Goal: Task Accomplishment & Management: Use online tool/utility

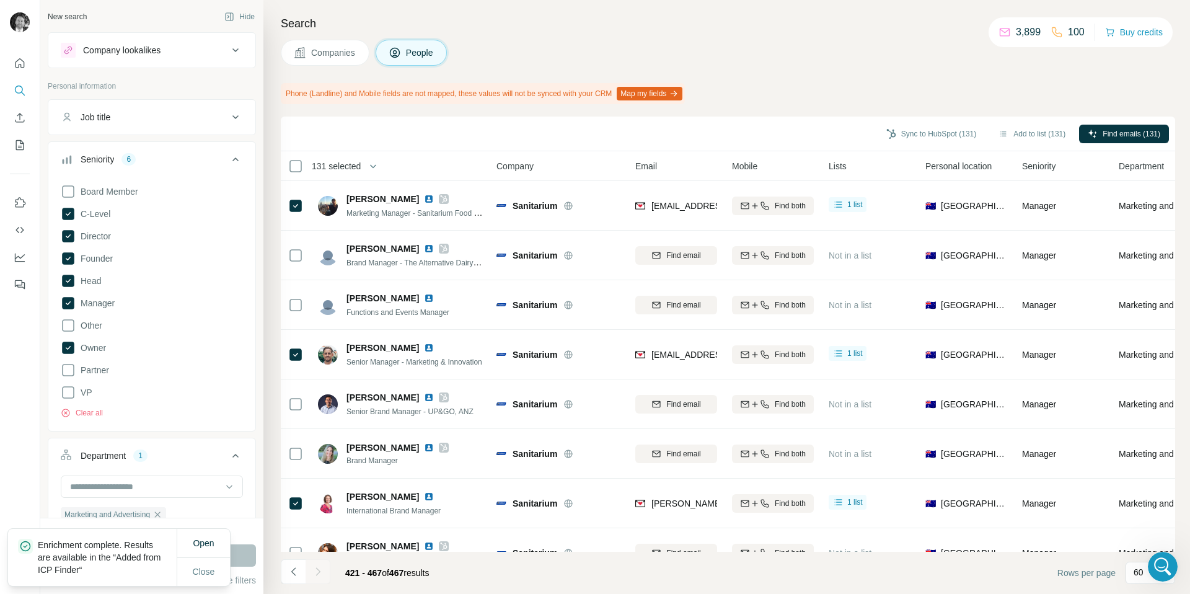
scroll to position [1960, 0]
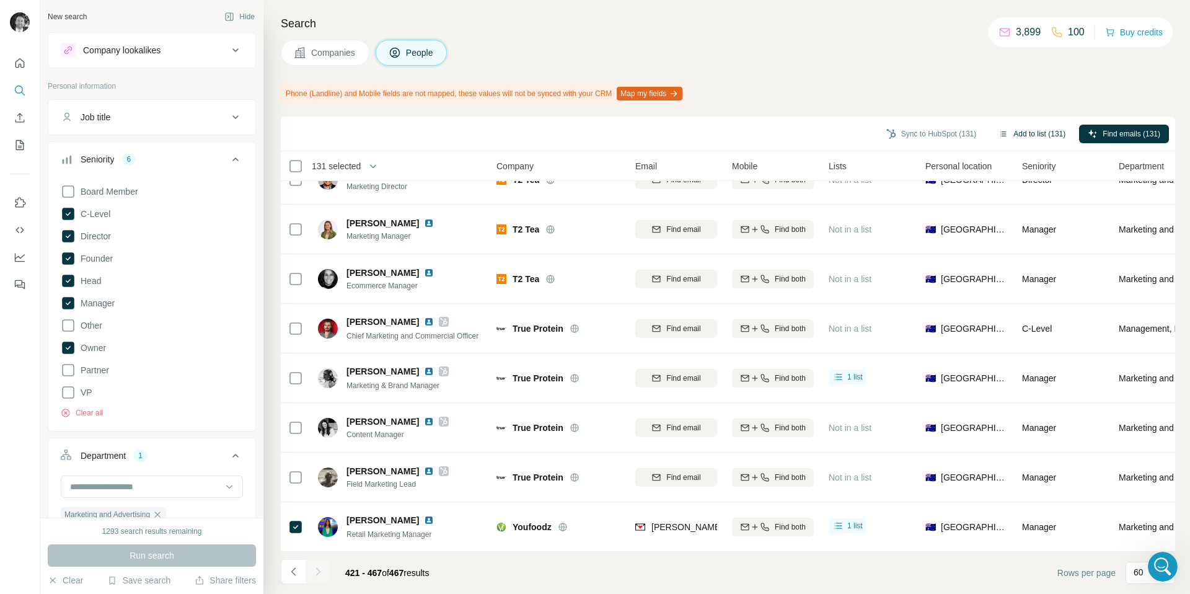
click at [1028, 133] on button "Add to list (131)" at bounding box center [1032, 134] width 84 height 19
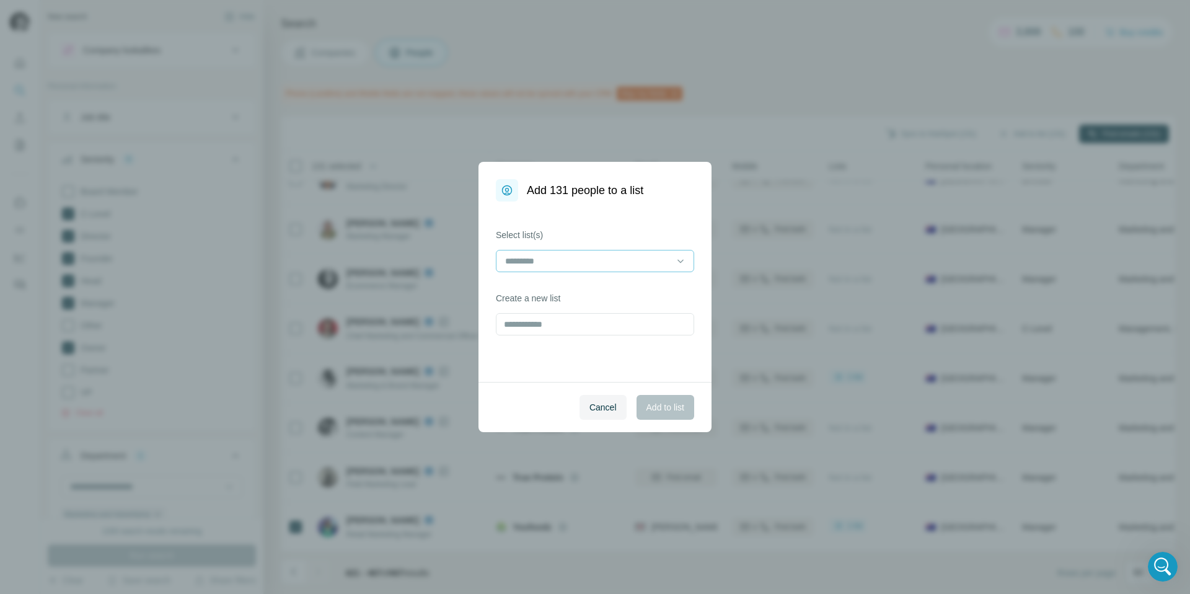
click at [654, 257] on input at bounding box center [587, 261] width 167 height 14
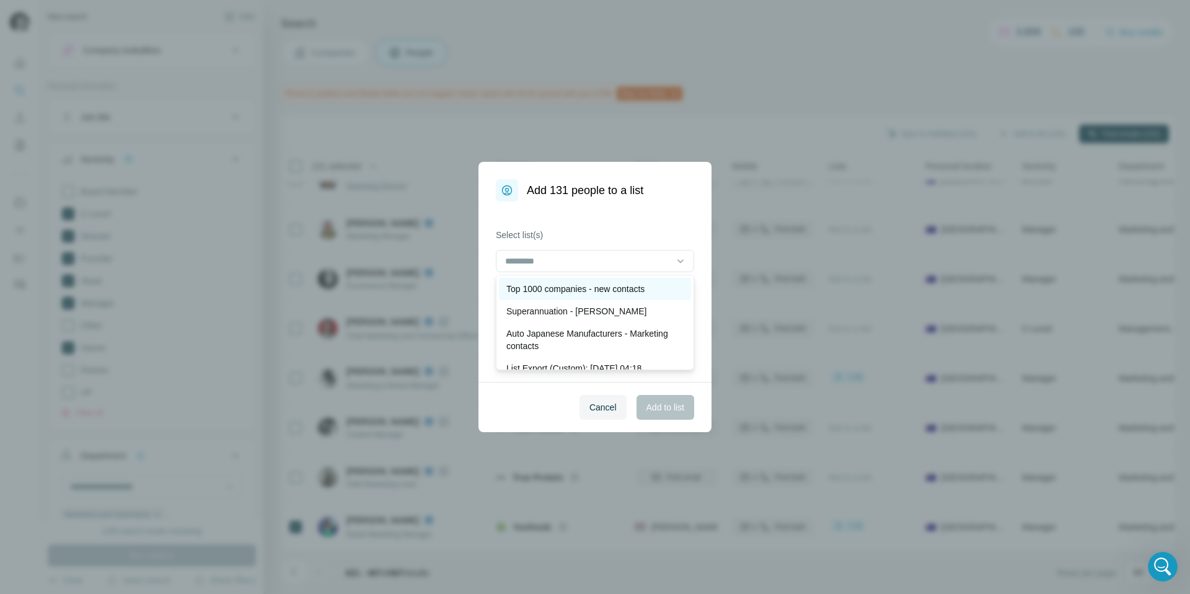
click at [617, 291] on p "Top 1000 companies - new contacts" at bounding box center [575, 289] width 138 height 12
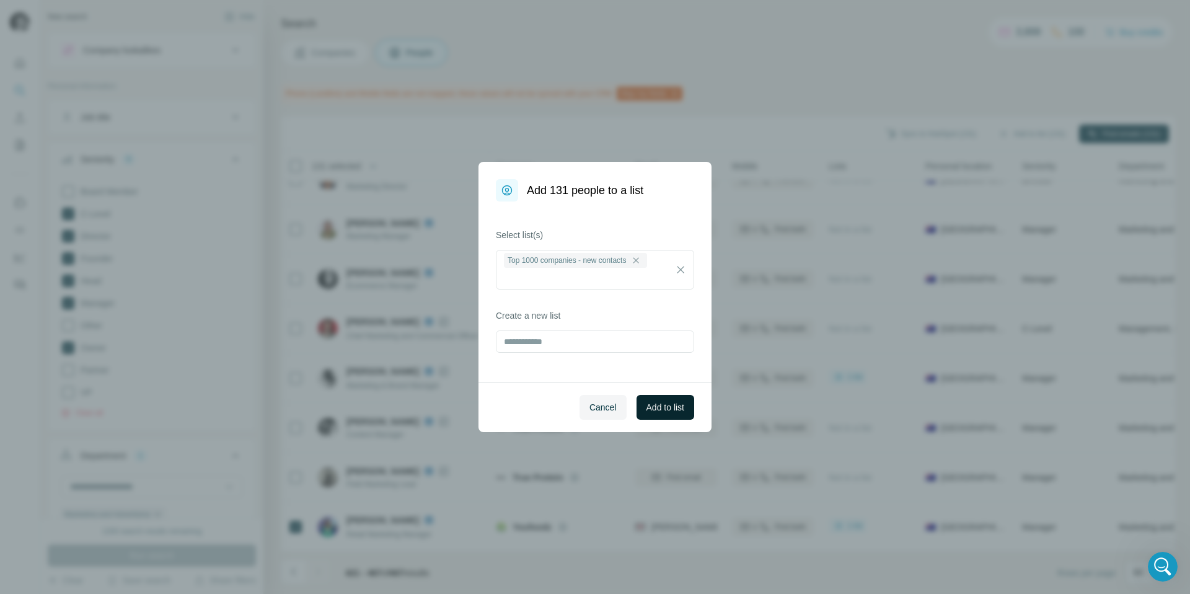
click at [653, 411] on span "Add to list" at bounding box center [665, 407] width 38 height 12
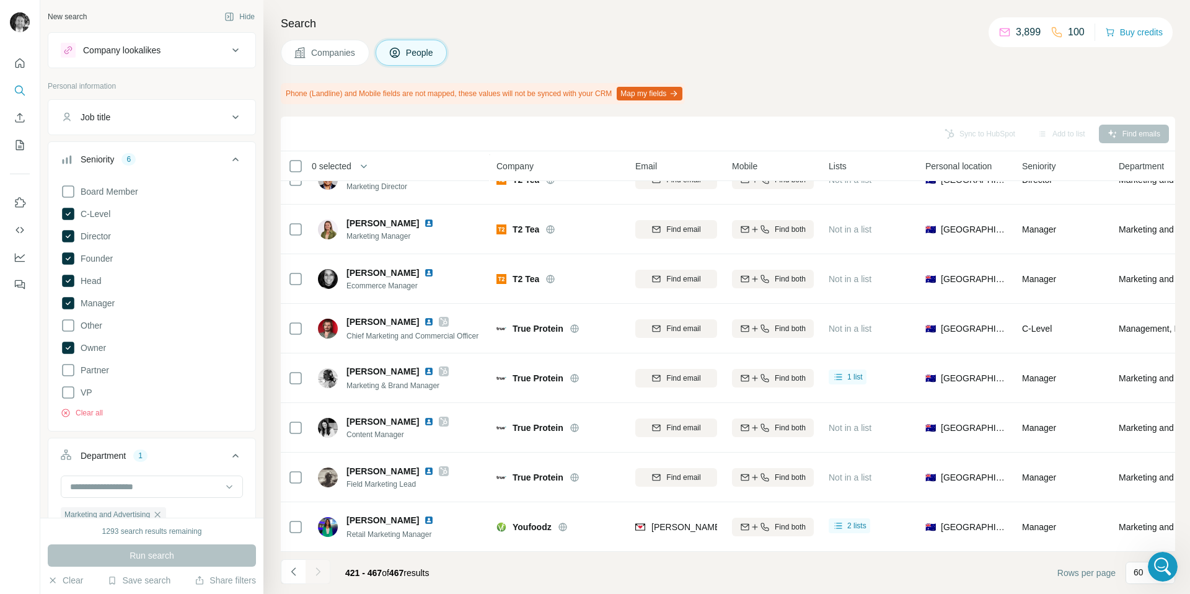
click at [312, 52] on span "Companies" at bounding box center [333, 52] width 45 height 12
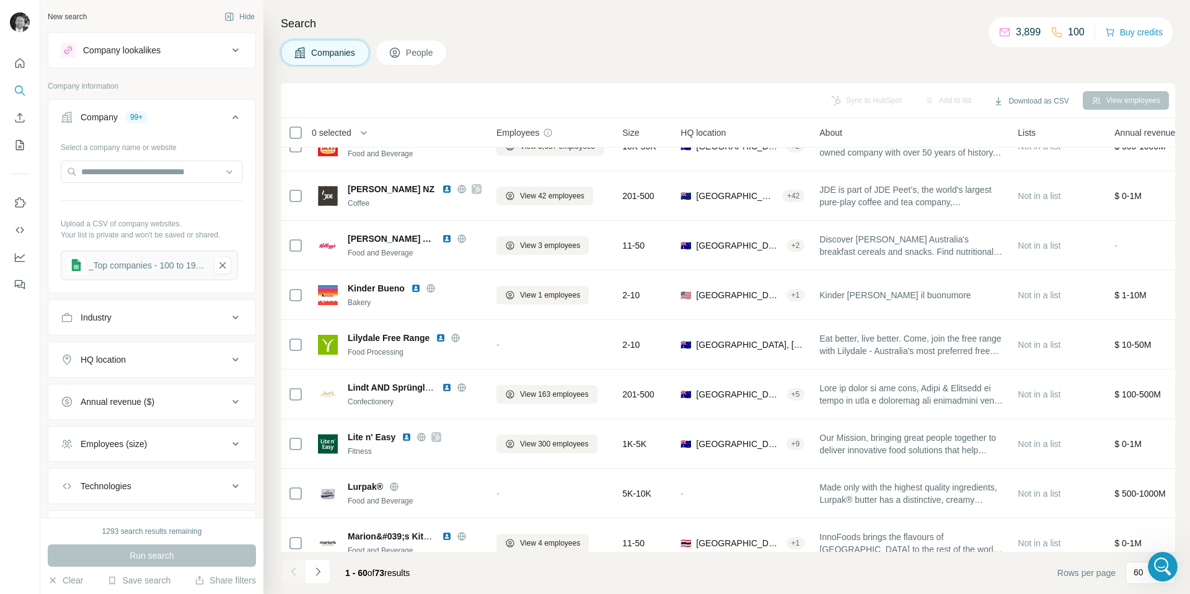
click at [328, 53] on span "Companies" at bounding box center [333, 52] width 45 height 12
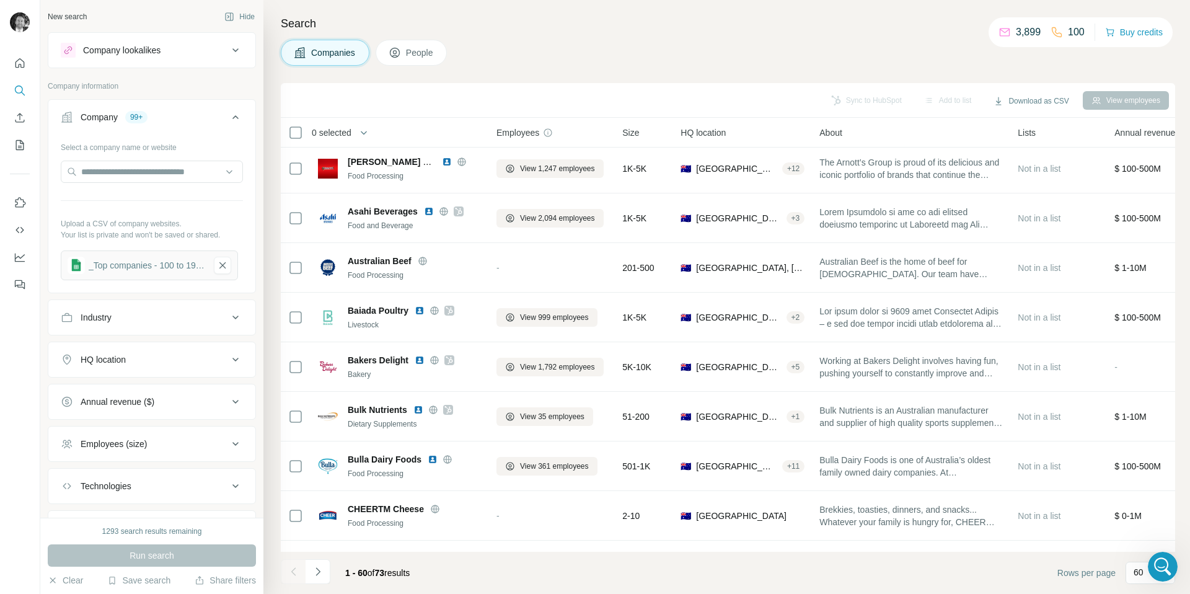
scroll to position [398, 0]
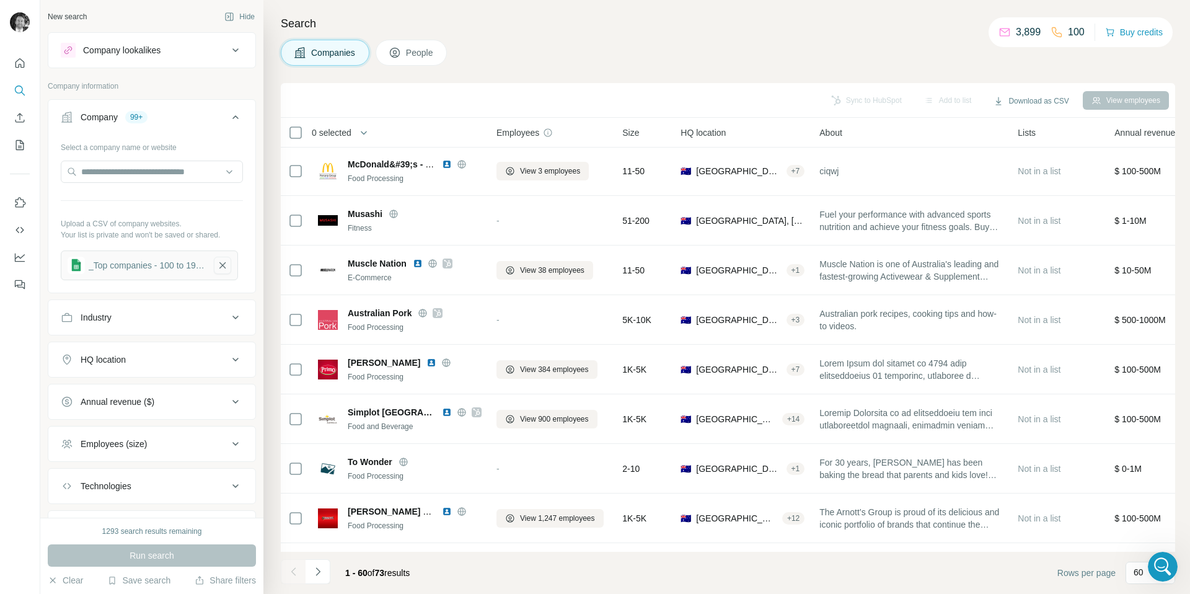
click at [224, 266] on icon "button" at bounding box center [222, 265] width 6 height 6
click at [157, 260] on button "Upload a list of companies" at bounding box center [152, 261] width 182 height 22
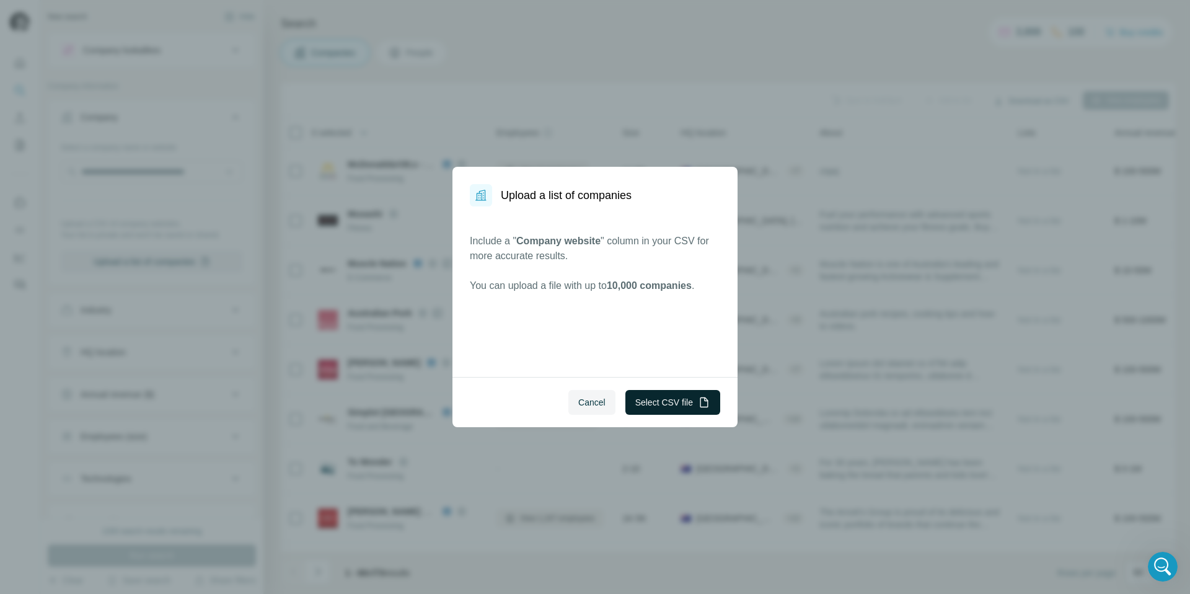
click at [650, 404] on button "Select CSV file" at bounding box center [672, 402] width 95 height 25
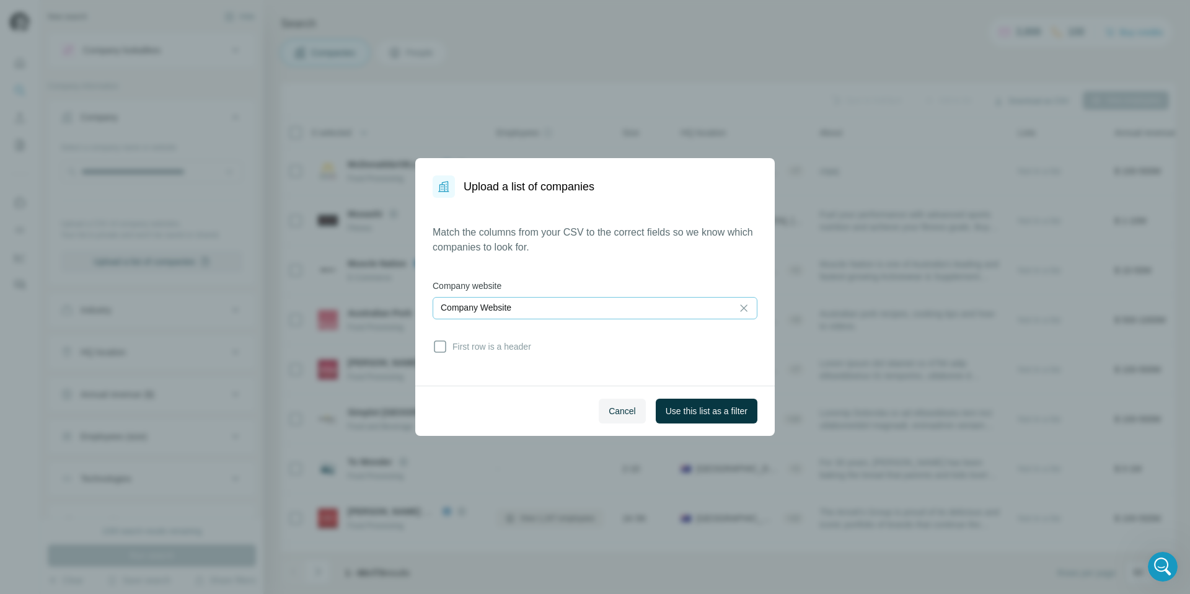
click at [578, 307] on div "Company Website" at bounding box center [583, 307] width 284 height 12
click at [578, 307] on input at bounding box center [583, 308] width 284 height 14
click at [441, 350] on icon at bounding box center [440, 346] width 15 height 15
click at [689, 410] on span "Use this list as a filter" at bounding box center [707, 411] width 82 height 12
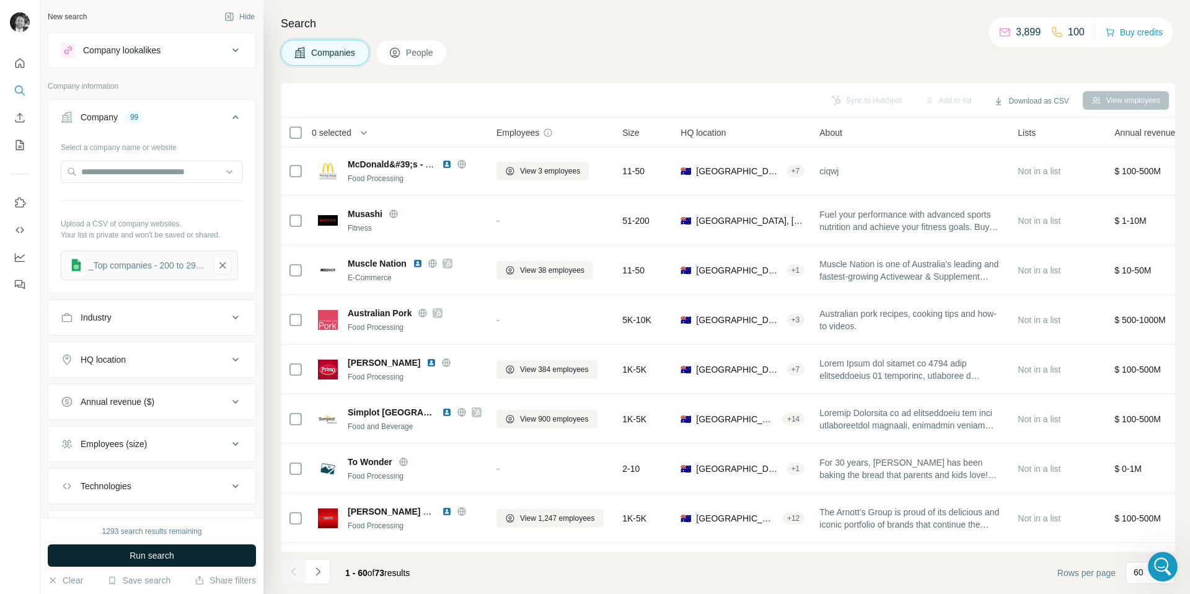
click at [146, 555] on span "Run search" at bounding box center [152, 555] width 45 height 12
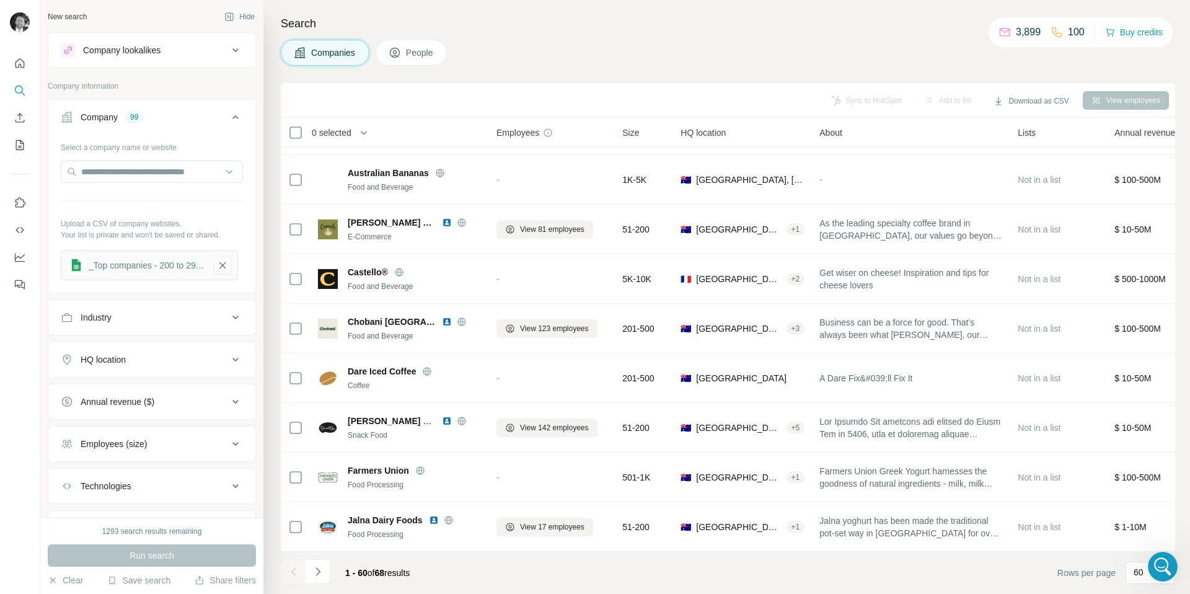
scroll to position [398, 0]
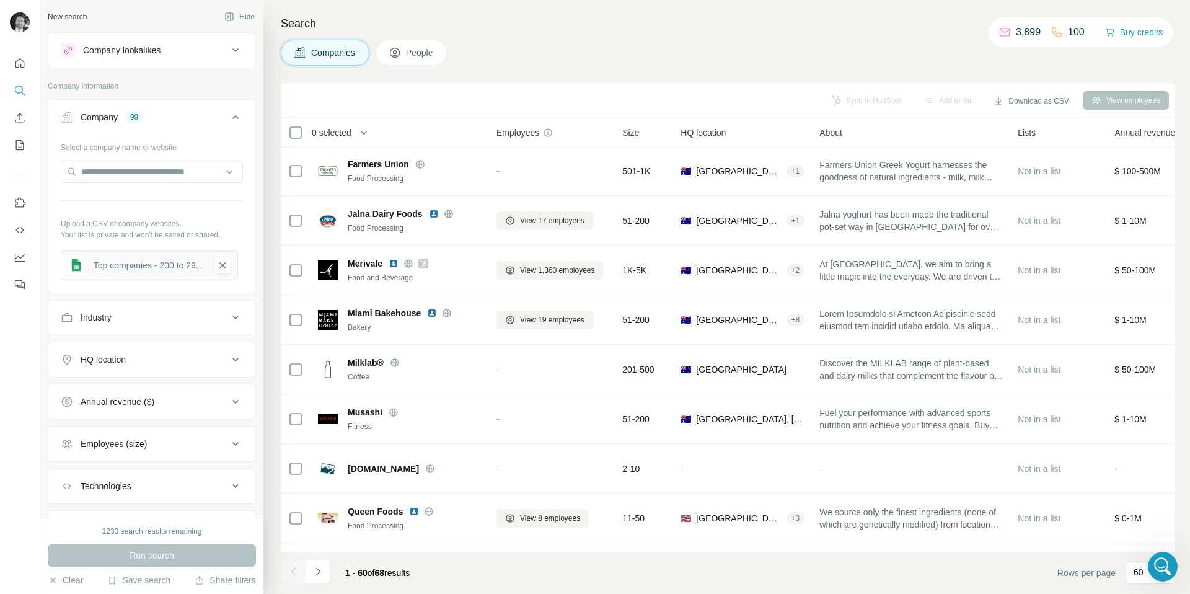
click at [418, 55] on span "People" at bounding box center [420, 52] width 29 height 12
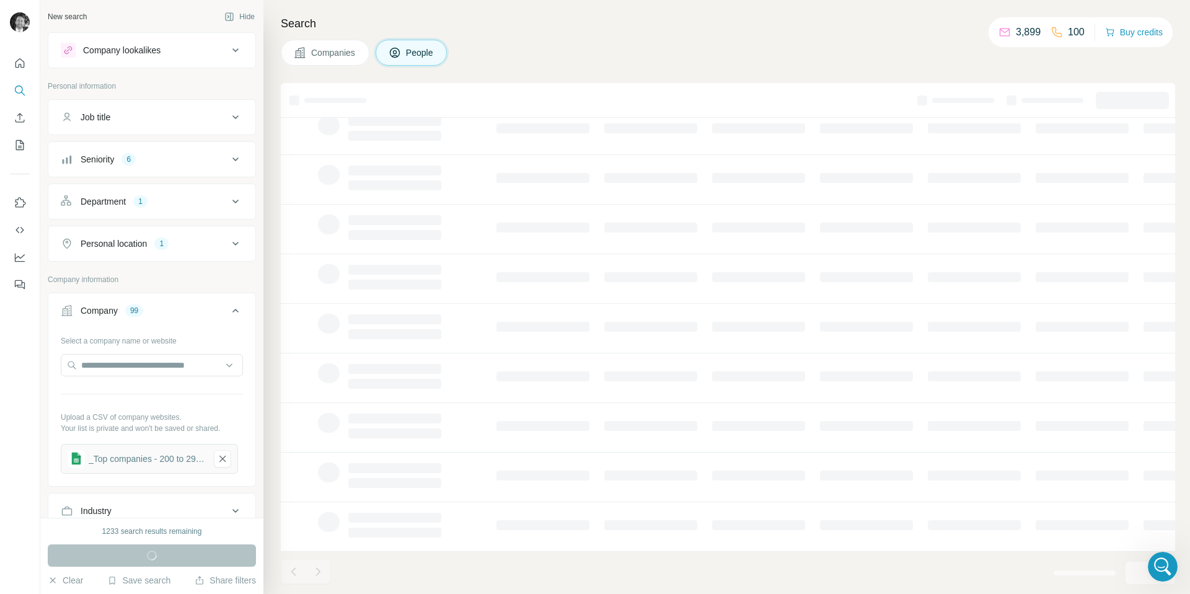
scroll to position [92, 0]
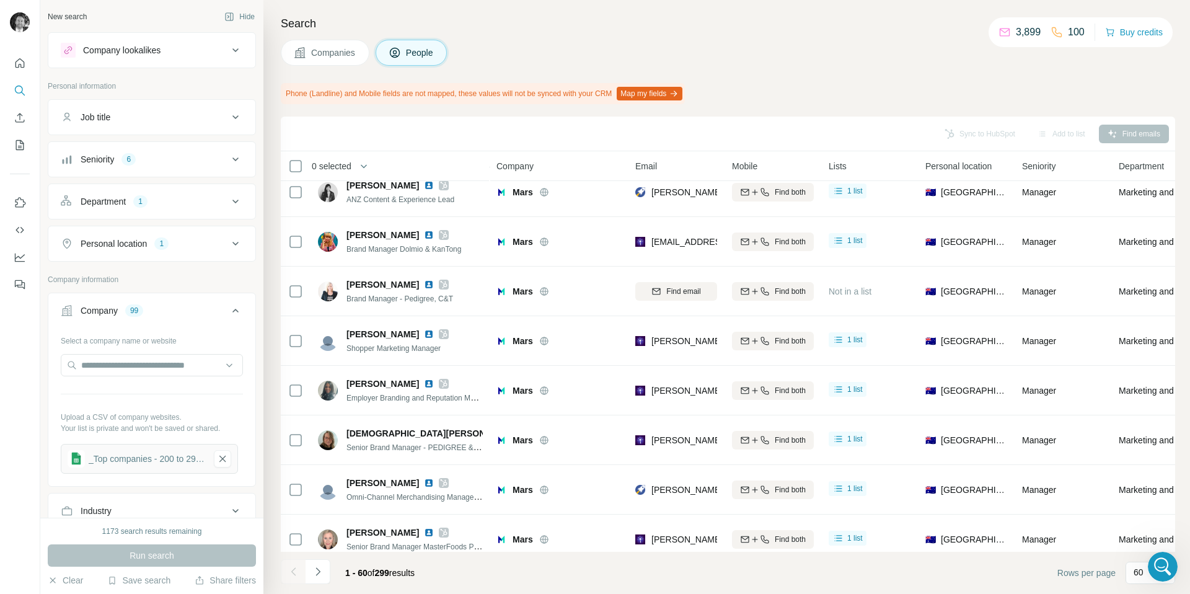
scroll to position [2604, 0]
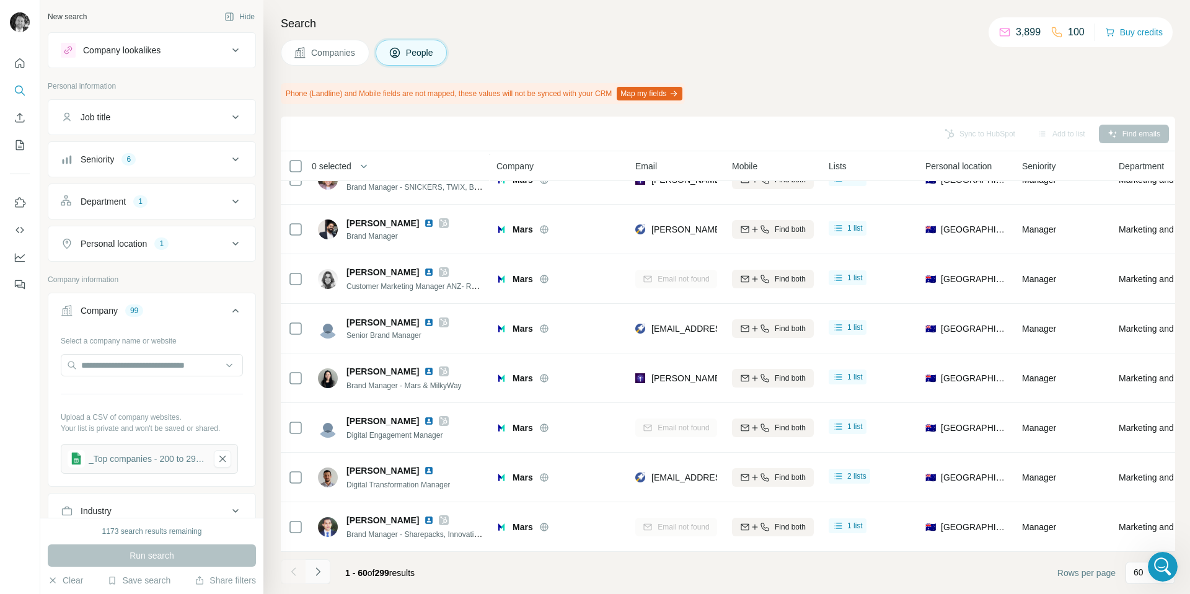
click at [321, 570] on icon "Navigate to next page" at bounding box center [318, 571] width 12 height 12
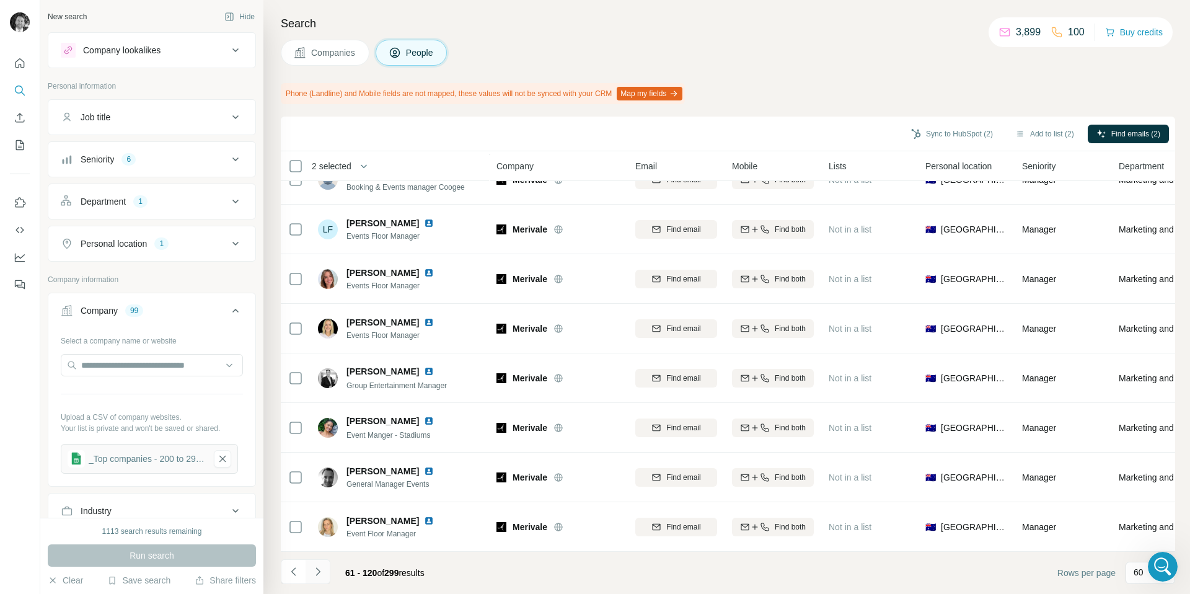
click at [318, 571] on icon "Navigate to next page" at bounding box center [318, 571] width 12 height 12
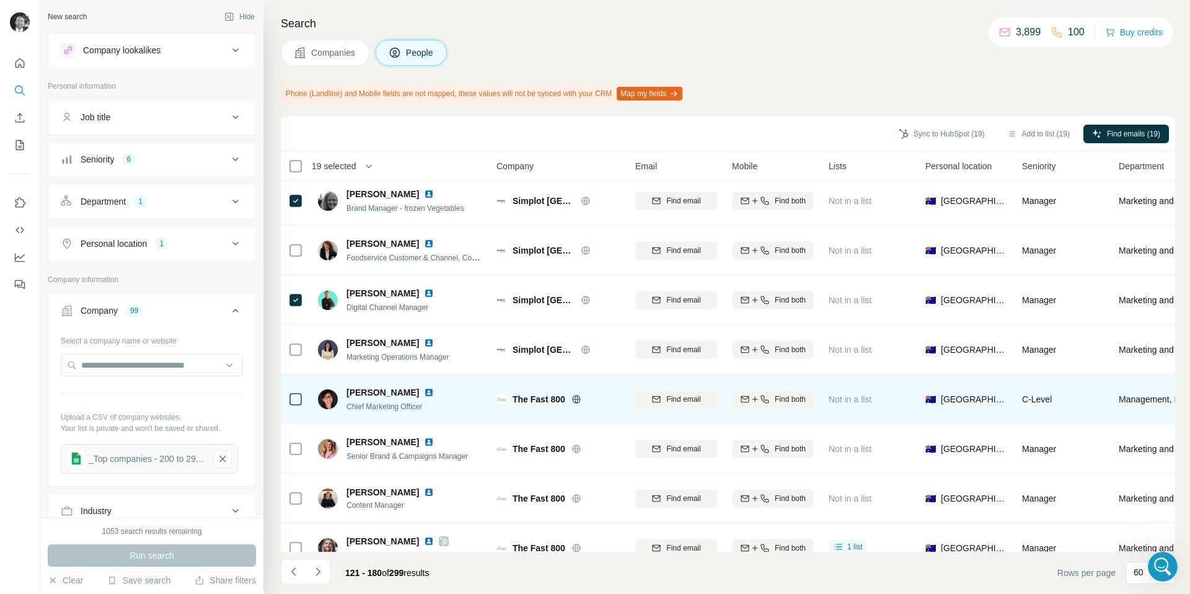
scroll to position [1594, 0]
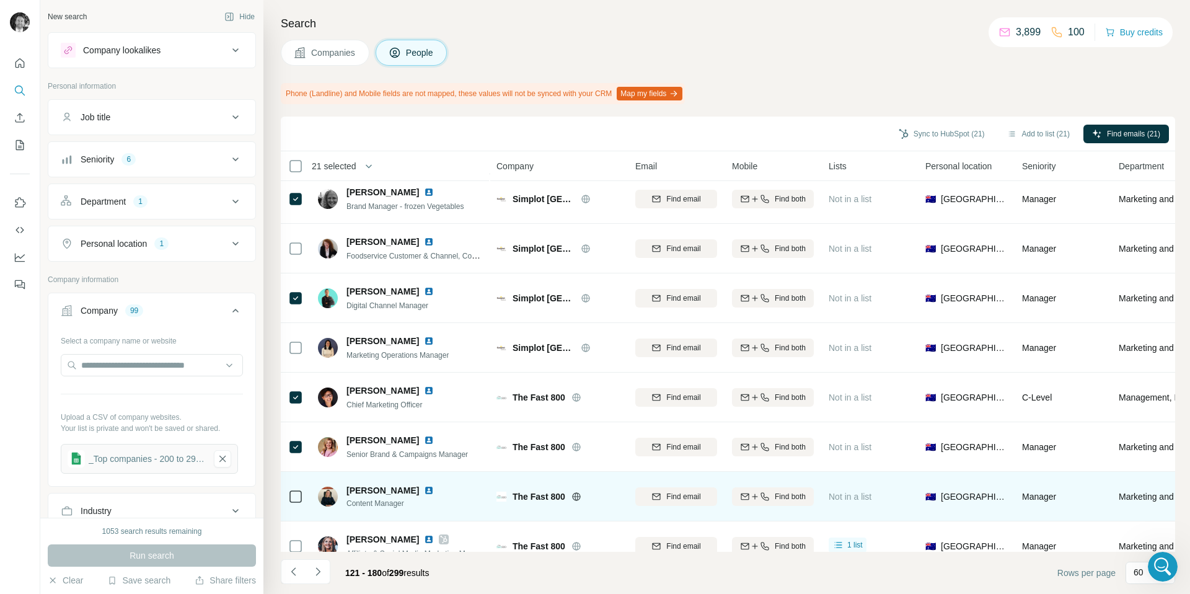
click at [301, 506] on div at bounding box center [295, 496] width 15 height 34
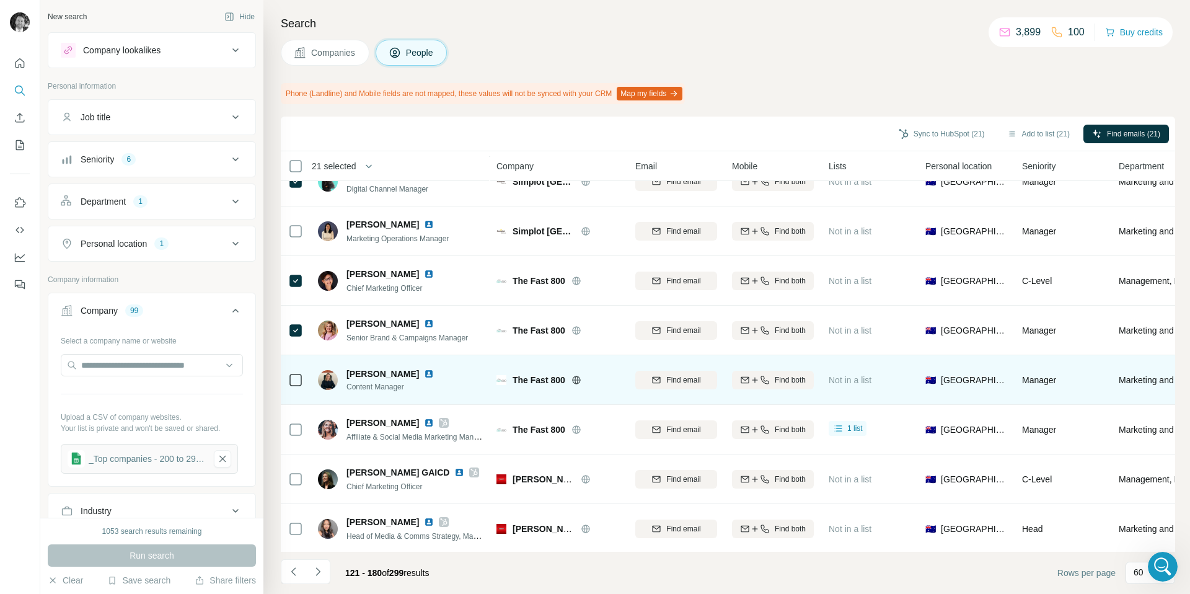
scroll to position [1720, 0]
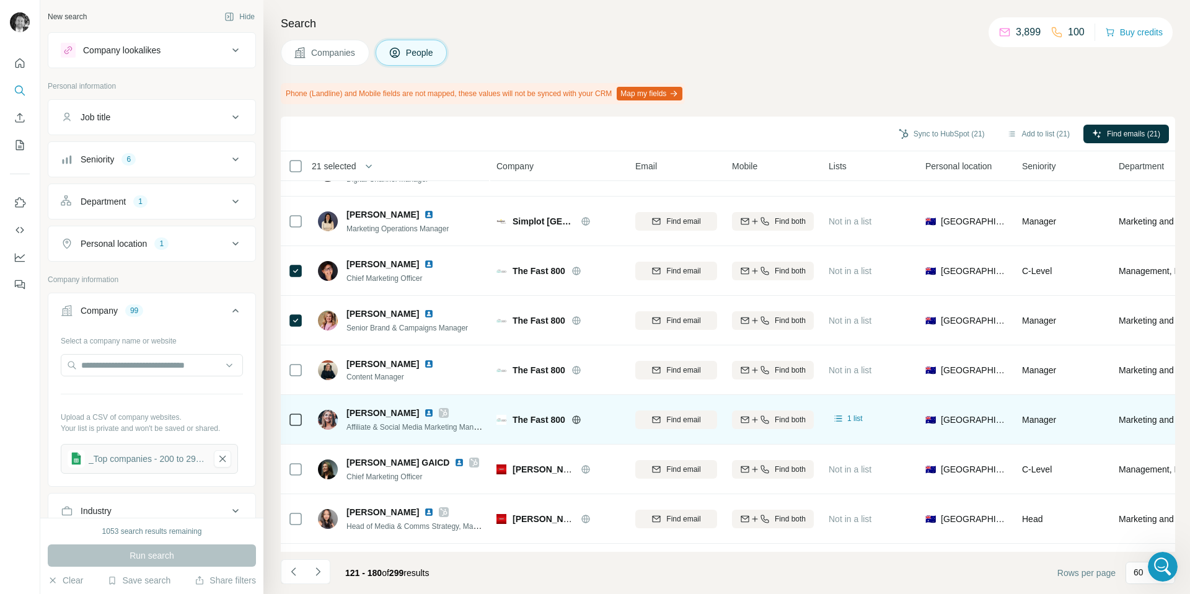
click at [293, 426] on div at bounding box center [295, 419] width 15 height 34
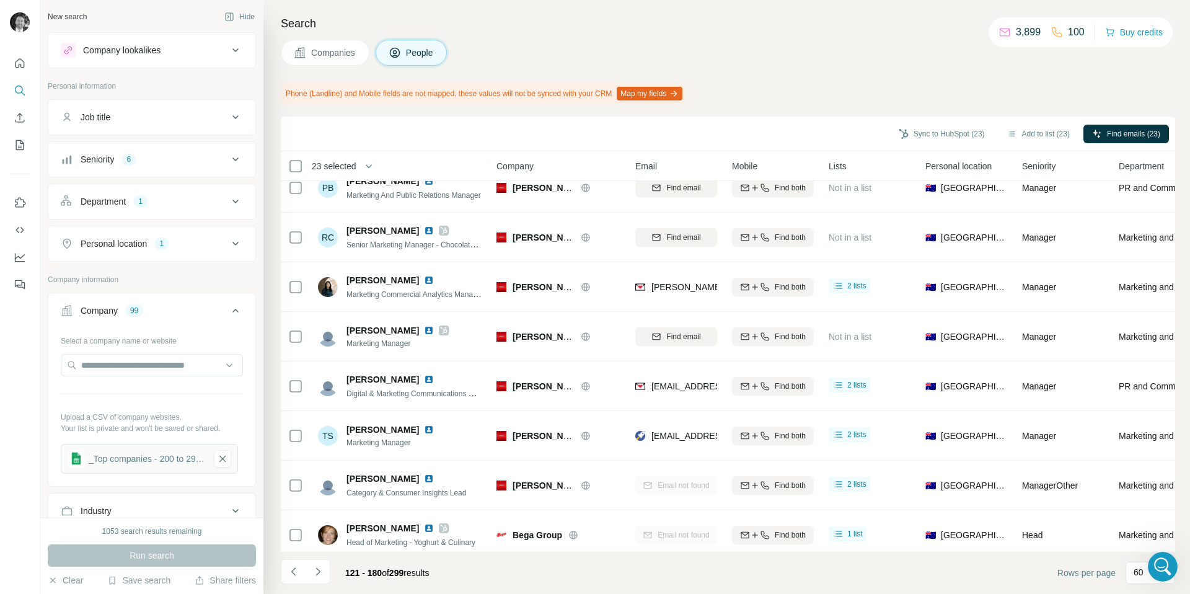
scroll to position [2604, 0]
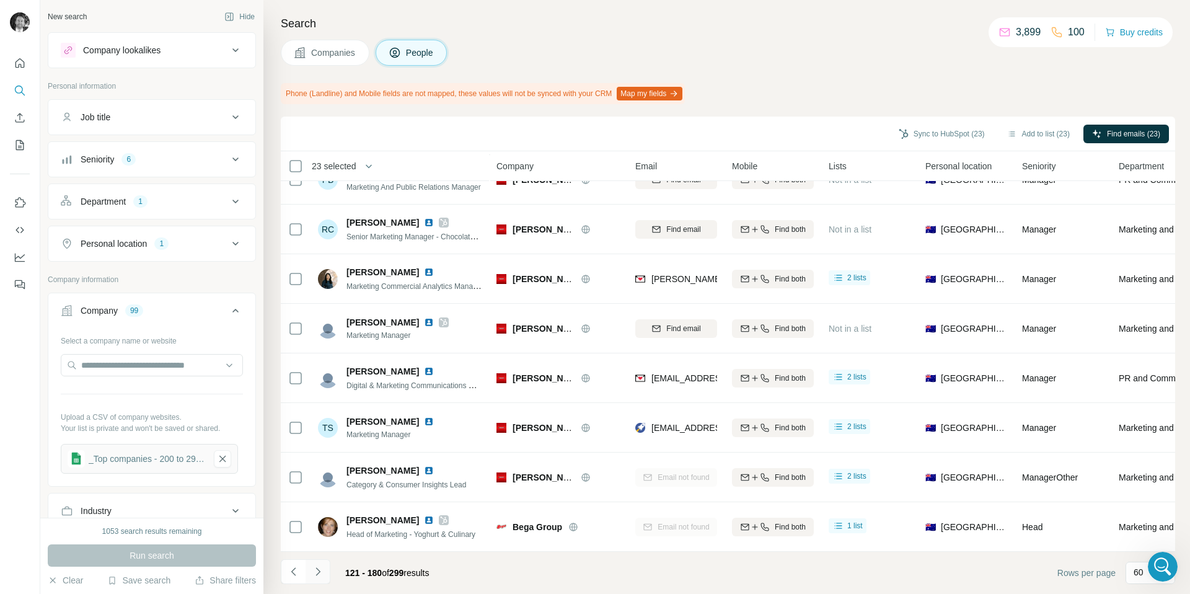
click at [321, 571] on icon "Navigate to next page" at bounding box center [318, 571] width 12 height 12
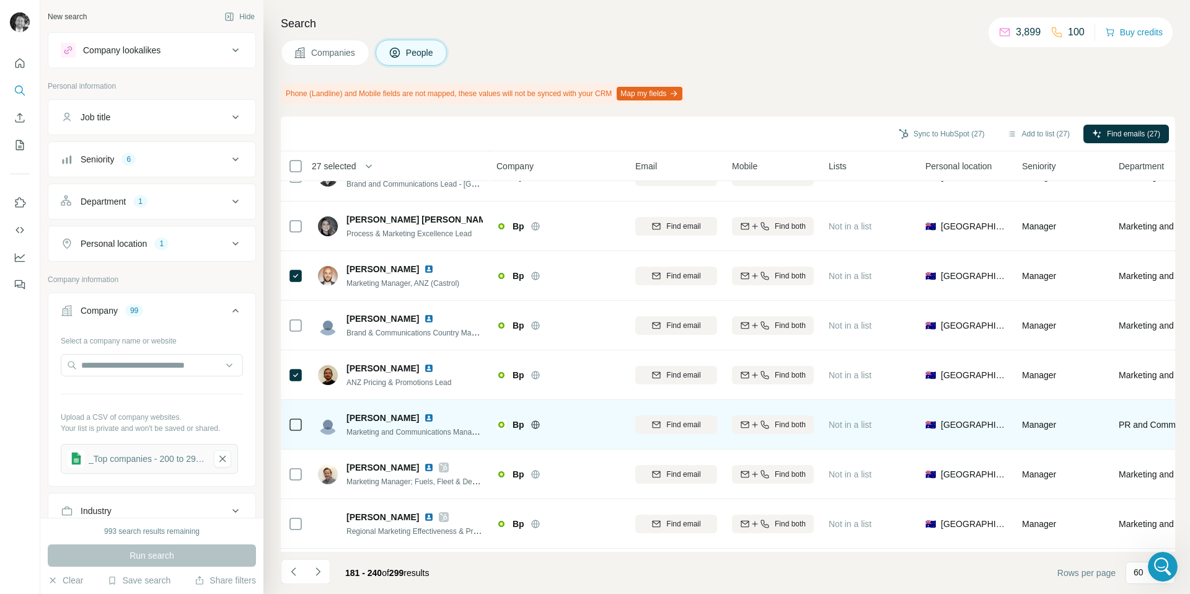
scroll to position [1618, 0]
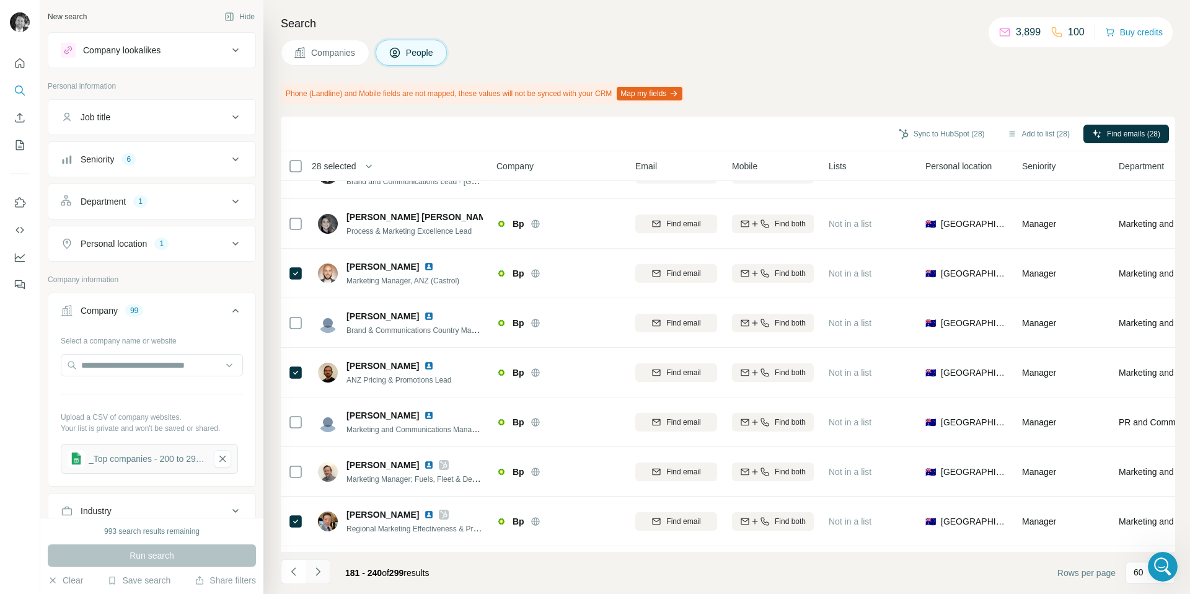
click at [325, 573] on button "Navigate to next page" at bounding box center [318, 571] width 25 height 25
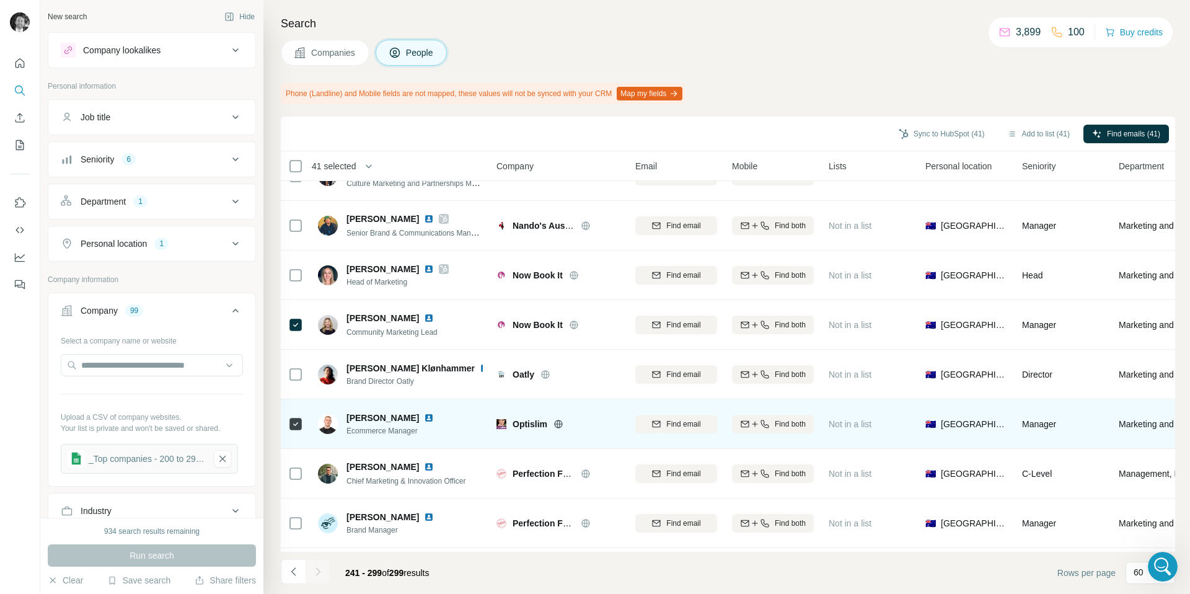
scroll to position [1819, 0]
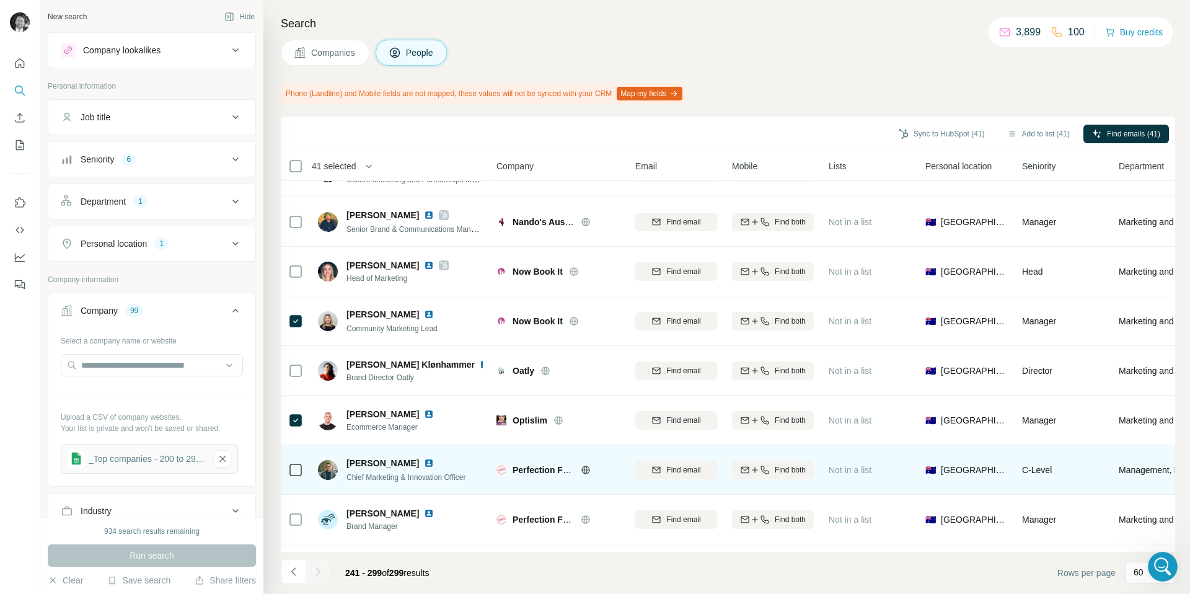
click at [302, 469] on icon at bounding box center [295, 469] width 15 height 15
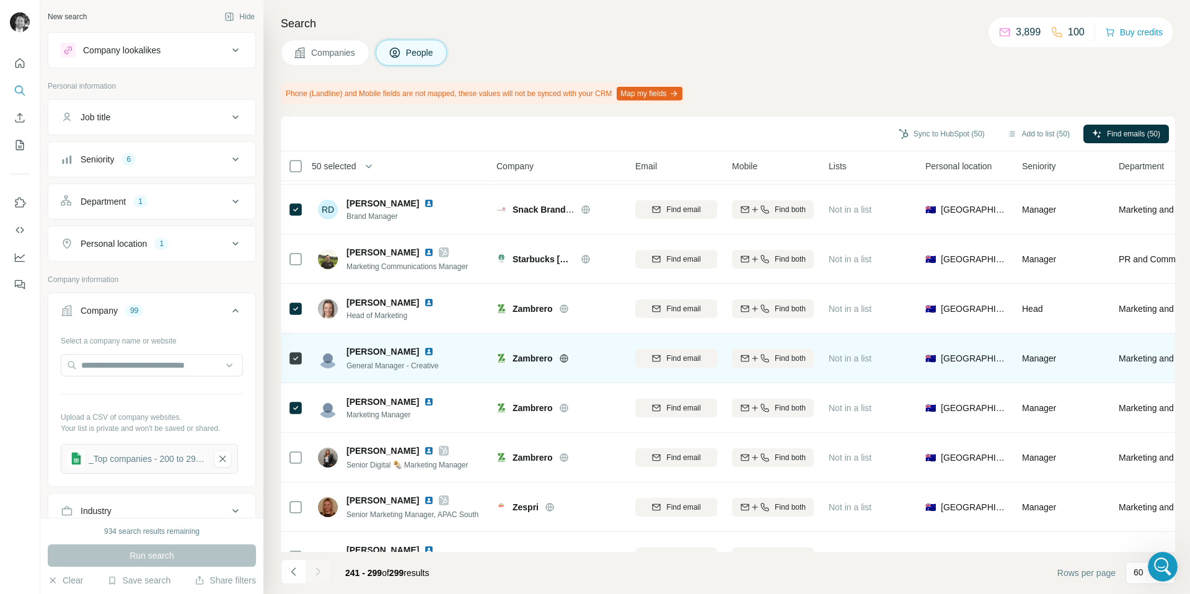
scroll to position [2555, 0]
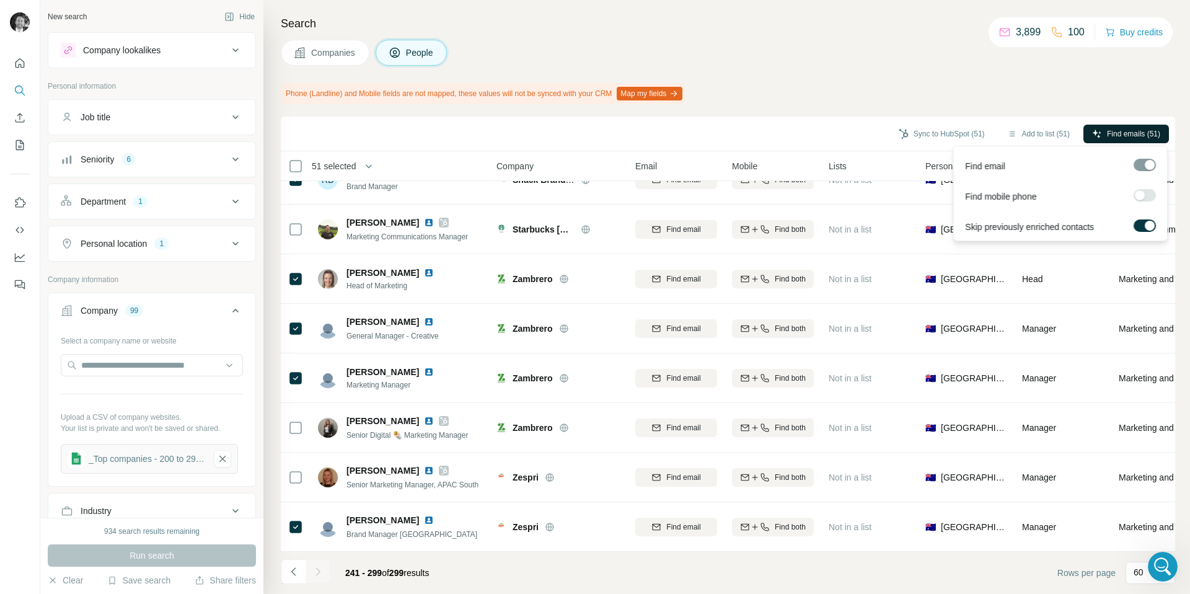
click at [1128, 134] on span "Find emails (51)" at bounding box center [1133, 133] width 53 height 11
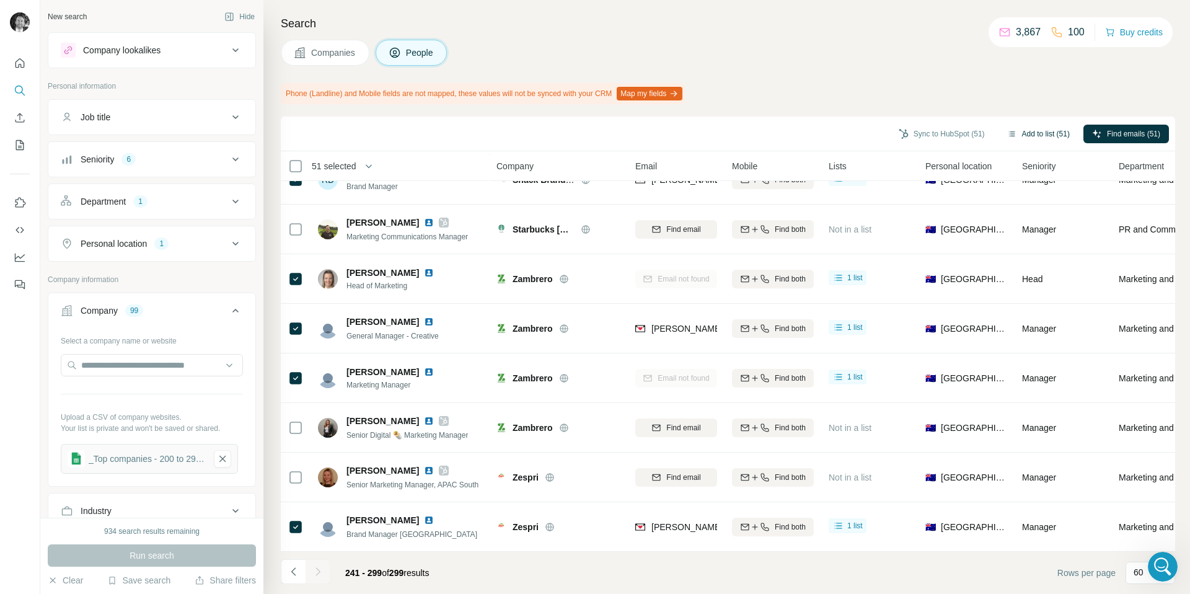
click at [1047, 131] on button "Add to list (51)" at bounding box center [1039, 134] width 80 height 19
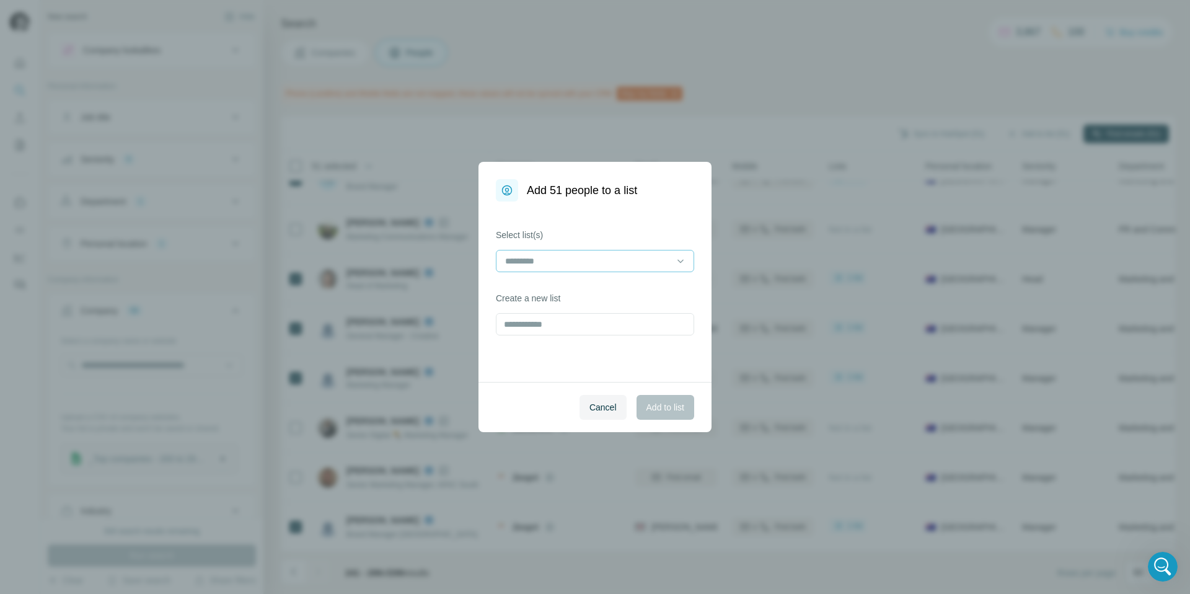
click at [656, 254] on input at bounding box center [587, 261] width 167 height 14
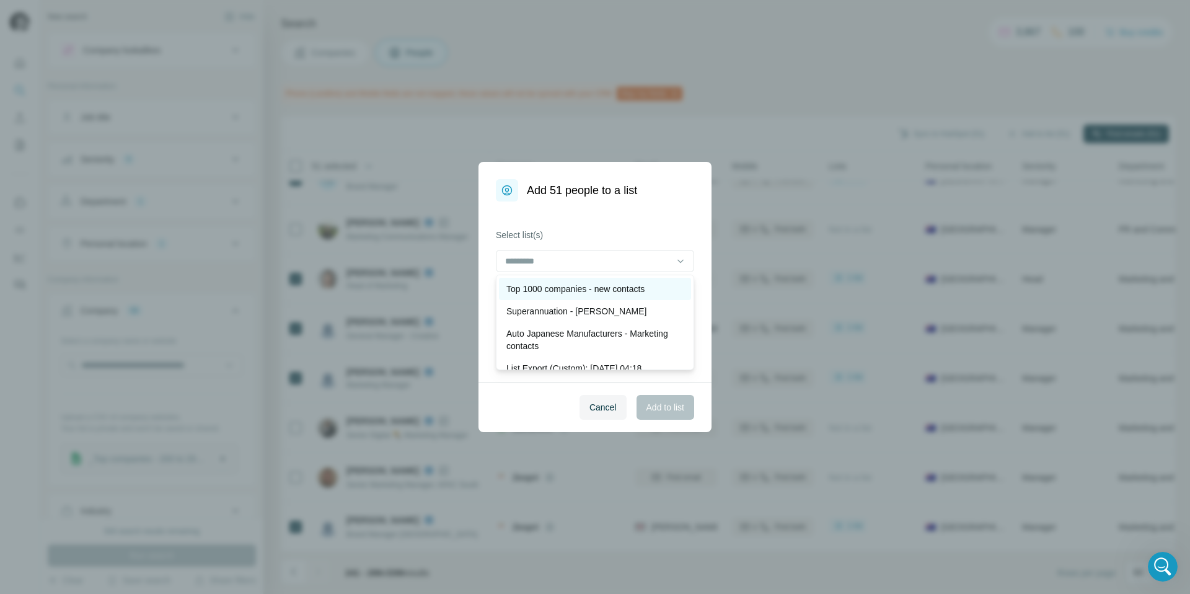
click at [622, 289] on p "Top 1000 companies - new contacts" at bounding box center [575, 289] width 138 height 12
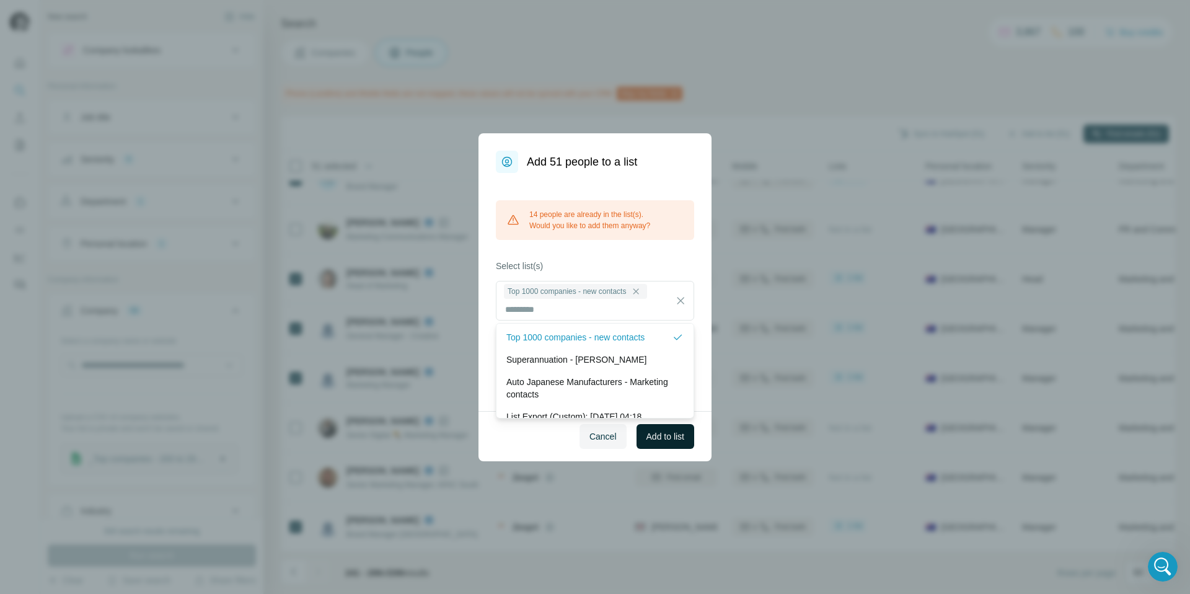
click at [659, 434] on span "Add to list" at bounding box center [665, 436] width 38 height 12
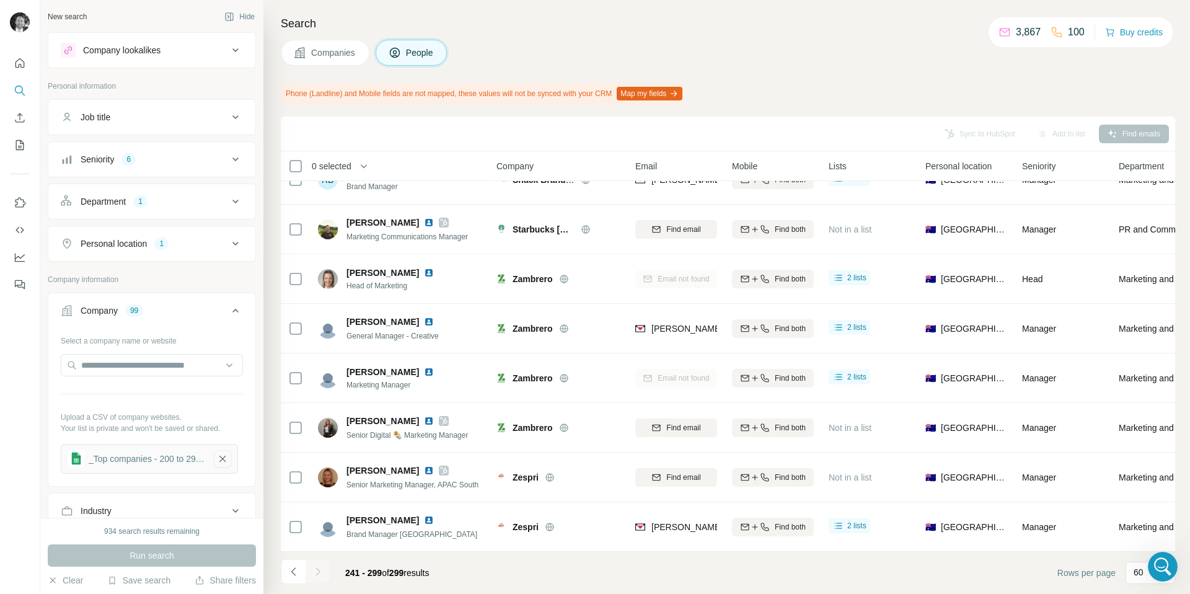
click at [224, 460] on icon "button" at bounding box center [222, 459] width 6 height 6
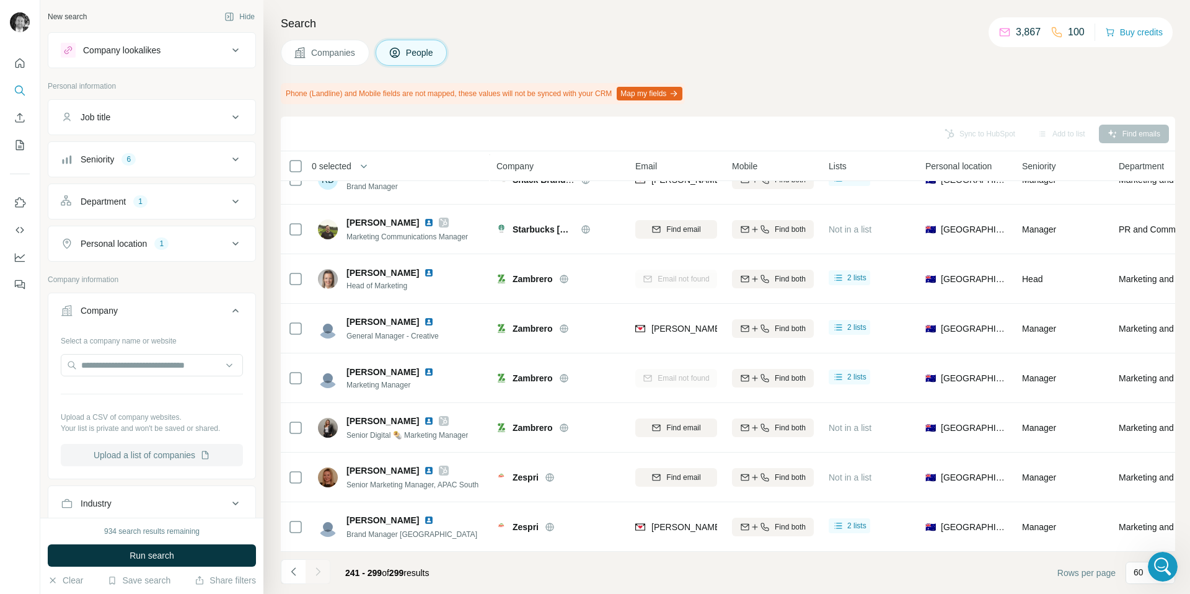
click at [144, 452] on button "Upload a list of companies" at bounding box center [152, 455] width 182 height 22
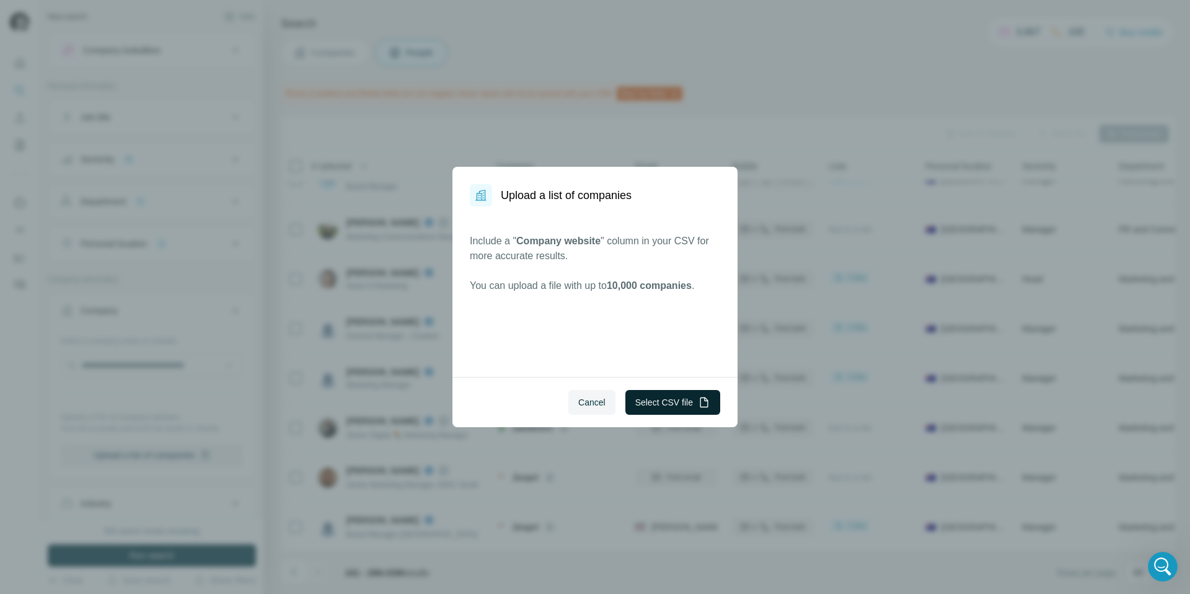
click at [653, 398] on button "Select CSV file" at bounding box center [672, 402] width 95 height 25
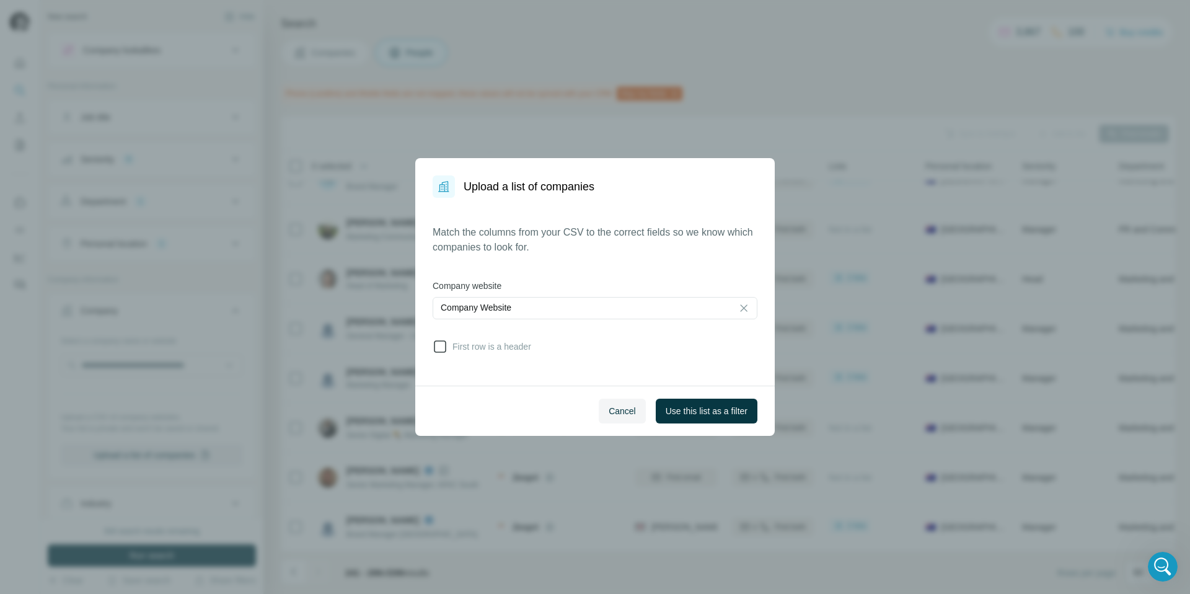
click at [438, 346] on icon at bounding box center [440, 346] width 15 height 15
click at [683, 412] on span "Use this list as a filter" at bounding box center [707, 411] width 82 height 12
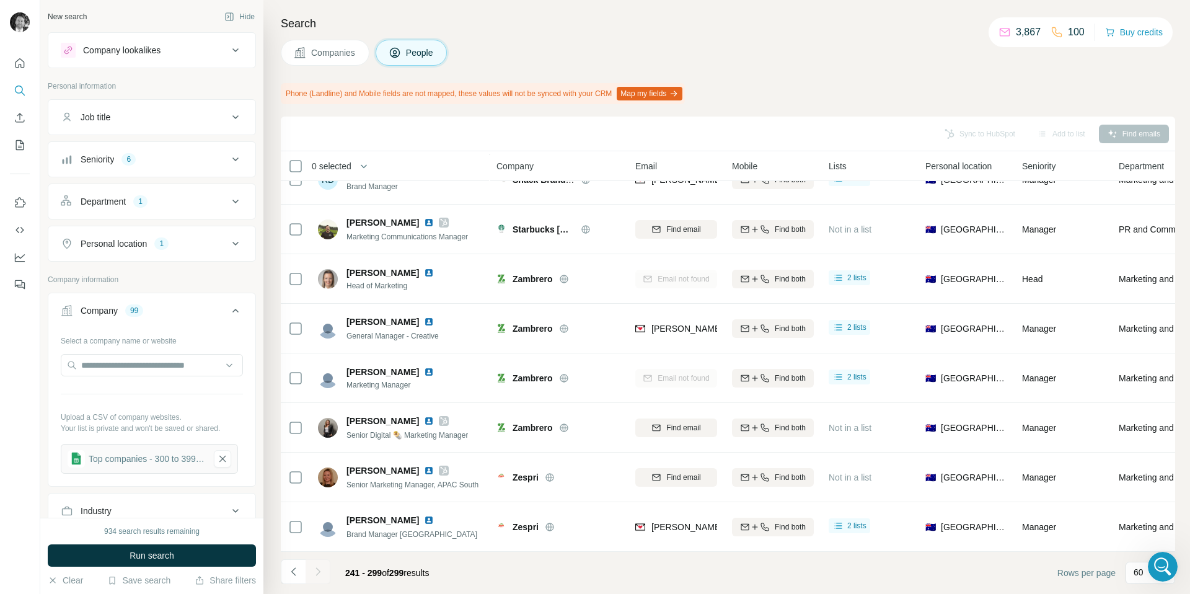
click at [331, 53] on span "Companies" at bounding box center [333, 52] width 45 height 12
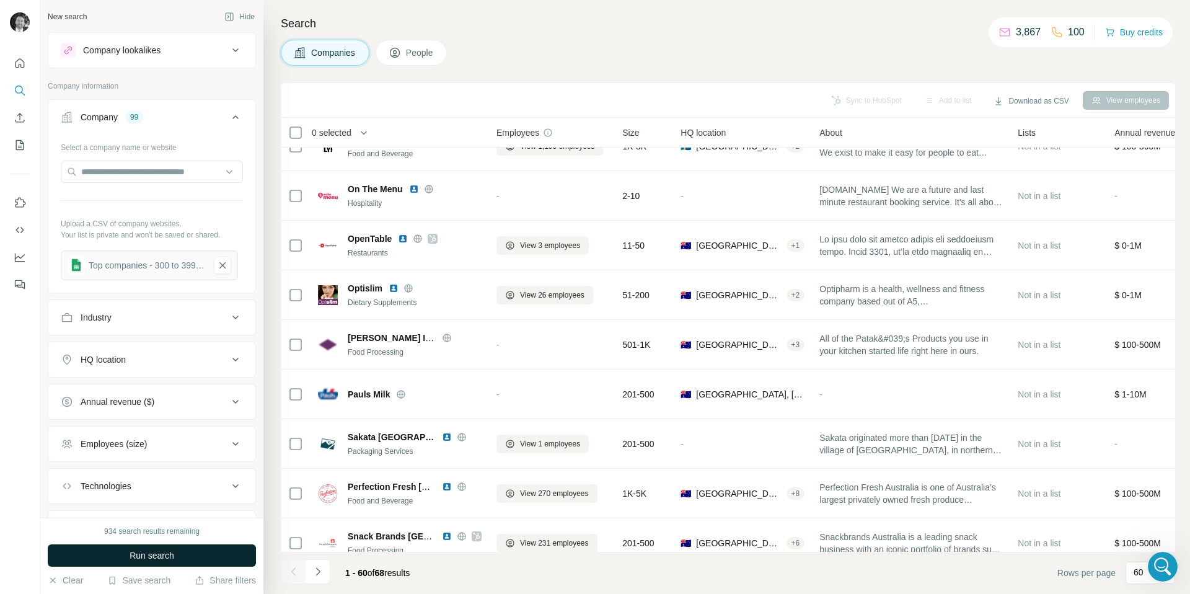
click at [151, 557] on span "Run search" at bounding box center [152, 555] width 45 height 12
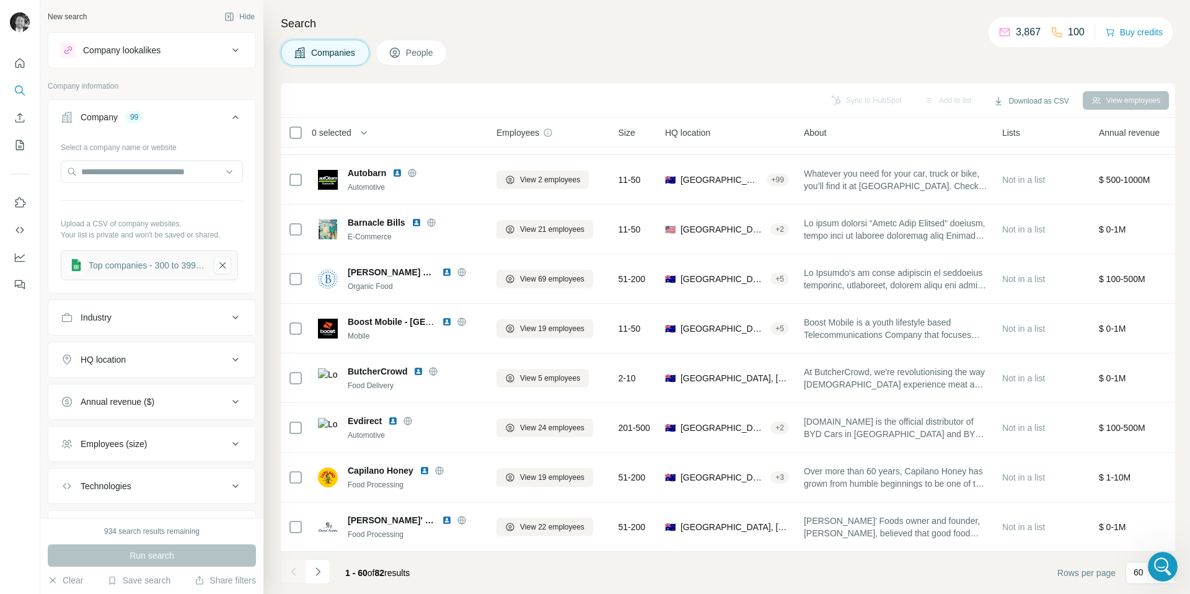
scroll to position [2555, 0]
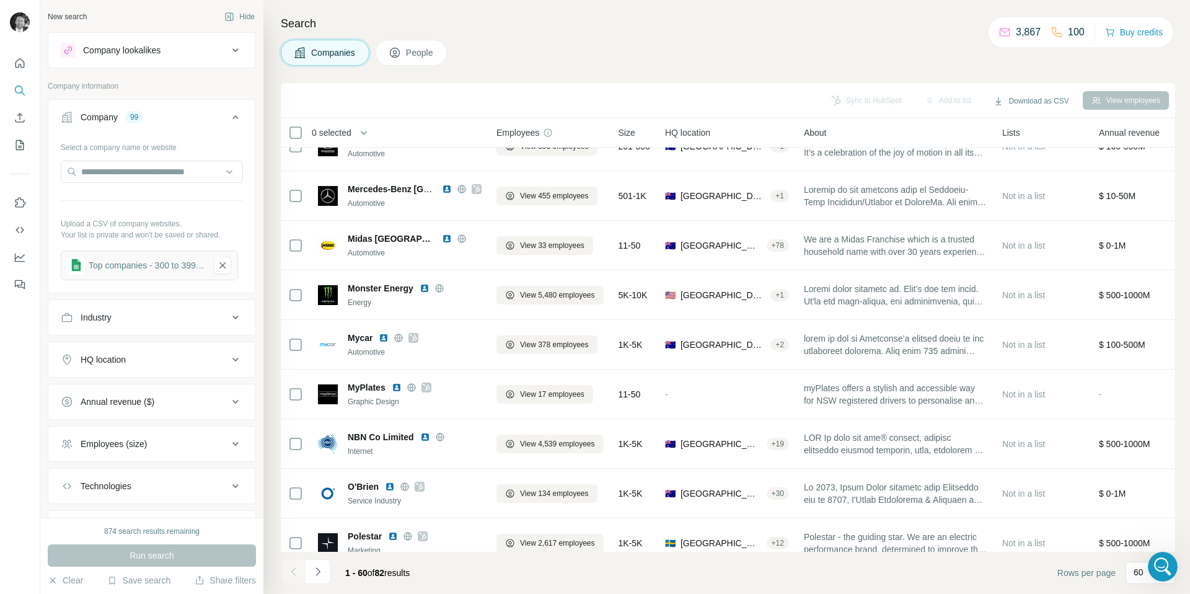
click at [411, 58] on span "People" at bounding box center [420, 52] width 29 height 12
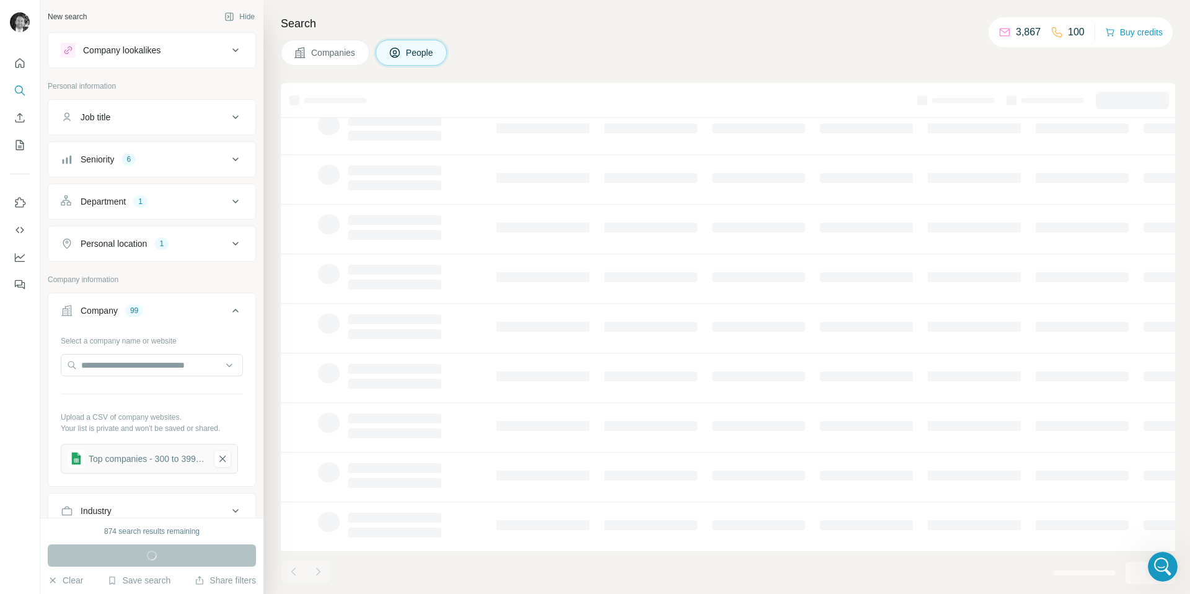
scroll to position [92, 0]
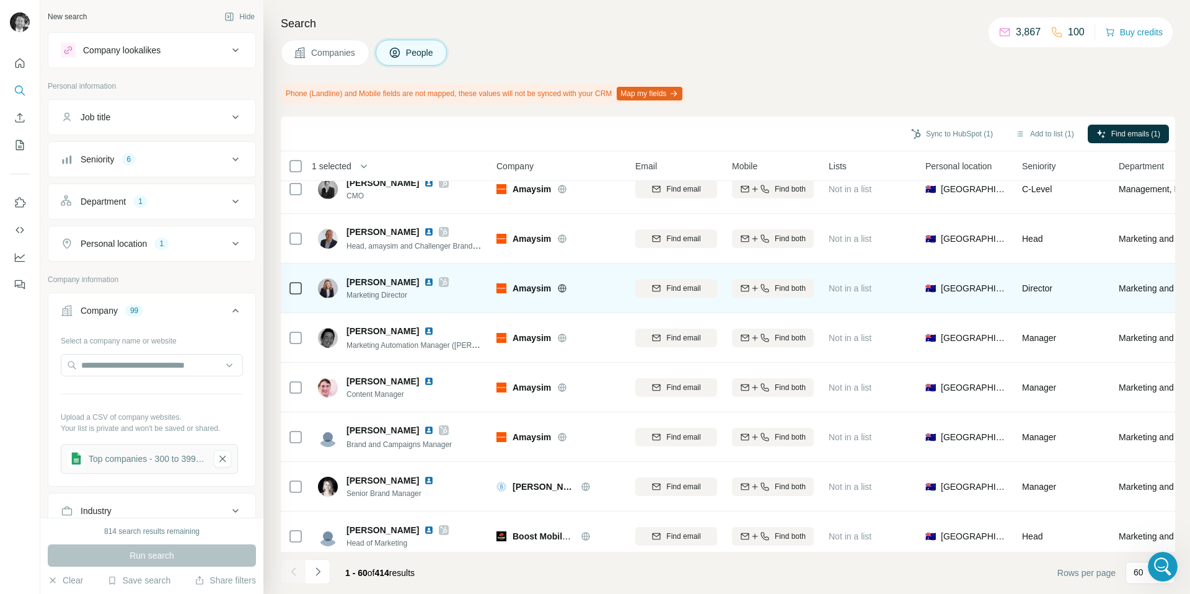
scroll to position [71, 0]
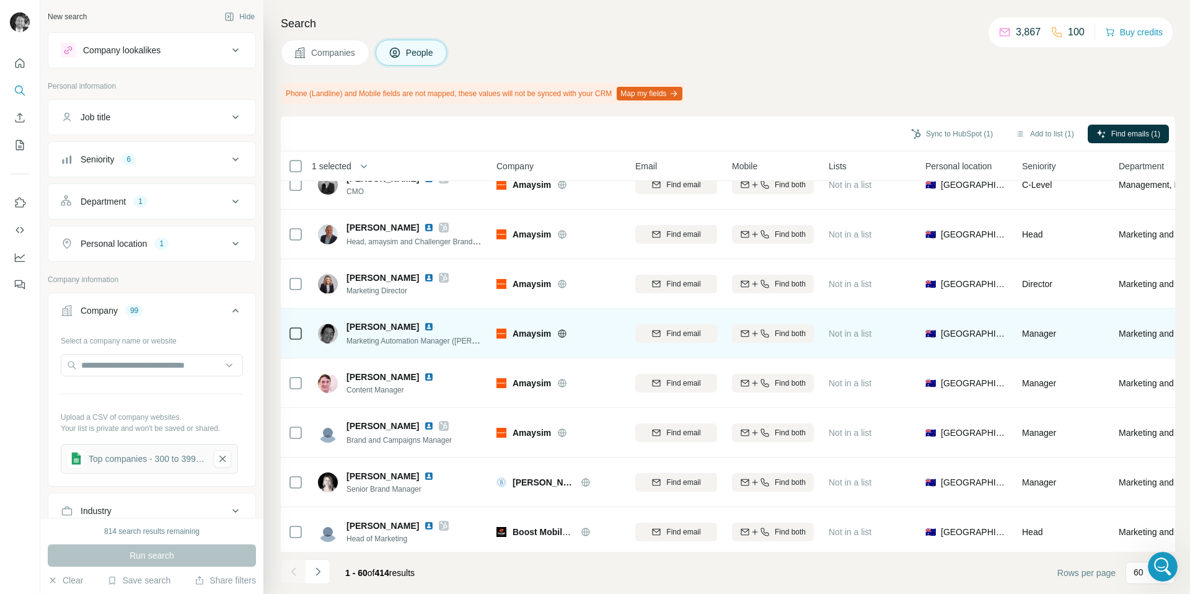
click at [299, 340] on icon at bounding box center [295, 333] width 15 height 15
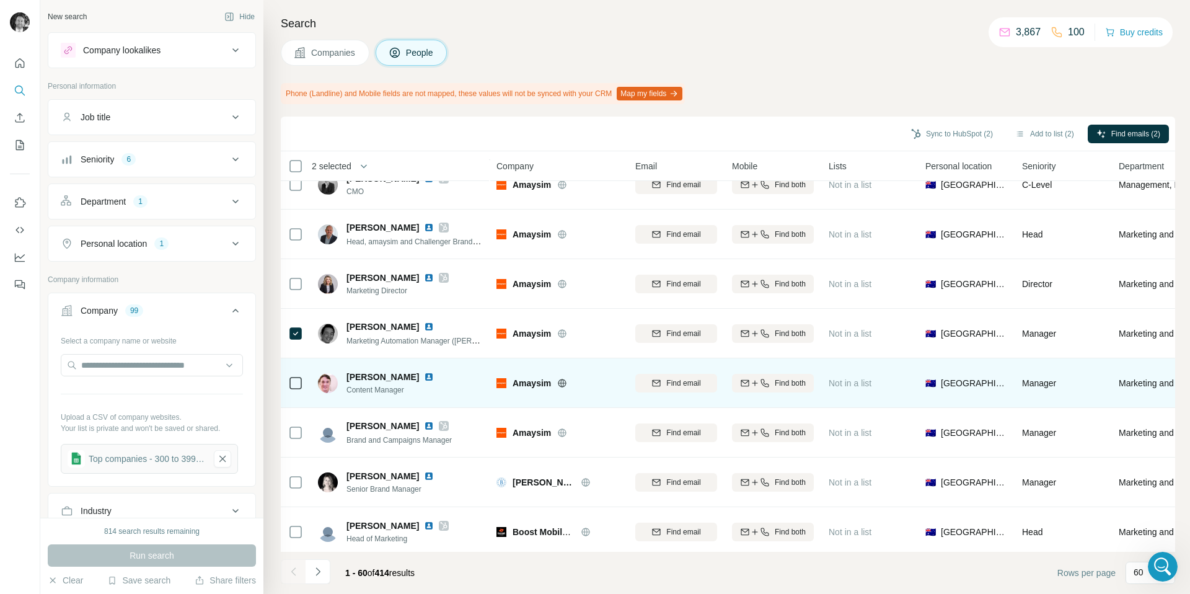
click at [294, 391] on div at bounding box center [295, 383] width 15 height 34
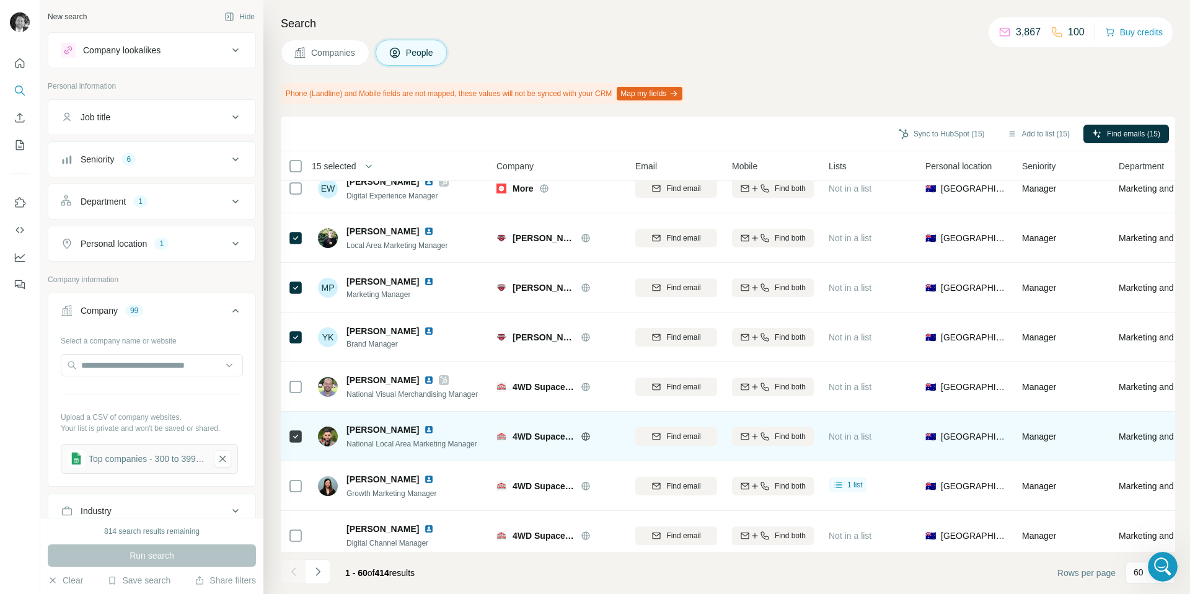
scroll to position [1183, 0]
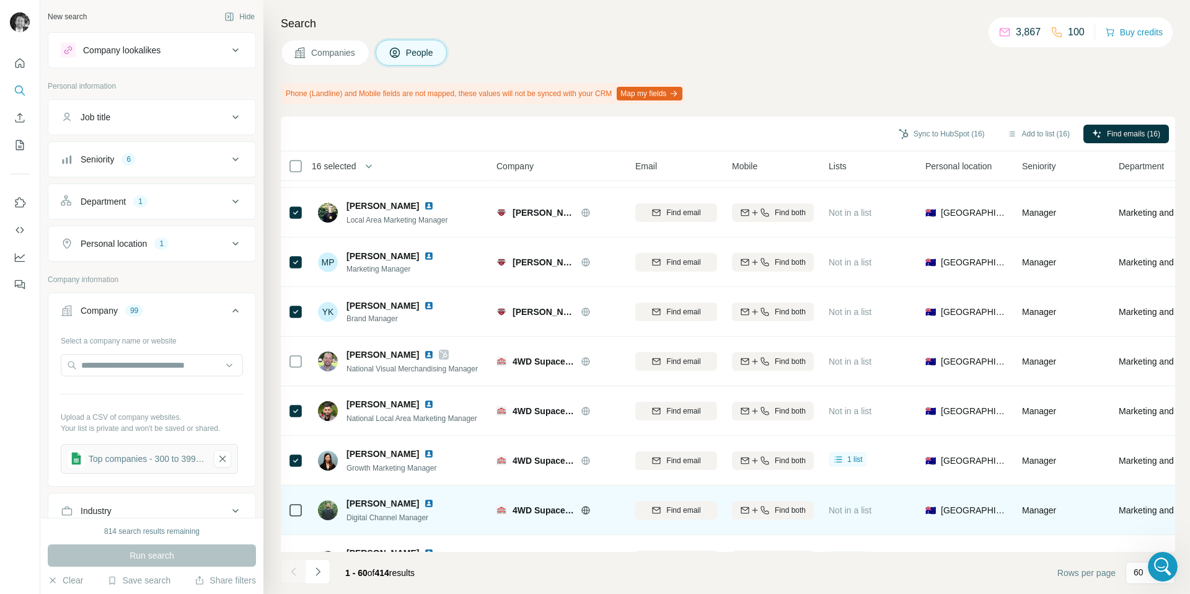
click at [304, 503] on td at bounding box center [296, 510] width 30 height 50
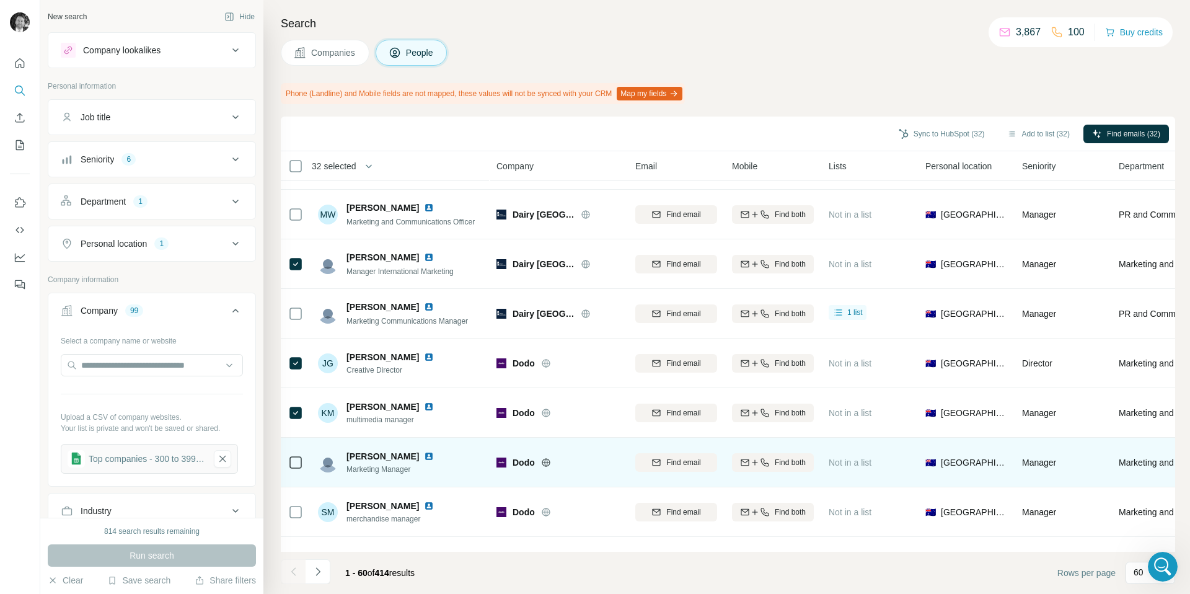
scroll to position [2604, 0]
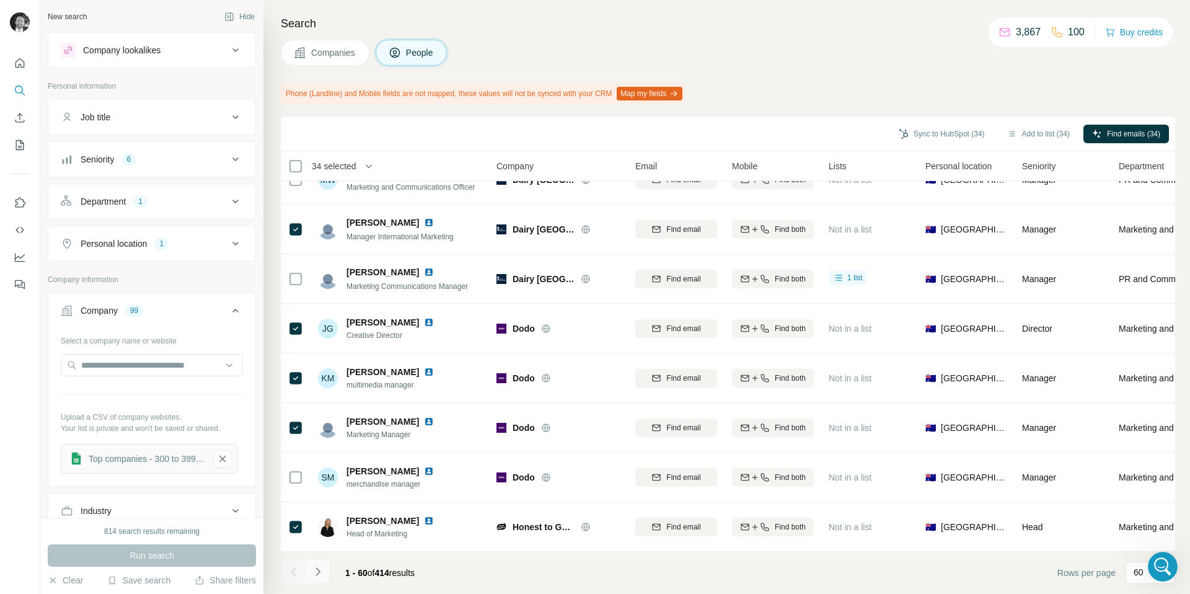
click at [319, 574] on icon "Navigate to next page" at bounding box center [318, 571] width 12 height 12
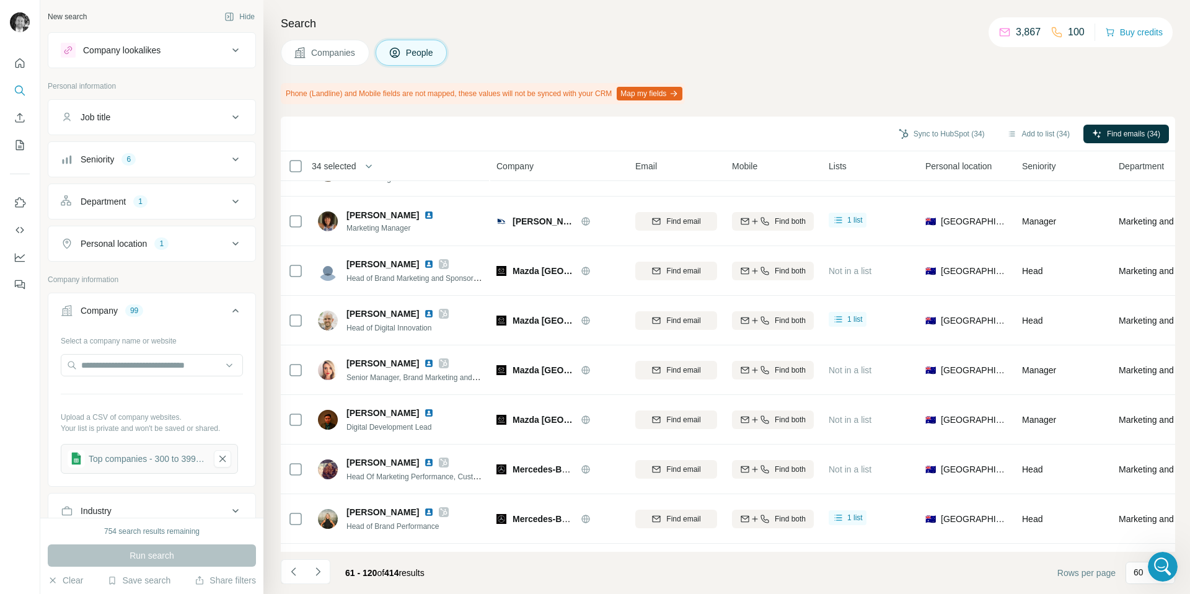
scroll to position [430, 0]
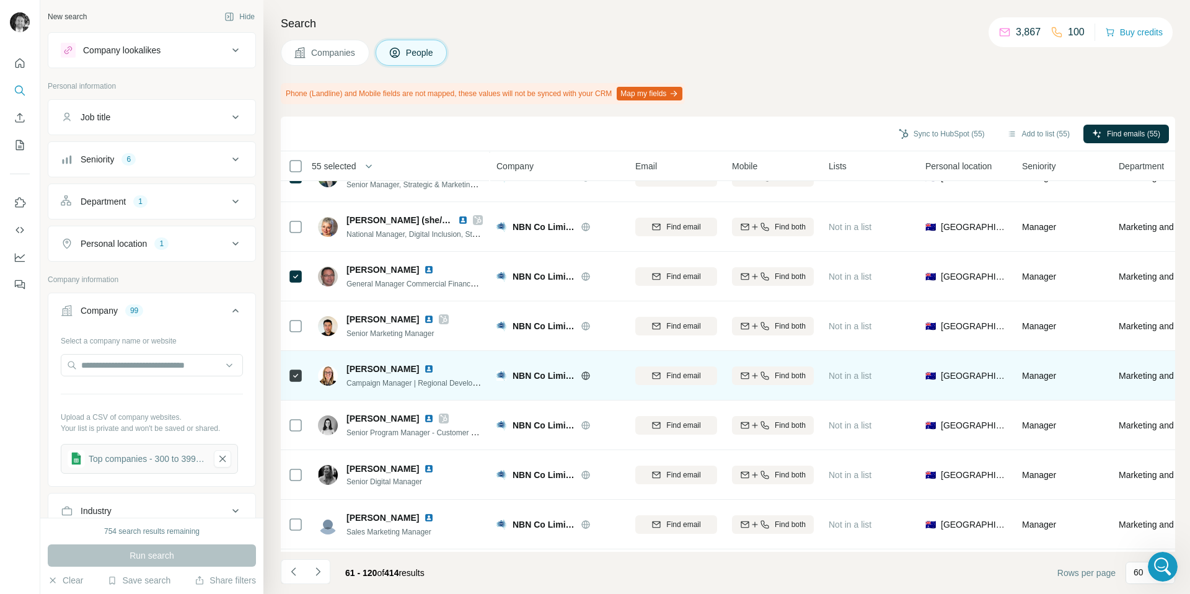
scroll to position [2604, 0]
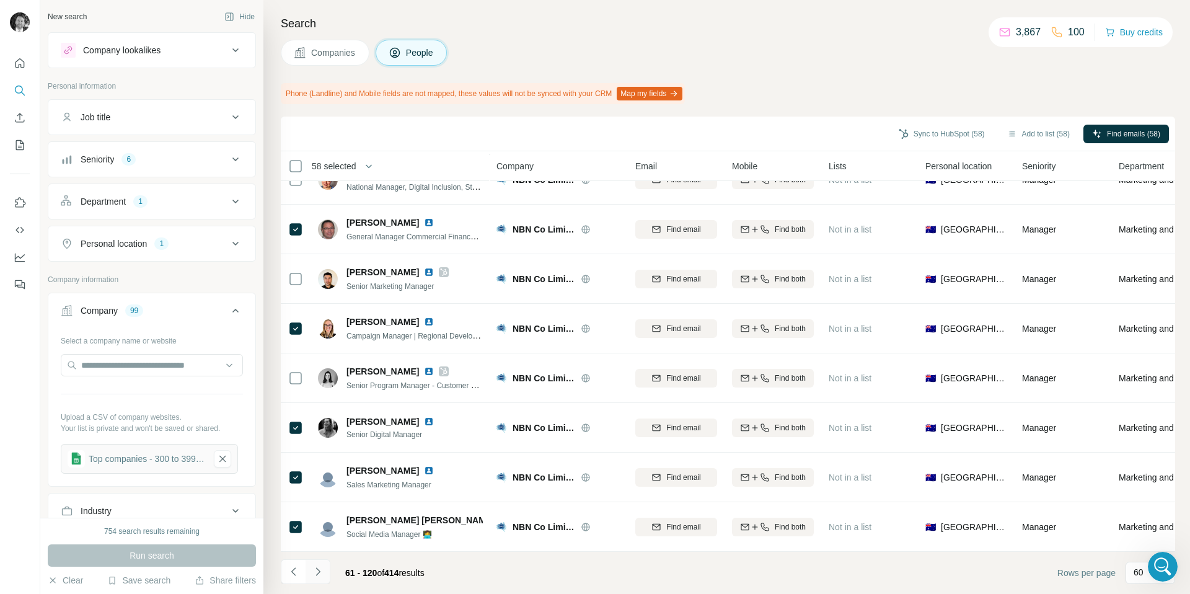
click at [322, 571] on icon "Navigate to next page" at bounding box center [318, 571] width 12 height 12
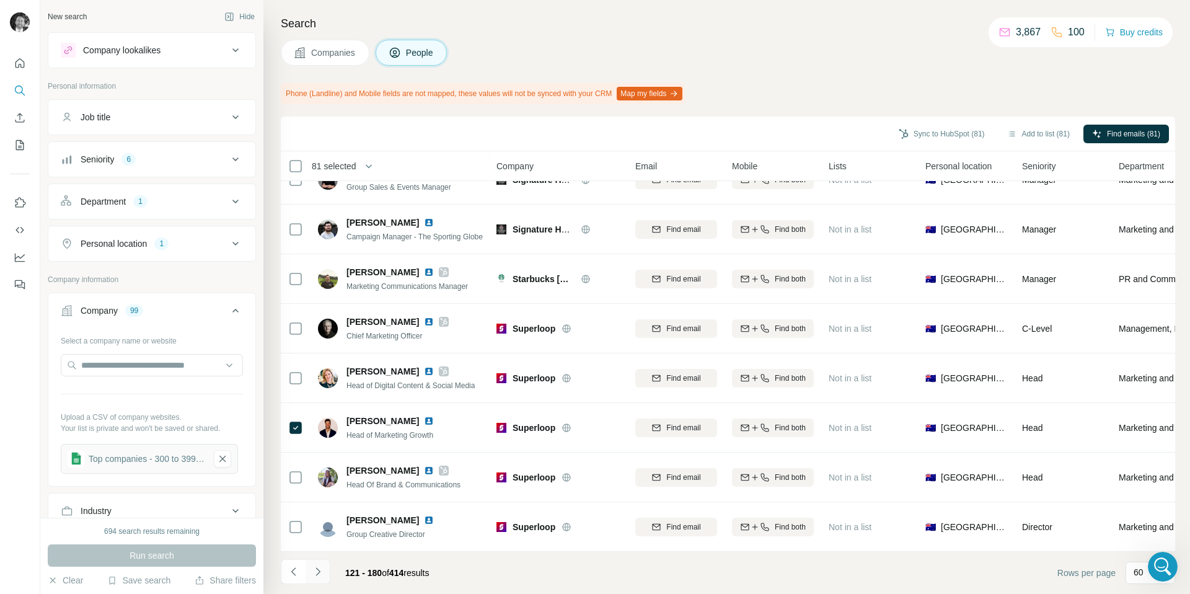
click at [317, 570] on icon "Navigate to next page" at bounding box center [318, 571] width 12 height 12
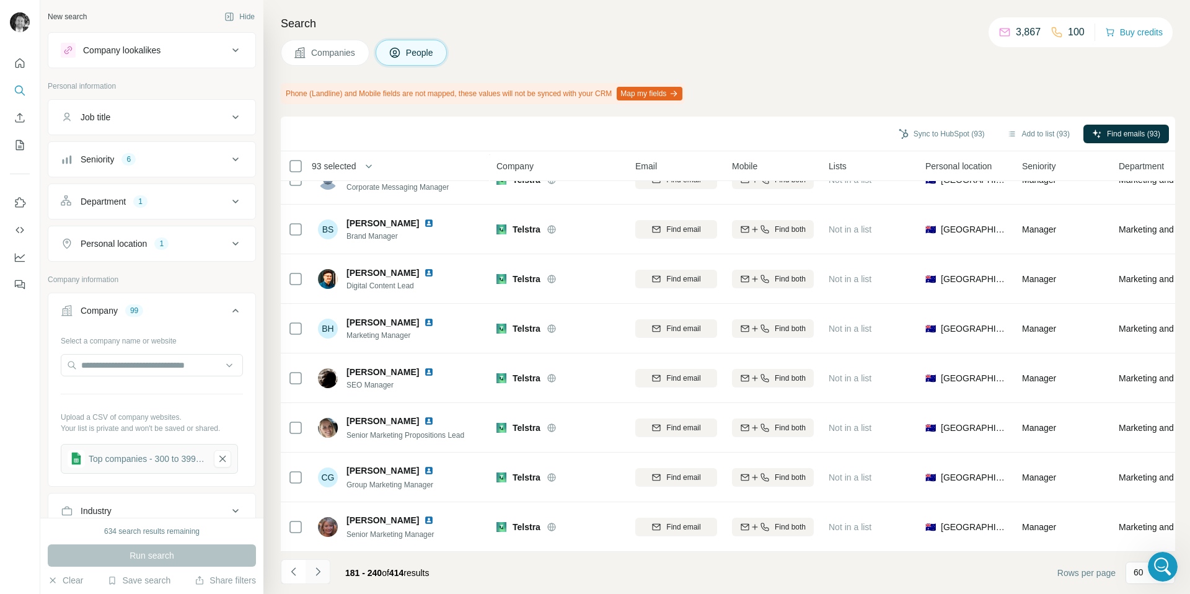
click at [317, 573] on icon "Navigate to next page" at bounding box center [317, 571] width 4 height 8
click at [320, 573] on icon "Navigate to next page" at bounding box center [318, 571] width 12 height 12
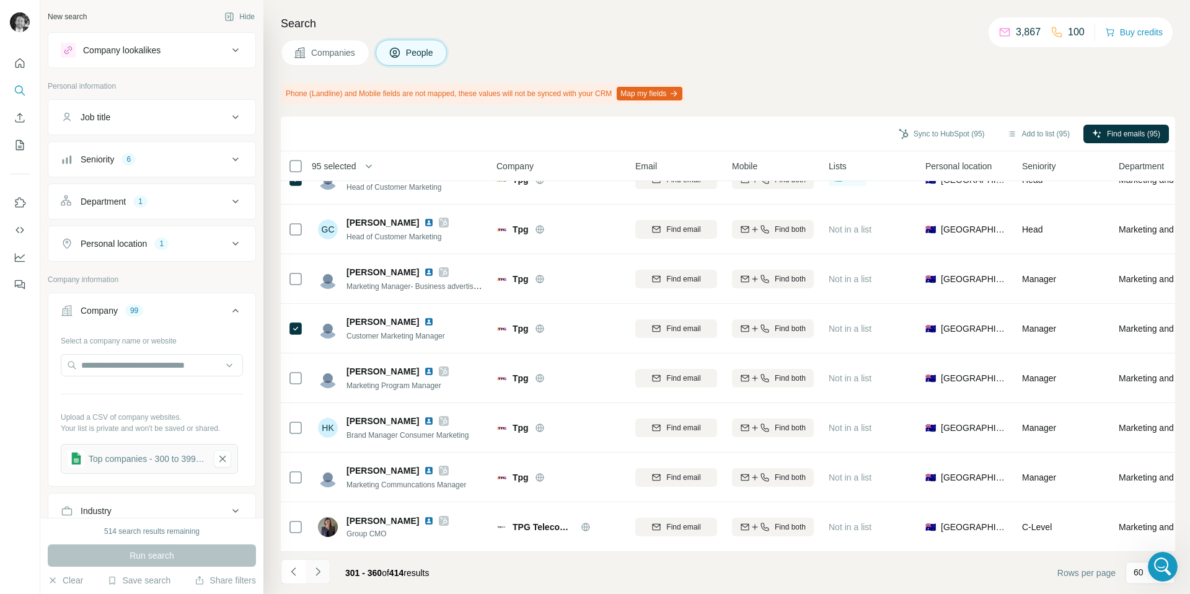
click at [319, 573] on icon "Navigate to next page" at bounding box center [318, 571] width 12 height 12
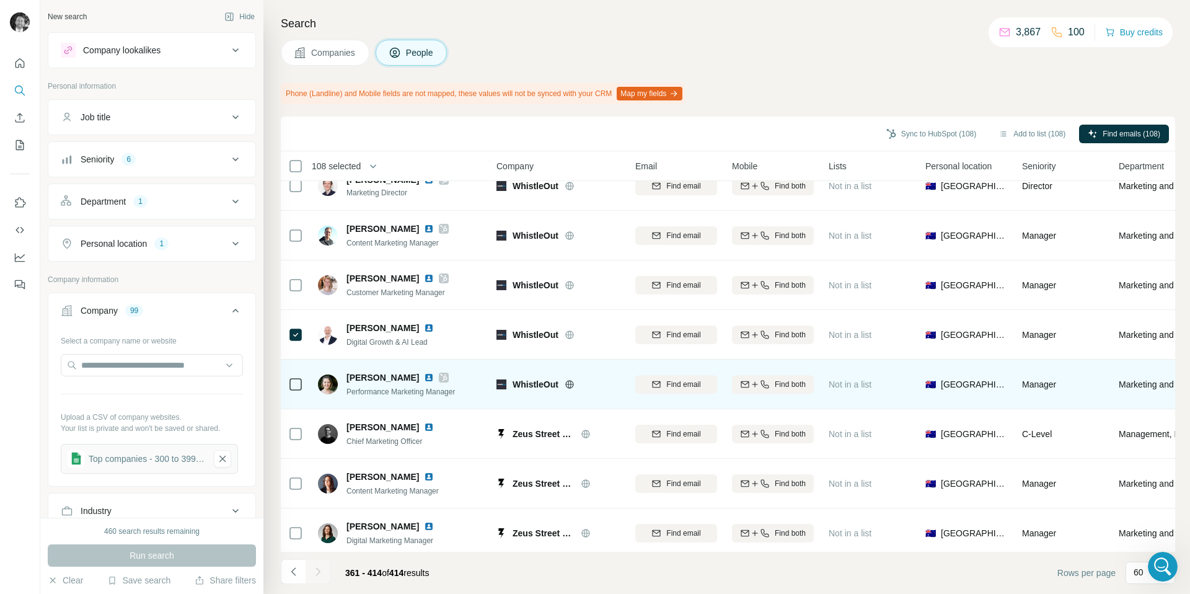
scroll to position [2307, 0]
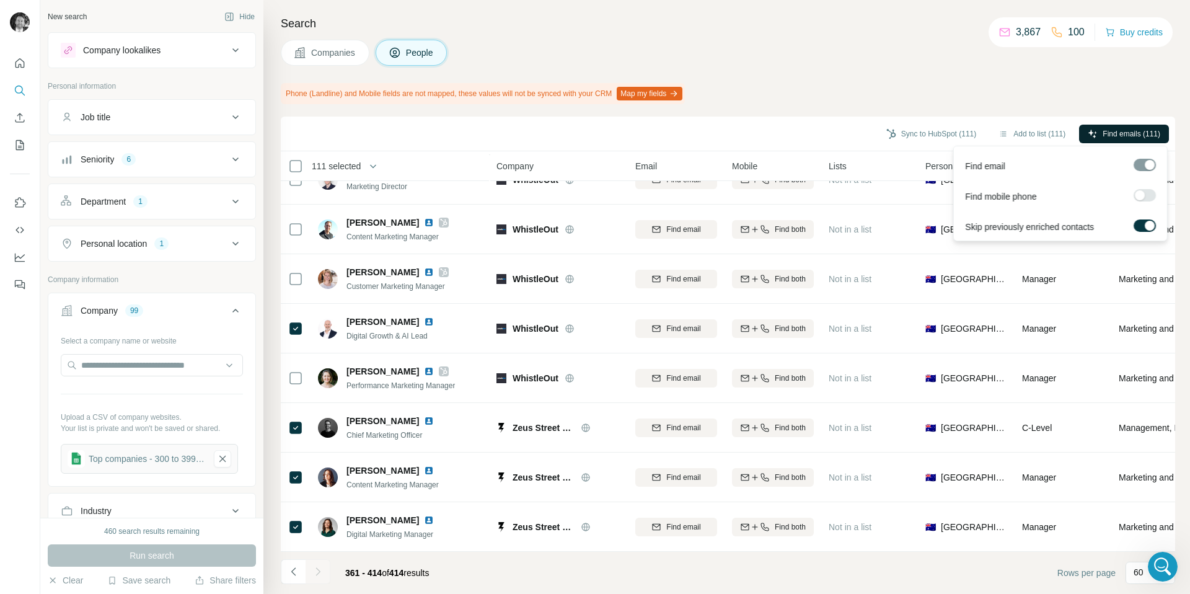
click at [1111, 130] on span "Find emails (111)" at bounding box center [1132, 133] width 58 height 11
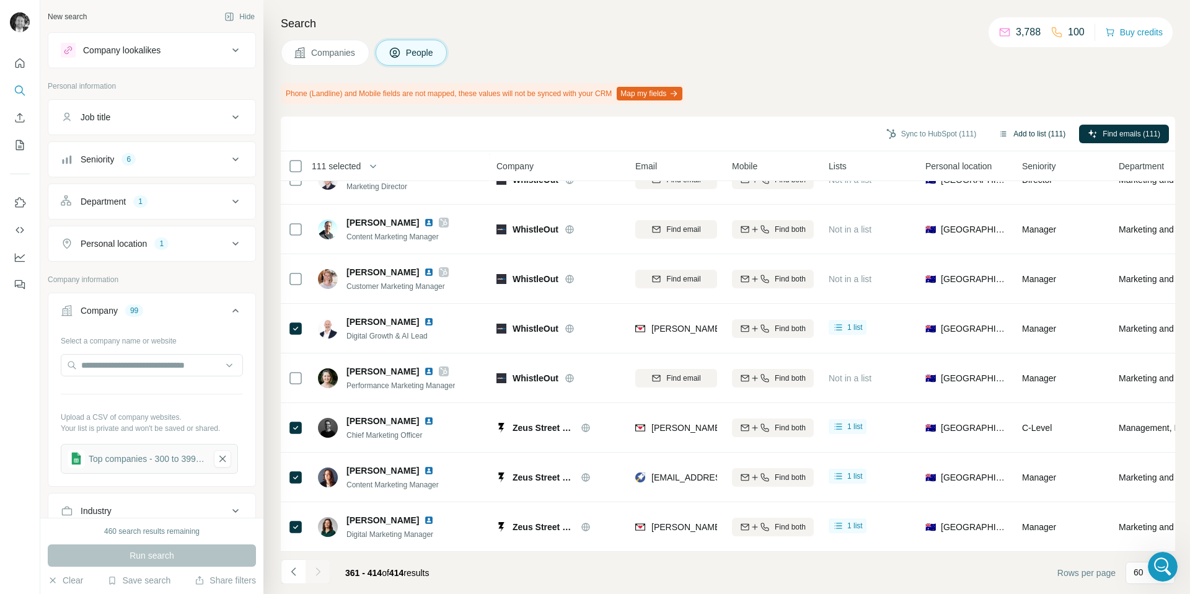
click at [1036, 134] on button "Add to list (111)" at bounding box center [1032, 134] width 84 height 19
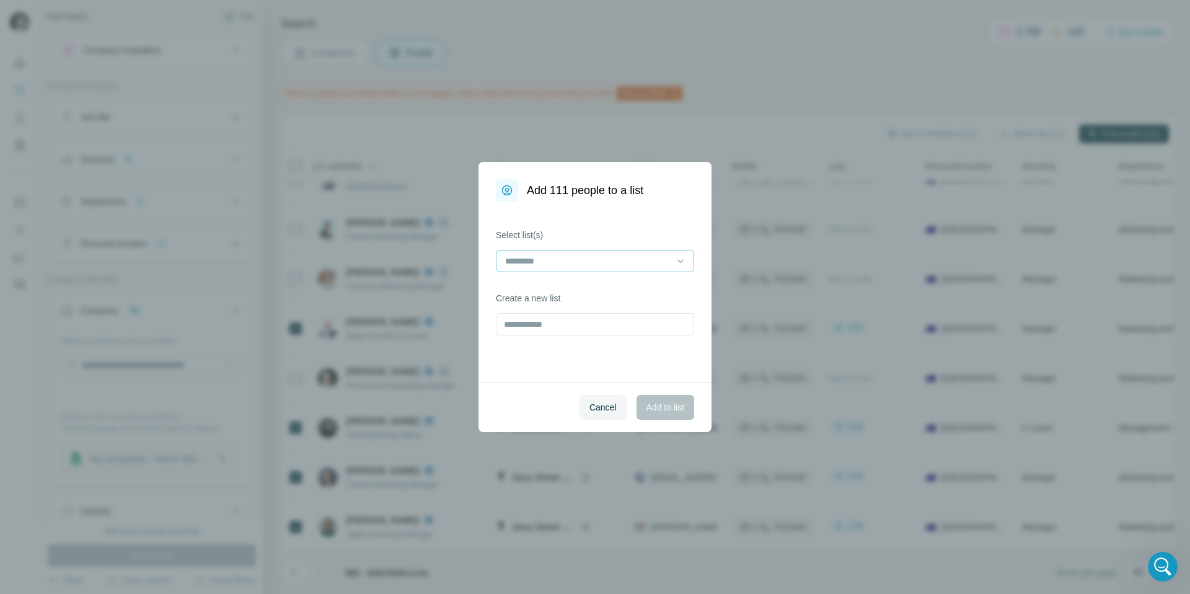
click at [641, 255] on input at bounding box center [587, 261] width 167 height 14
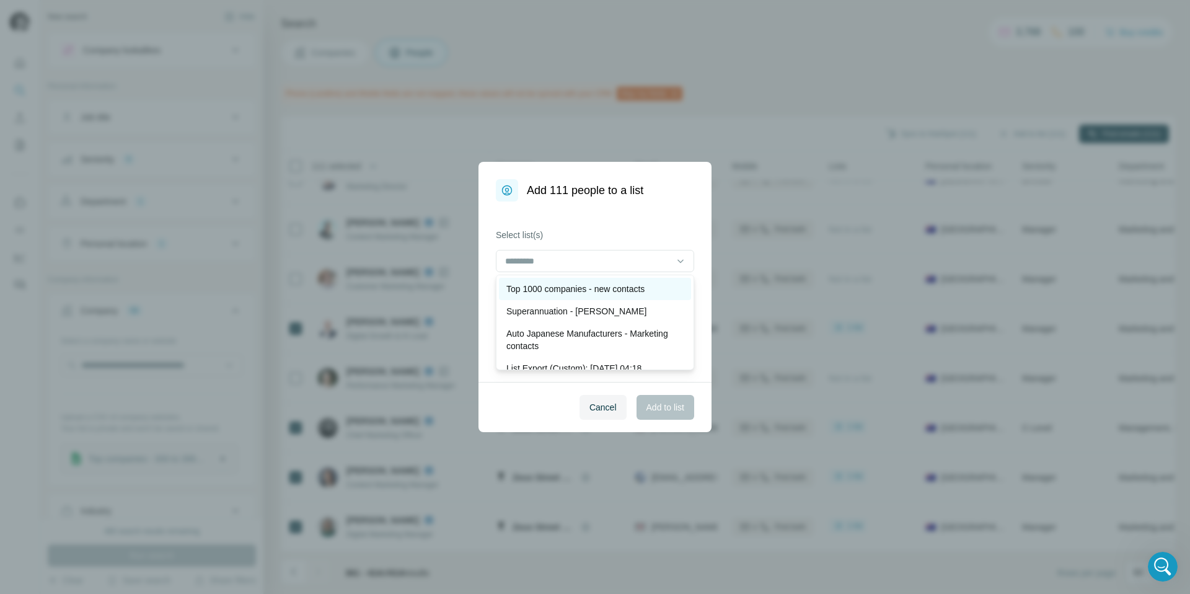
click at [583, 288] on p "Top 1000 companies - new contacts" at bounding box center [575, 289] width 138 height 12
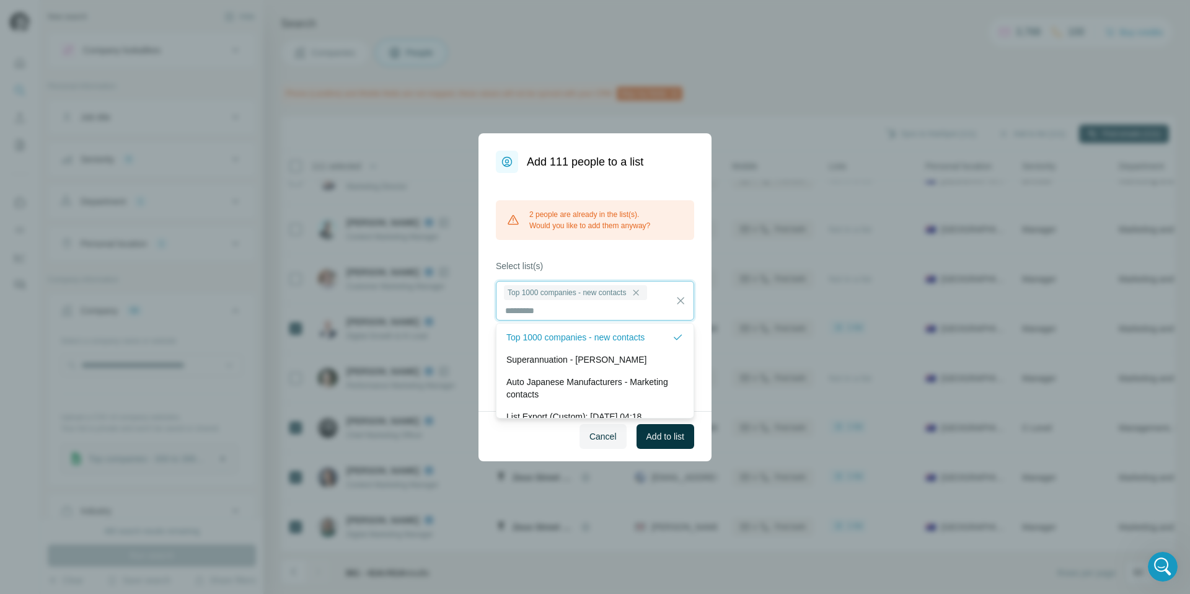
scroll to position [1, 0]
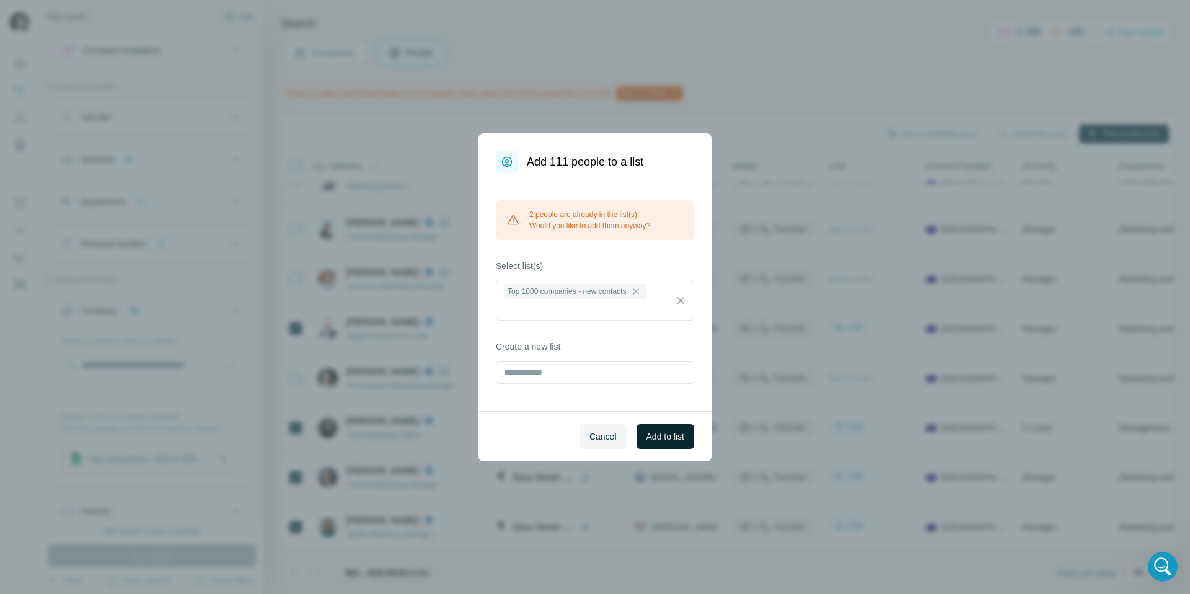
click at [655, 436] on span "Add to list" at bounding box center [665, 436] width 38 height 12
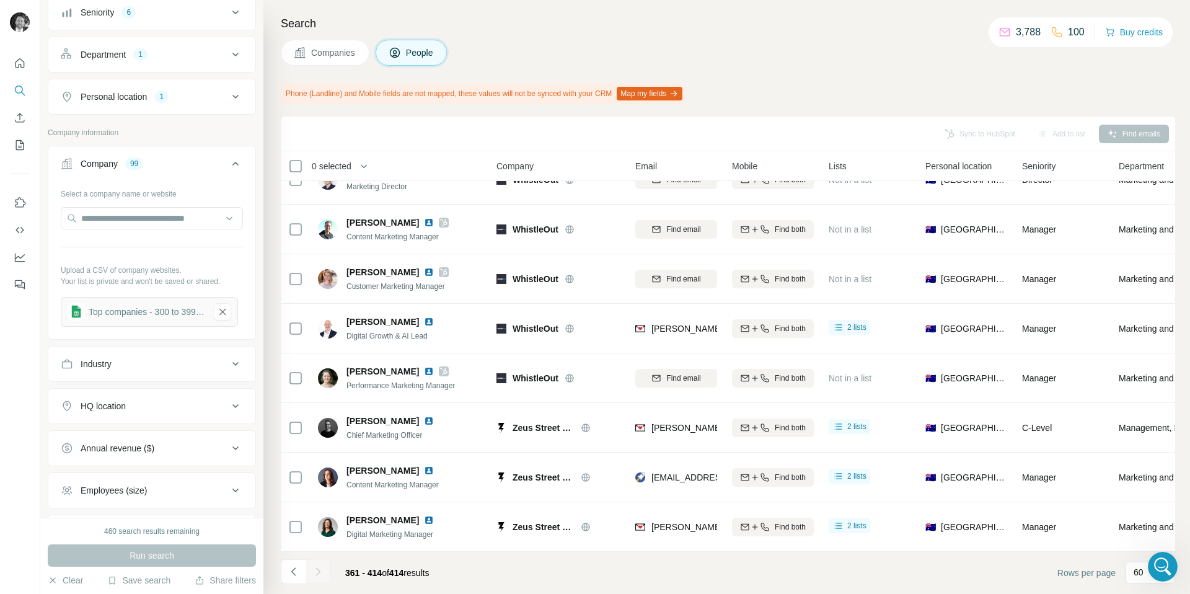
scroll to position [0, 0]
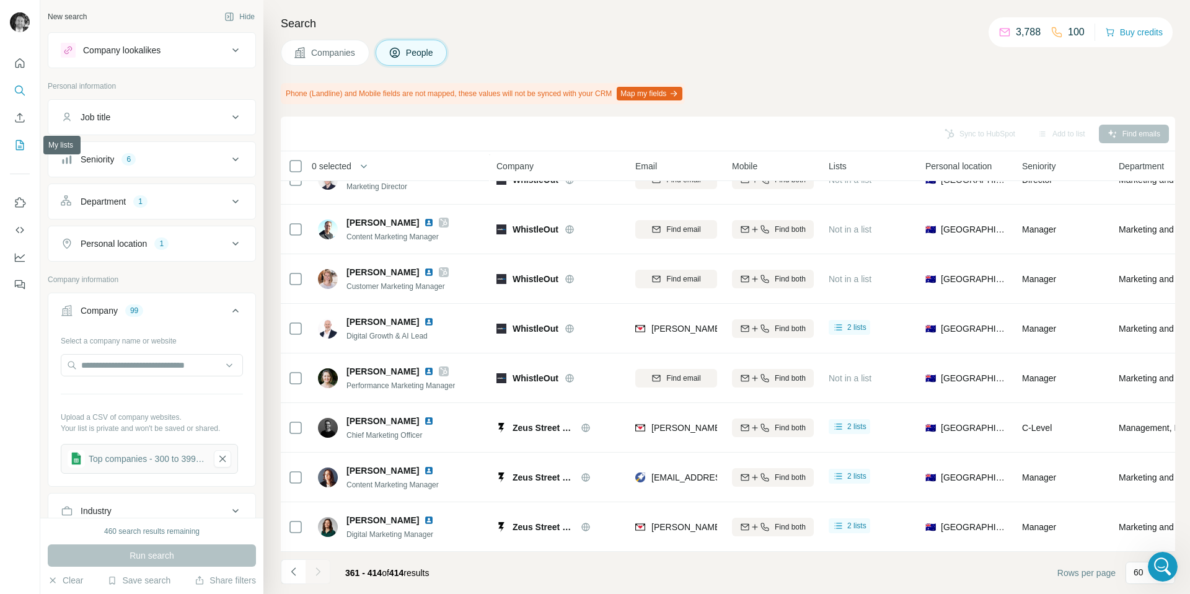
click at [20, 142] on icon "My lists" at bounding box center [21, 144] width 6 height 8
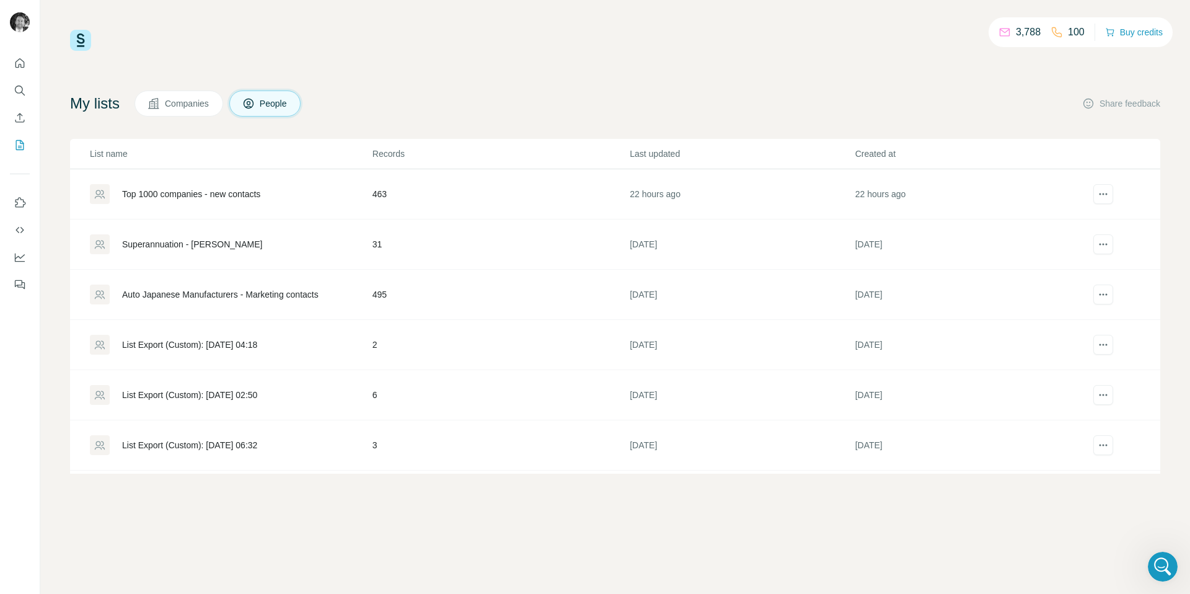
click at [185, 195] on div "Top 1000 companies - new contacts" at bounding box center [191, 194] width 138 height 12
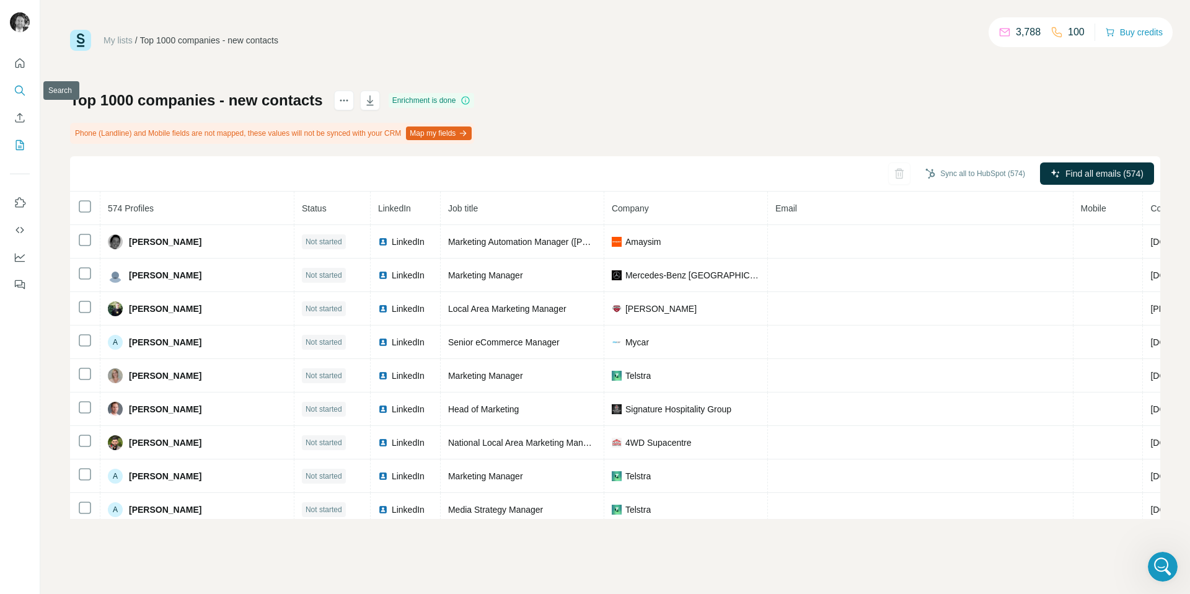
click at [19, 91] on icon "Search" at bounding box center [20, 90] width 12 height 12
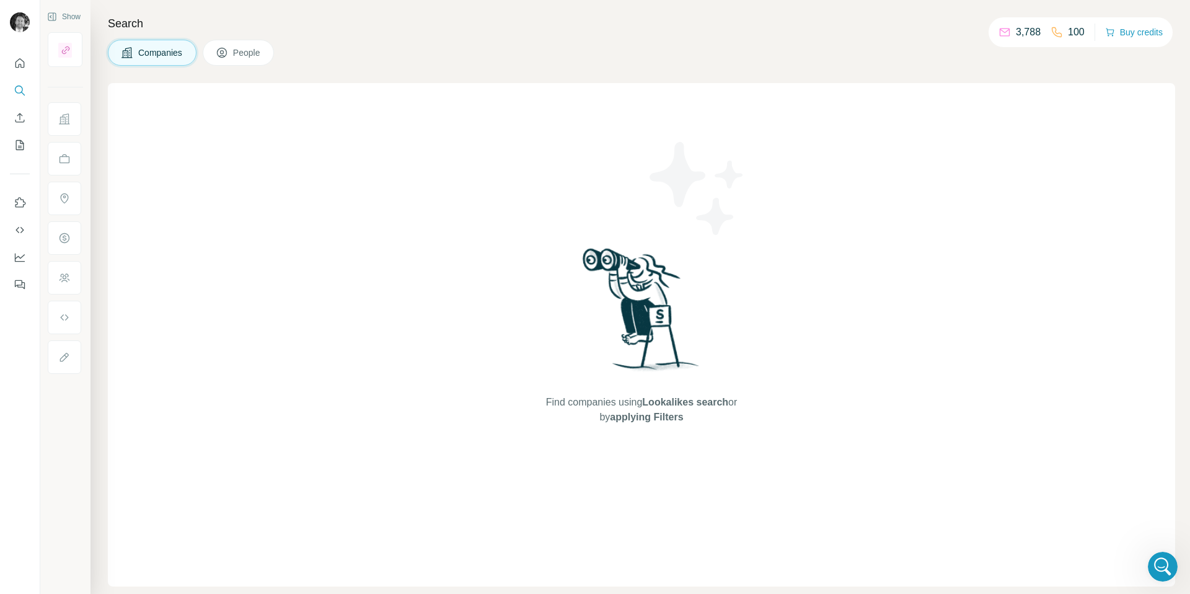
click at [154, 56] on span "Companies" at bounding box center [160, 52] width 45 height 12
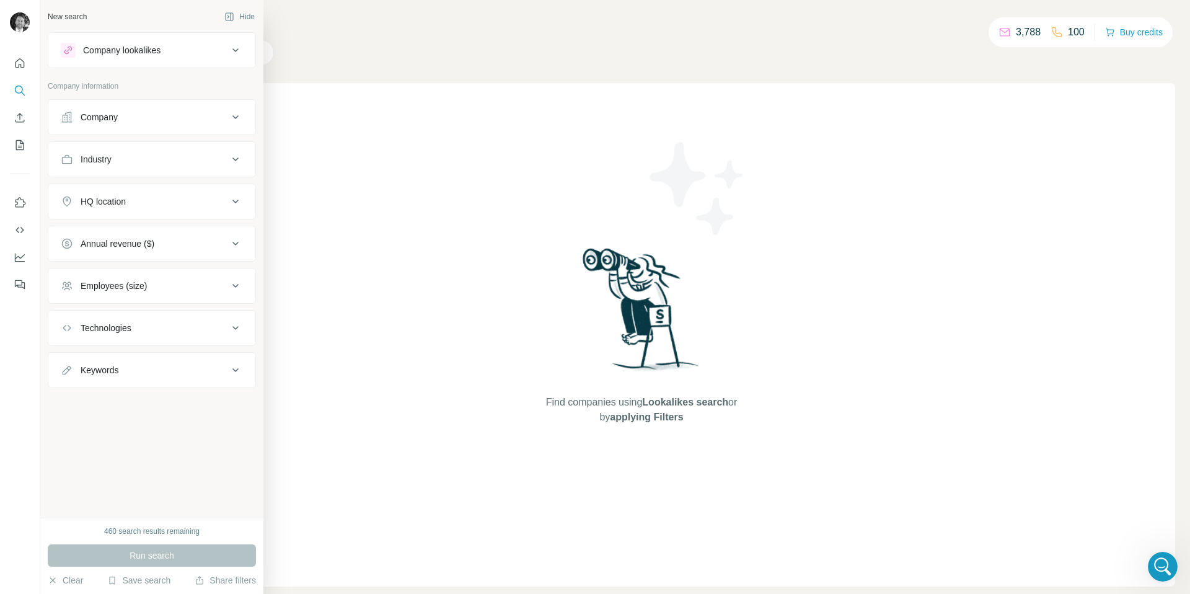
click at [159, 126] on button "Company" at bounding box center [151, 117] width 207 height 30
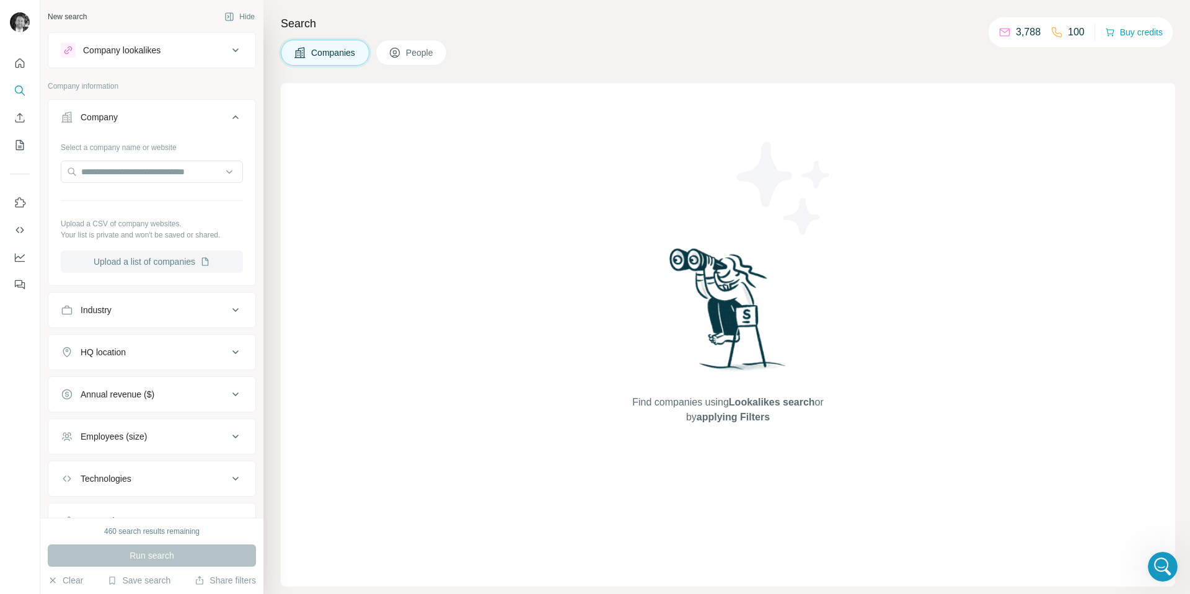
click at [168, 263] on button "Upload a list of companies" at bounding box center [152, 261] width 182 height 22
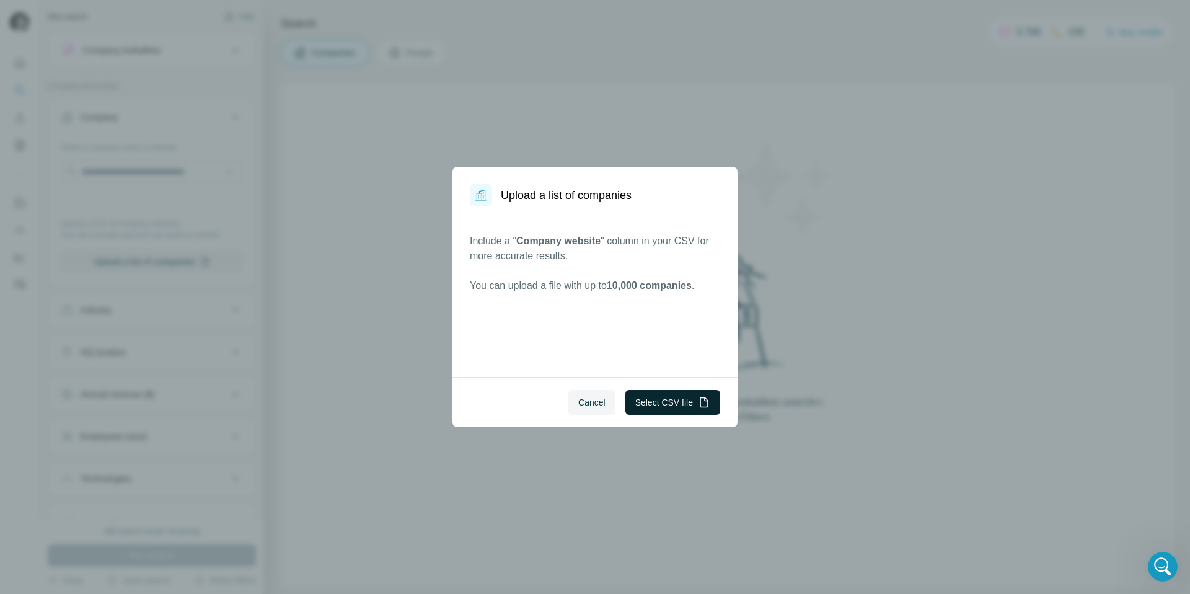
click at [663, 408] on button "Select CSV file" at bounding box center [672, 402] width 95 height 25
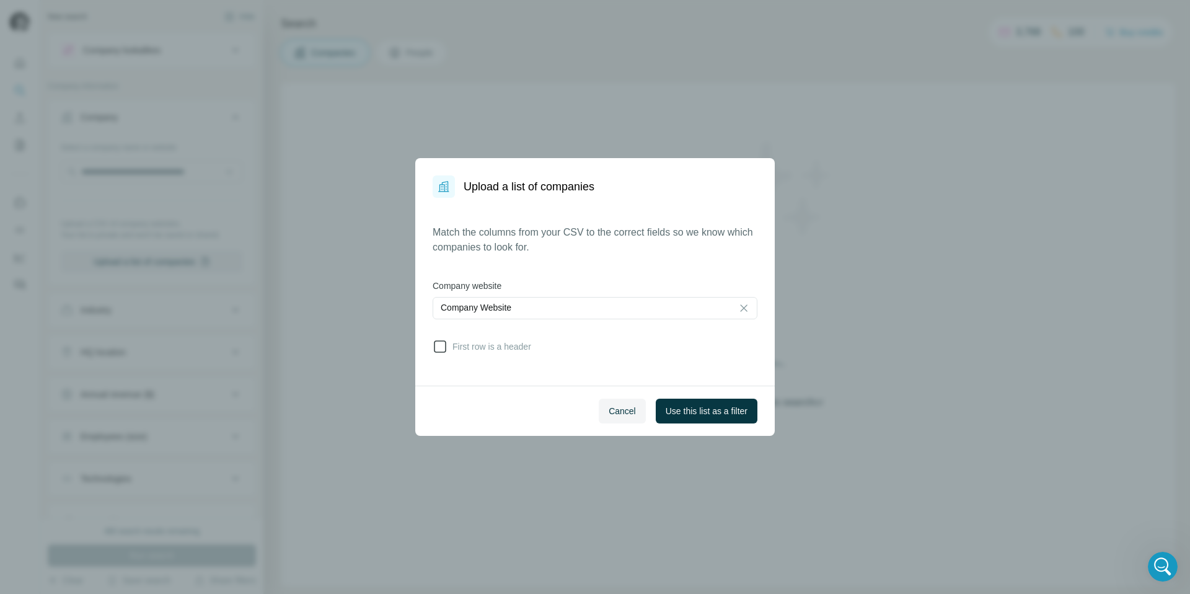
click at [509, 345] on span "First row is a header" at bounding box center [489, 346] width 84 height 12
click at [697, 412] on span "Use this list as a filter" at bounding box center [707, 411] width 82 height 12
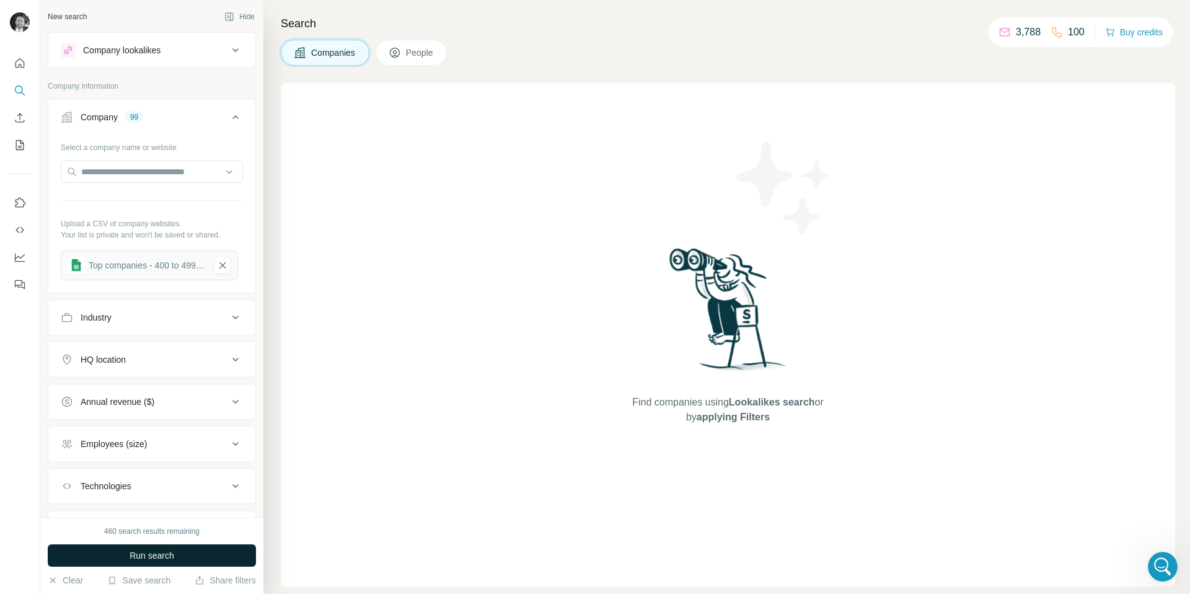
click at [145, 555] on span "Run search" at bounding box center [152, 555] width 45 height 12
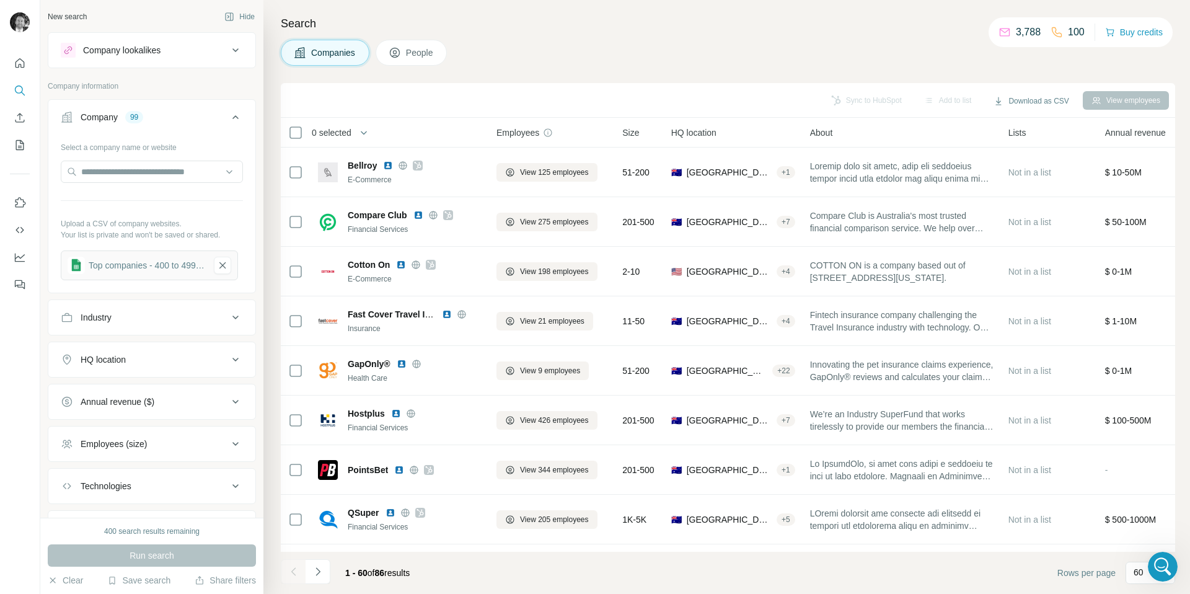
click at [405, 56] on button "People" at bounding box center [412, 53] width 72 height 26
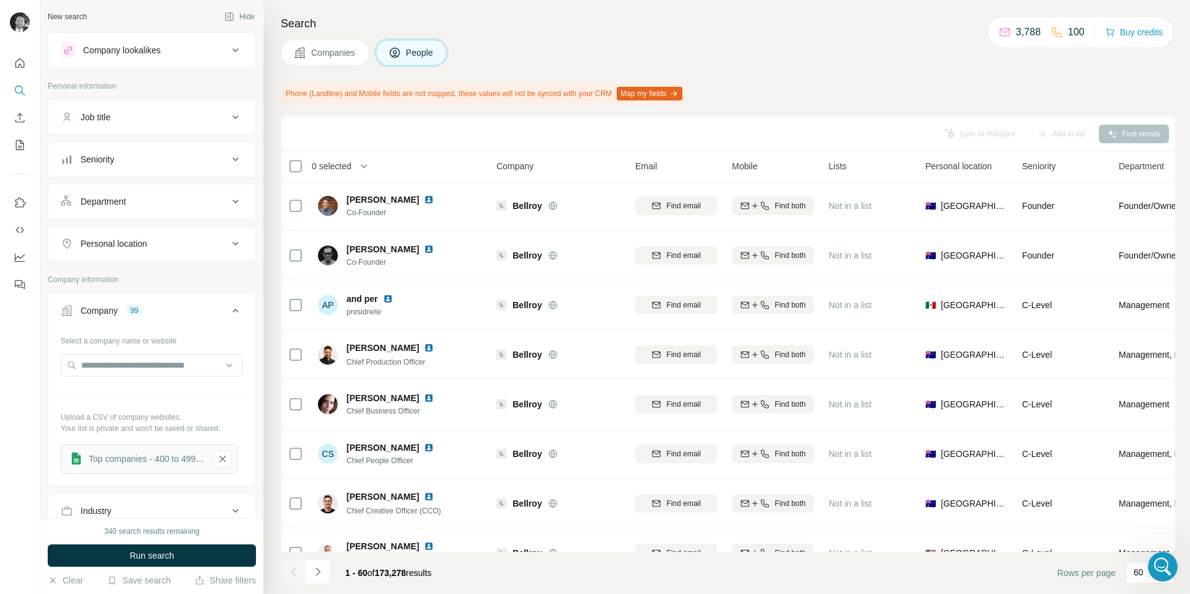
click at [152, 247] on div "Personal location" at bounding box center [144, 243] width 167 height 12
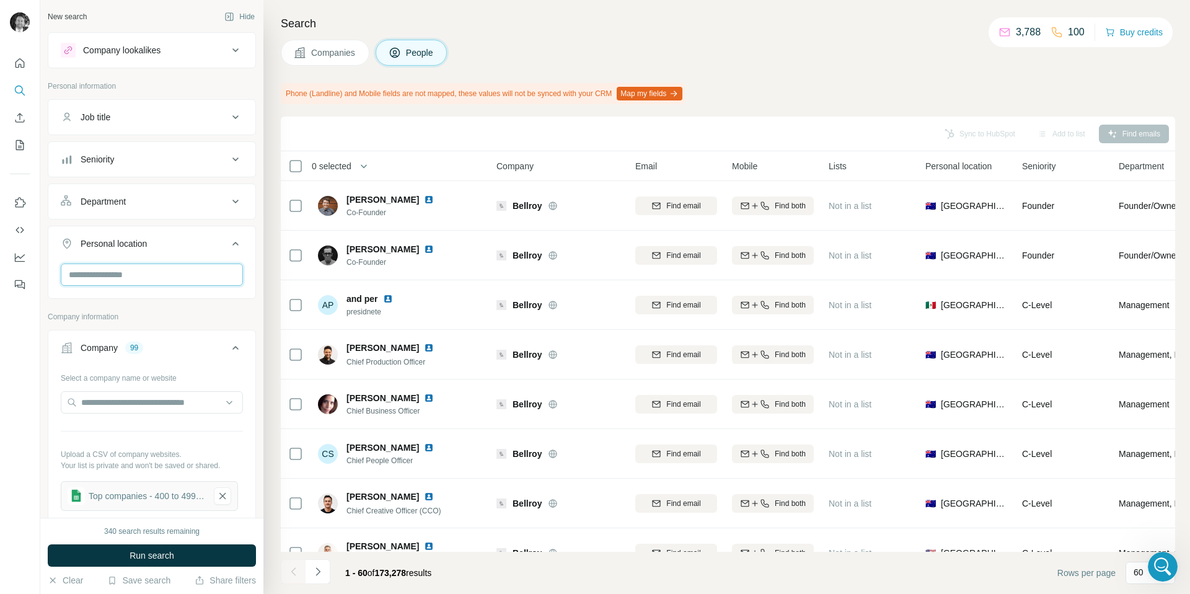
click at [134, 274] on input "text" at bounding box center [152, 274] width 182 height 22
type input "****"
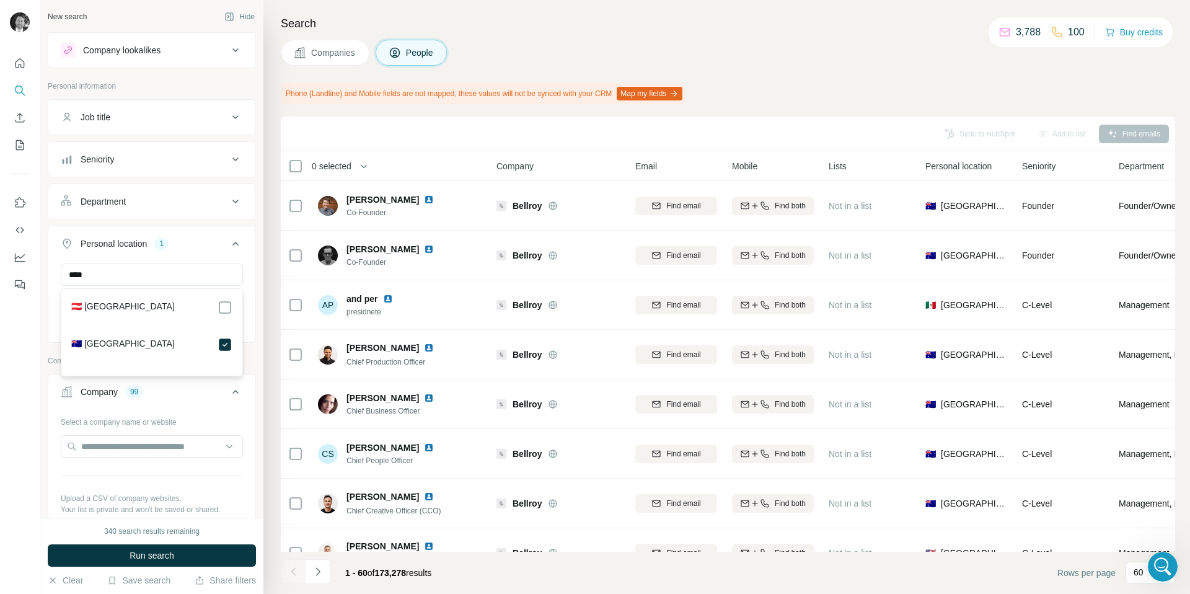
click at [237, 244] on icon at bounding box center [235, 244] width 6 height 4
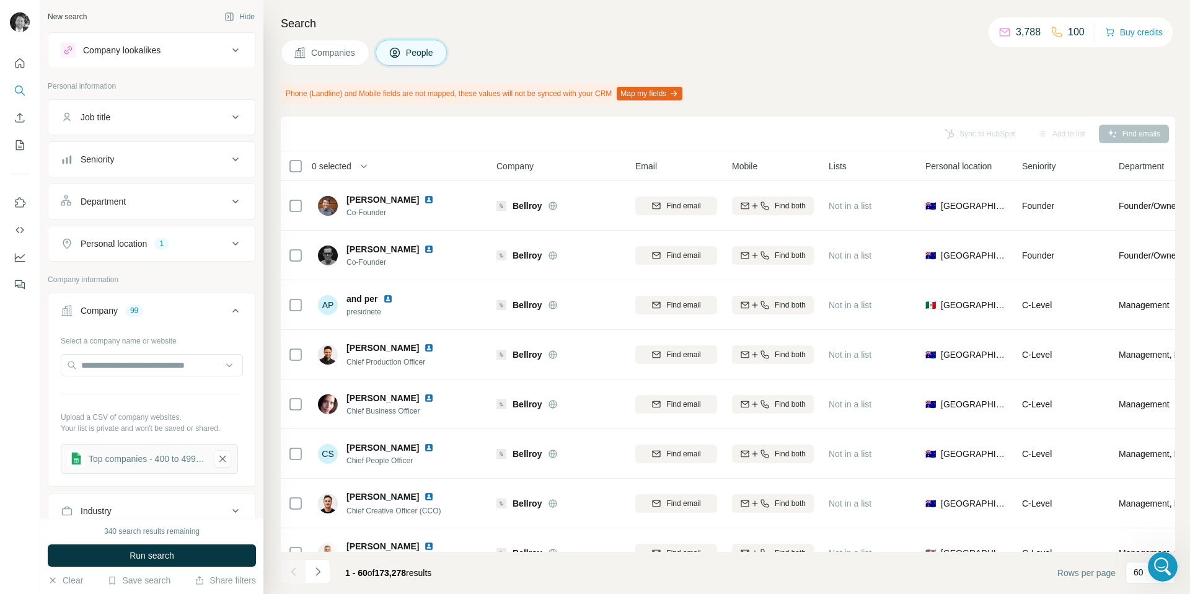
click at [232, 202] on icon at bounding box center [235, 201] width 15 height 15
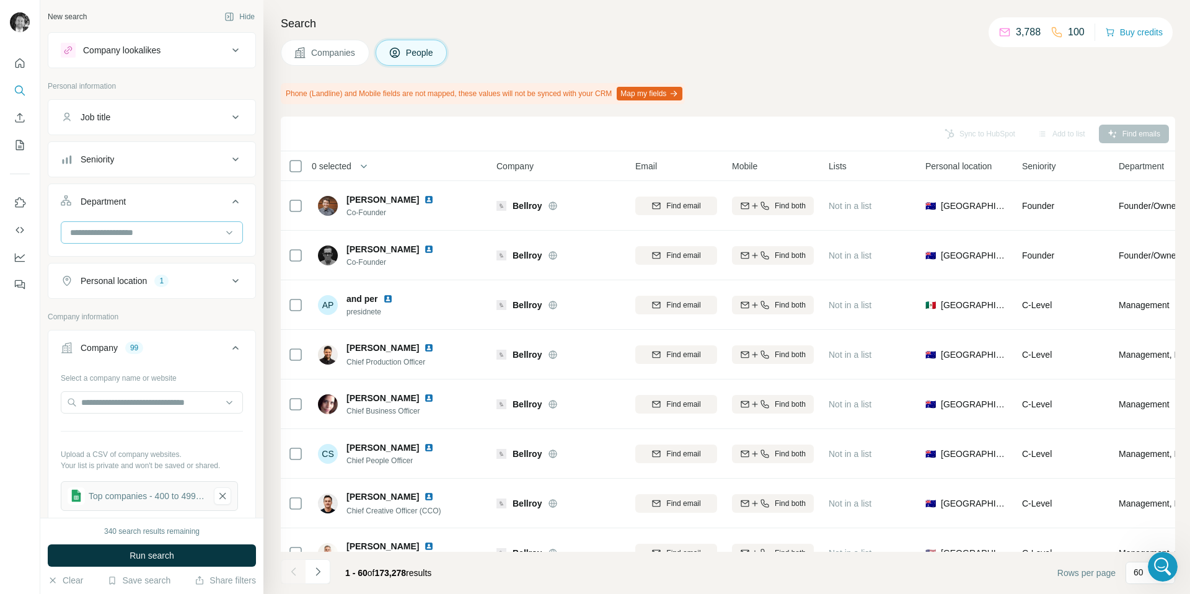
click at [162, 224] on div at bounding box center [145, 232] width 153 height 21
click at [116, 232] on input at bounding box center [145, 233] width 153 height 14
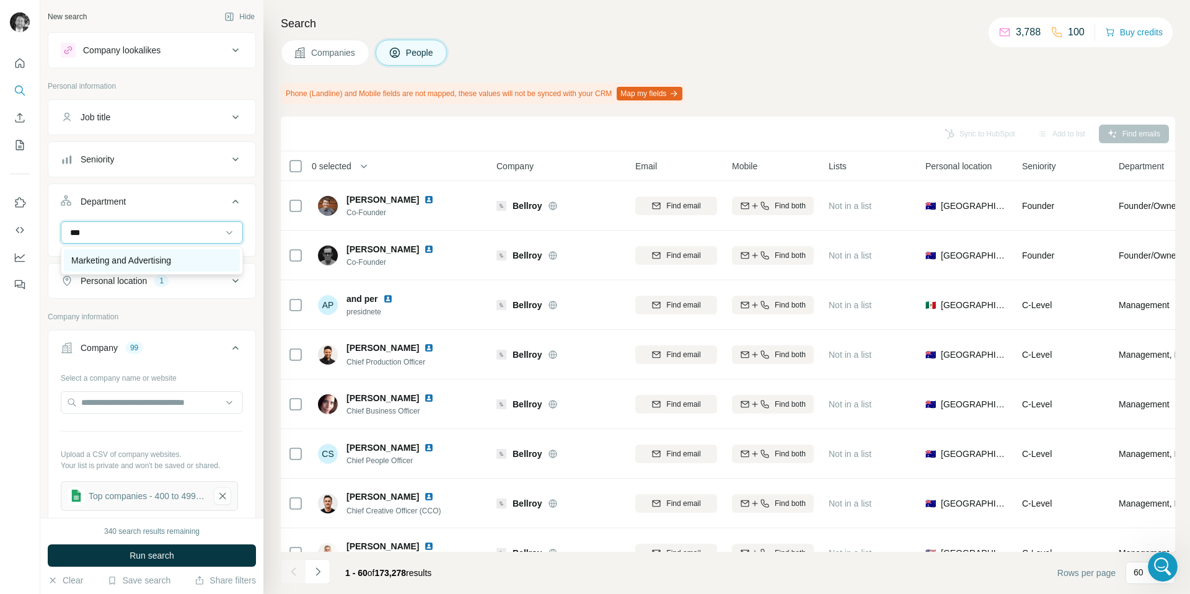
type input "***"
click at [134, 260] on p "Marketing and Advertising" at bounding box center [121, 260] width 100 height 12
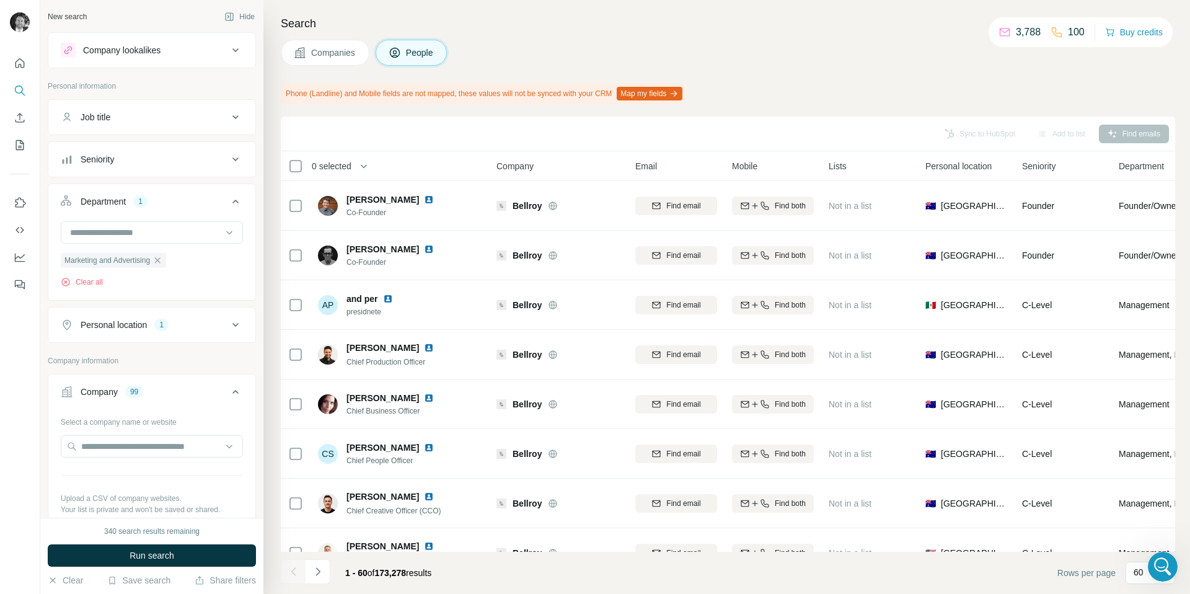
click at [123, 157] on div "Seniority" at bounding box center [144, 159] width 167 height 12
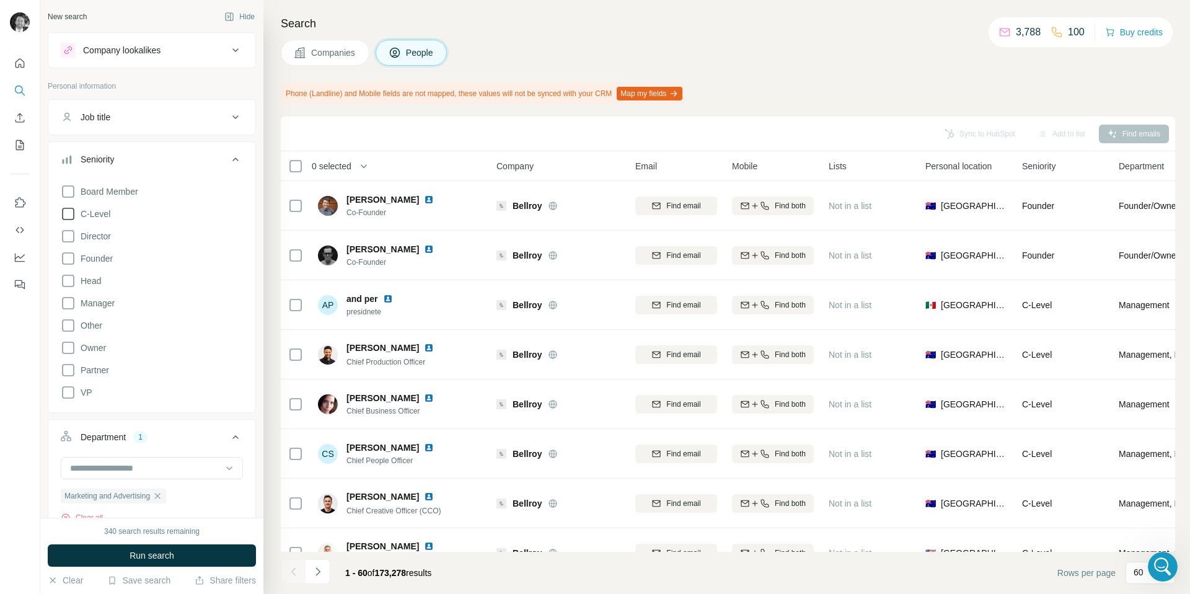
click at [65, 214] on icon at bounding box center [68, 213] width 15 height 15
click at [66, 236] on icon at bounding box center [68, 236] width 15 height 15
click at [66, 257] on icon at bounding box center [68, 258] width 15 height 15
click at [66, 282] on icon at bounding box center [68, 280] width 15 height 15
click at [68, 301] on icon at bounding box center [68, 303] width 15 height 15
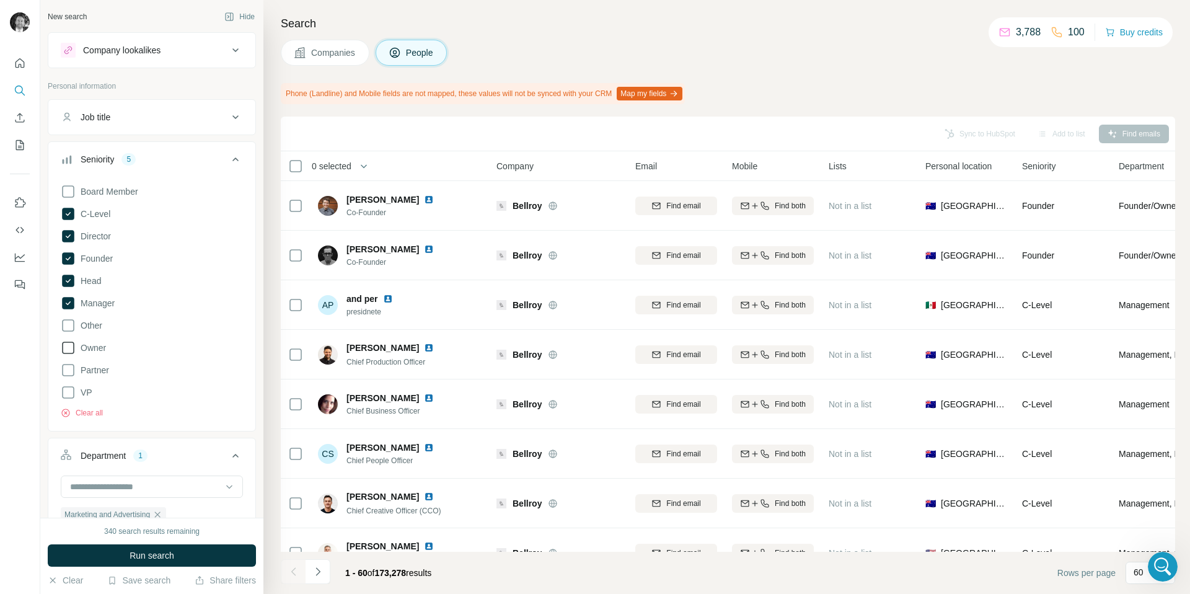
click at [68, 346] on icon at bounding box center [68, 347] width 15 height 15
click at [141, 557] on span "Run search" at bounding box center [152, 555] width 45 height 12
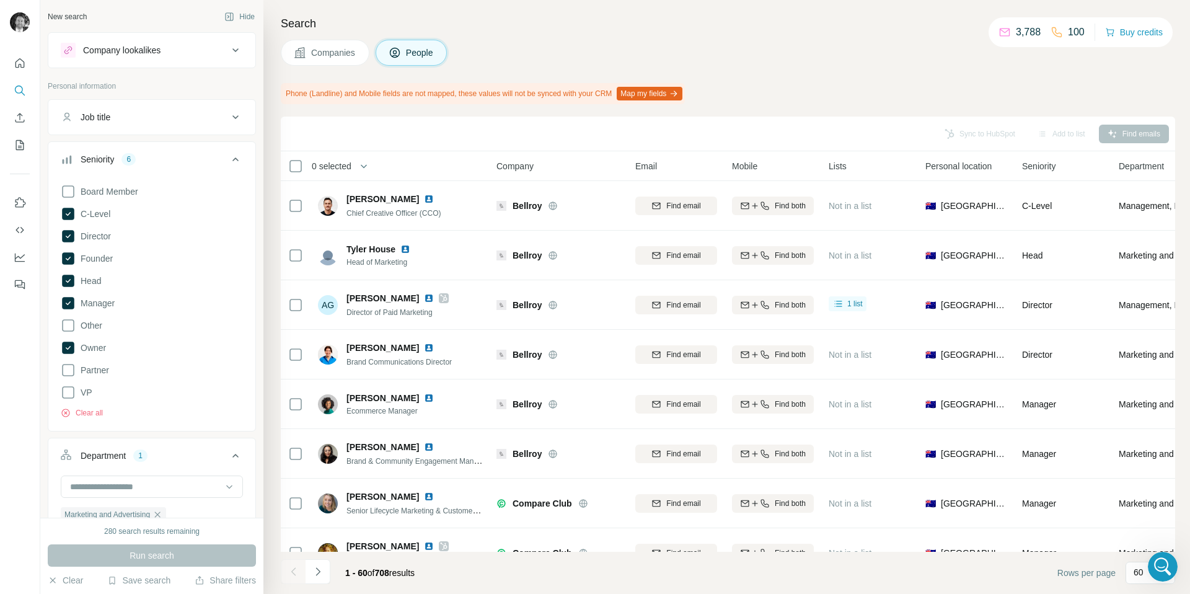
click at [238, 159] on icon at bounding box center [235, 159] width 15 height 15
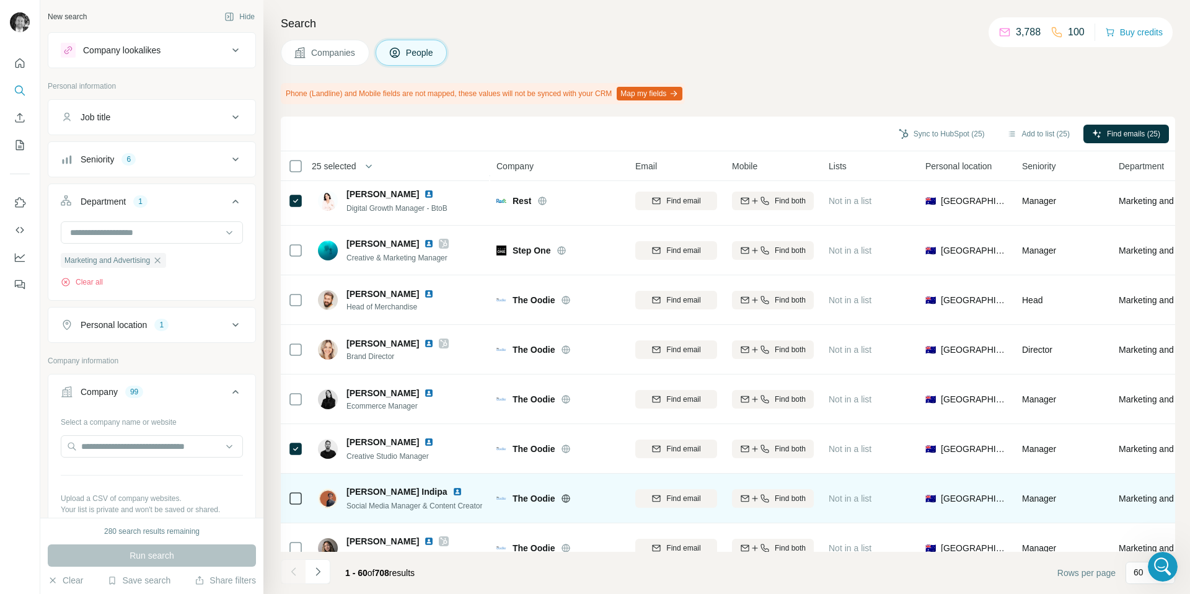
scroll to position [2604, 0]
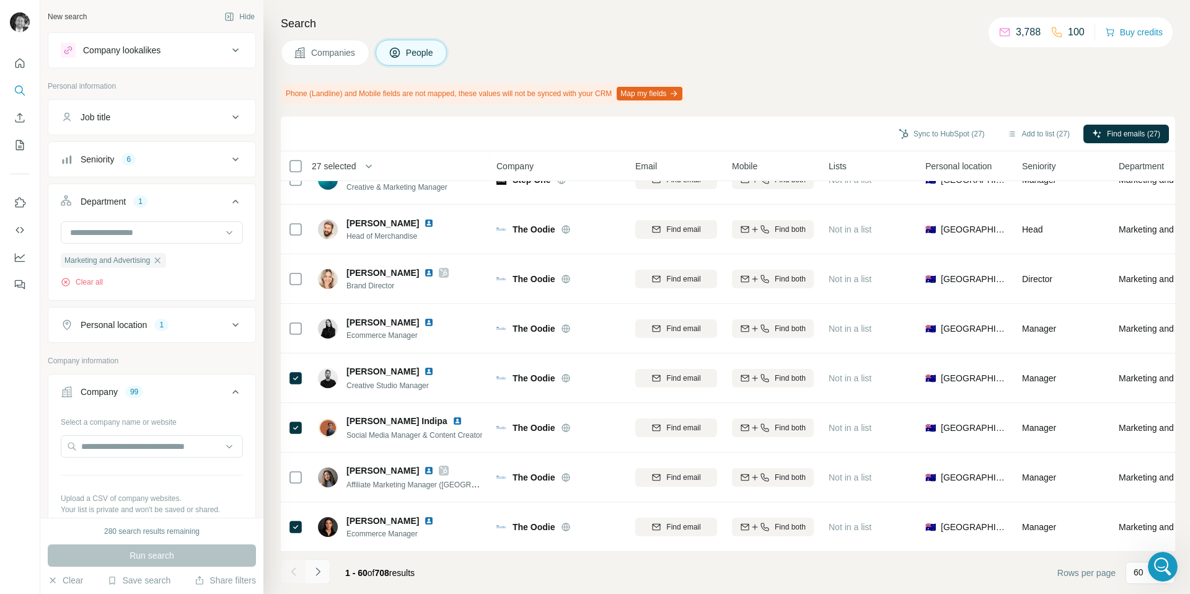
click at [321, 571] on icon "Navigate to next page" at bounding box center [318, 571] width 12 height 12
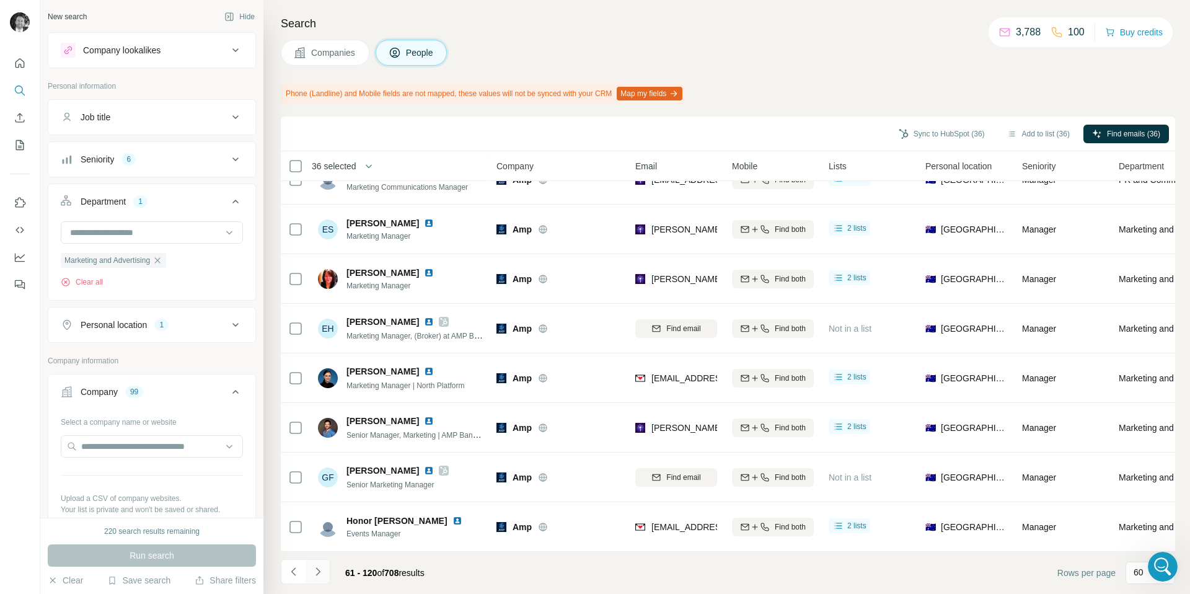
click at [312, 570] on icon "Navigate to next page" at bounding box center [318, 571] width 12 height 12
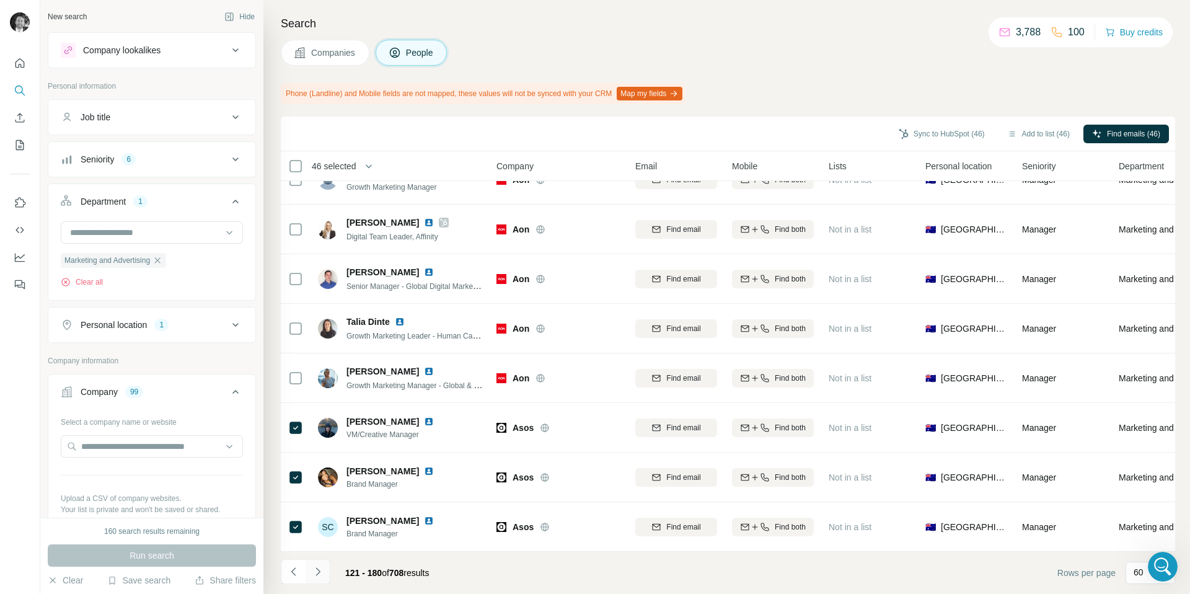
click at [320, 575] on icon "Navigate to next page" at bounding box center [318, 571] width 12 height 12
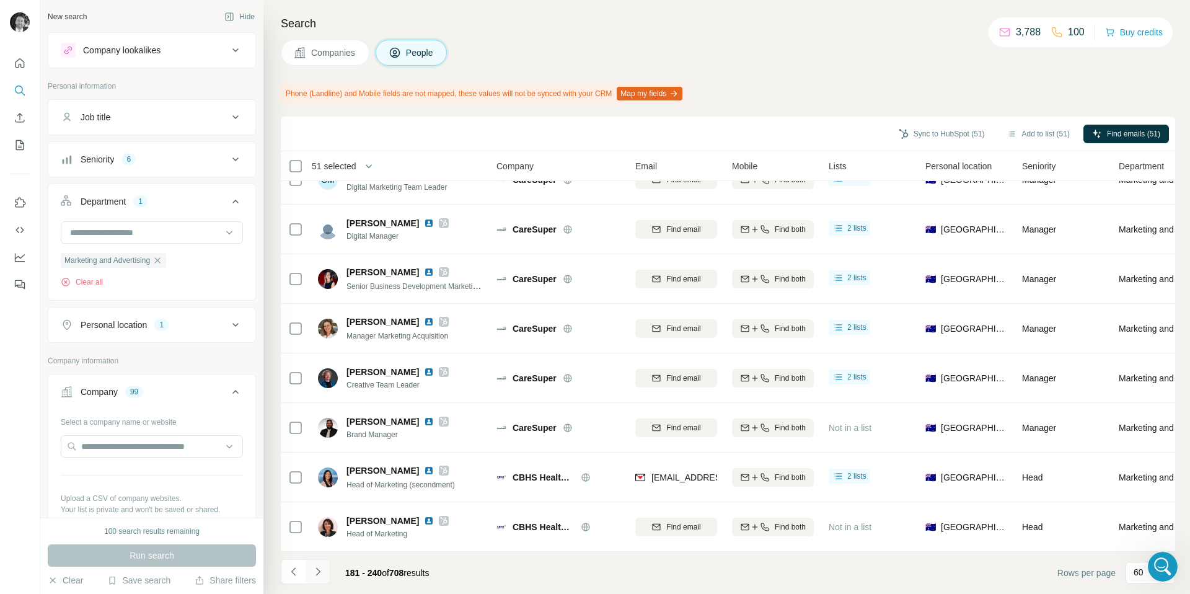
click at [319, 573] on icon "Navigate to next page" at bounding box center [318, 571] width 12 height 12
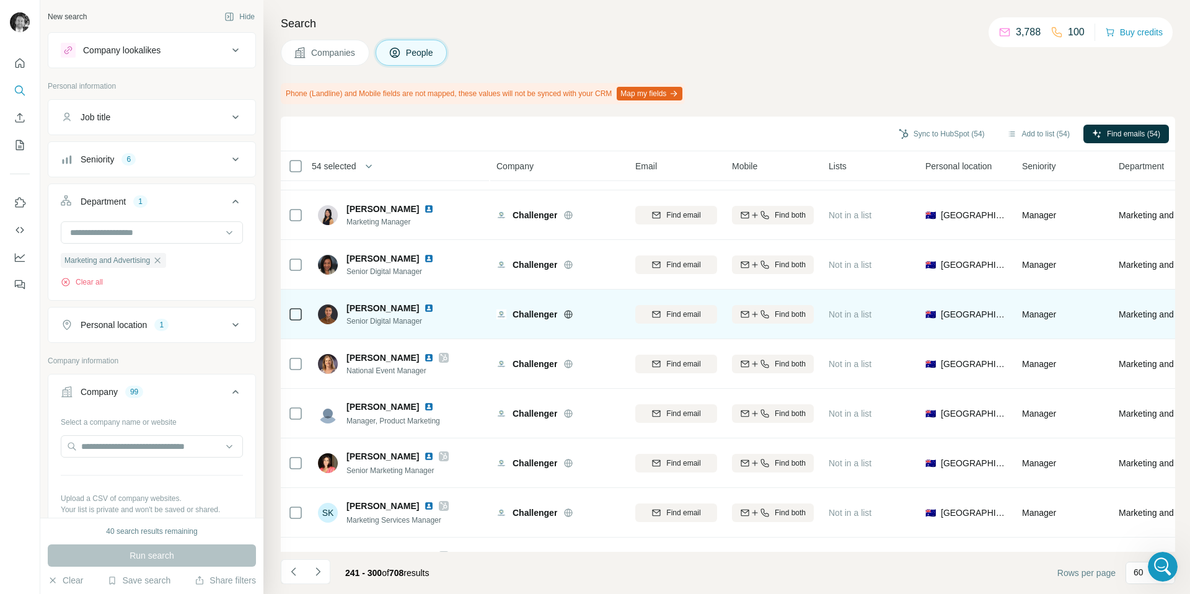
scroll to position [884, 0]
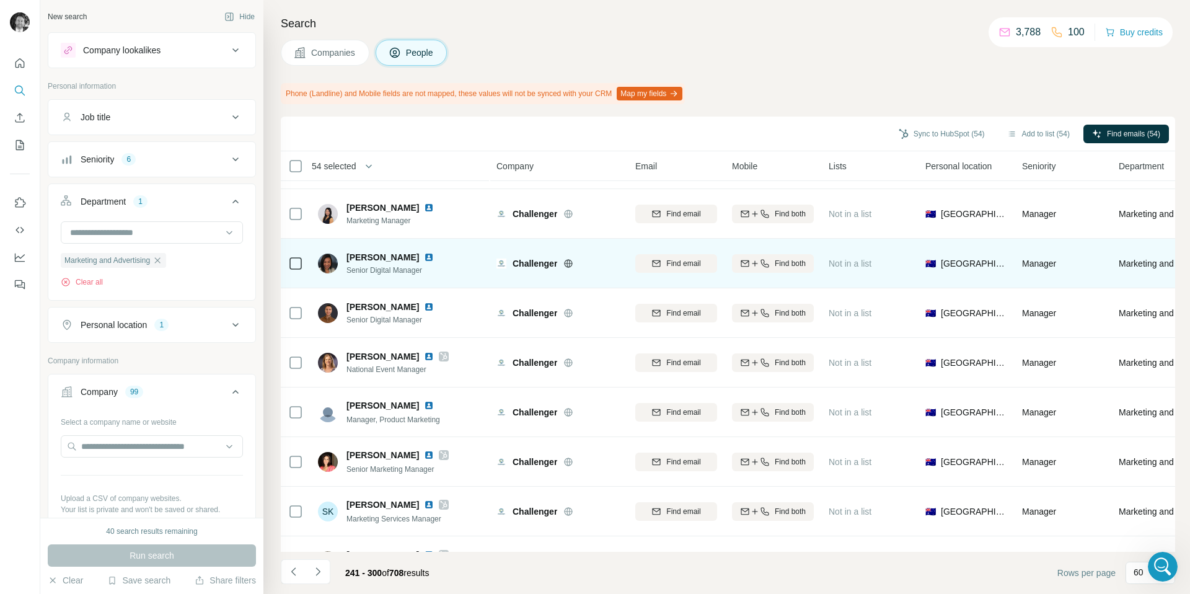
click at [287, 263] on td at bounding box center [296, 264] width 30 height 50
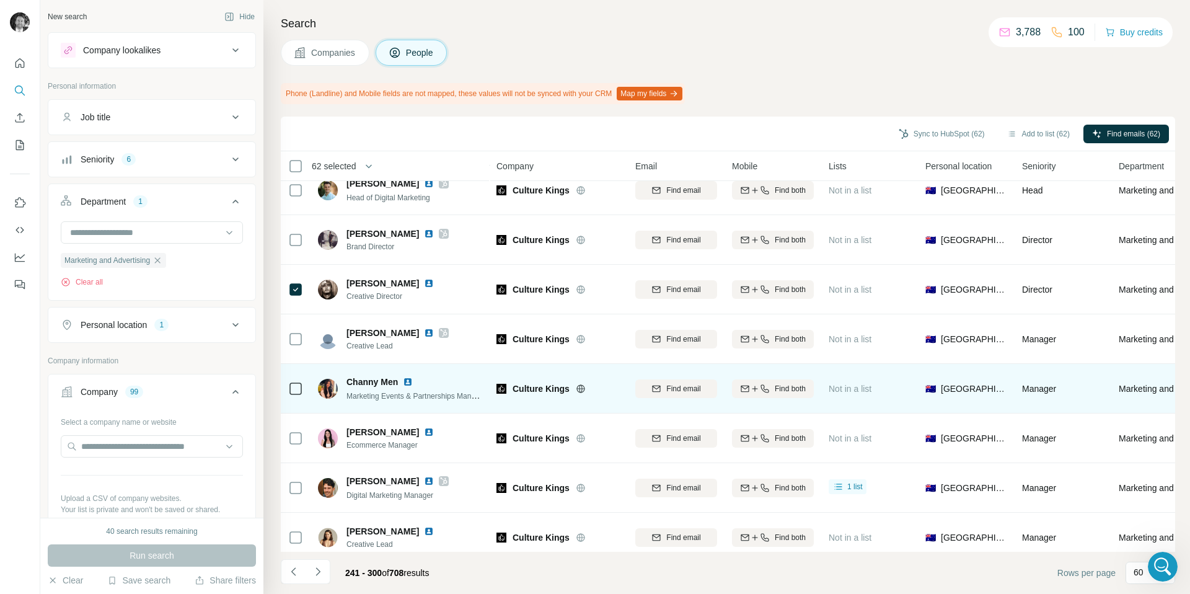
scroll to position [2604, 0]
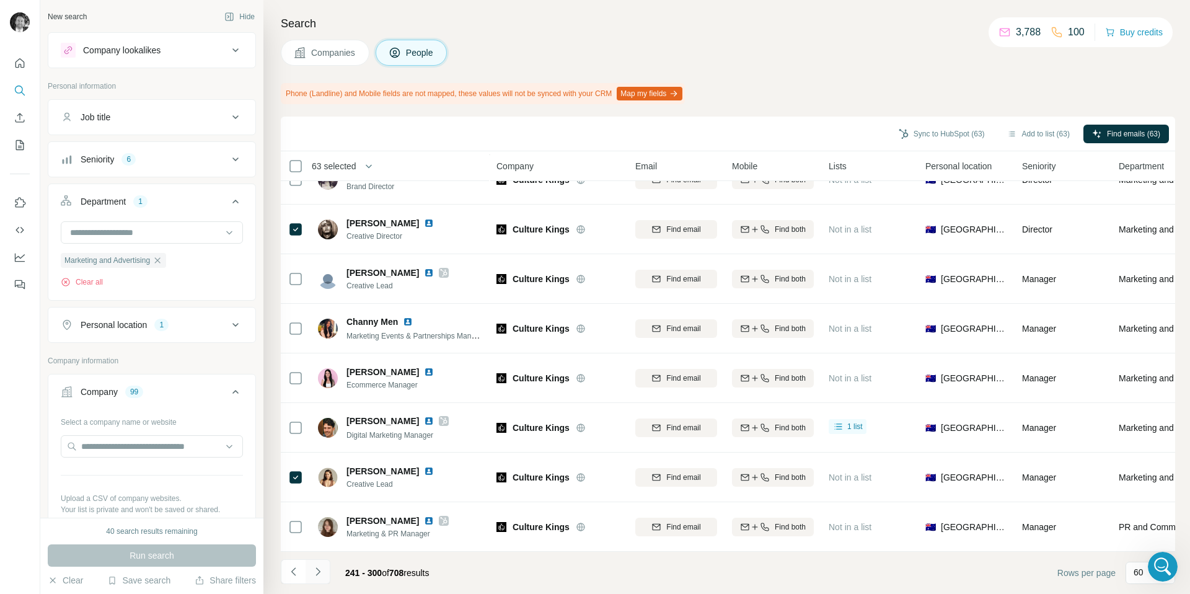
click at [318, 573] on icon "Navigate to next page" at bounding box center [318, 571] width 12 height 12
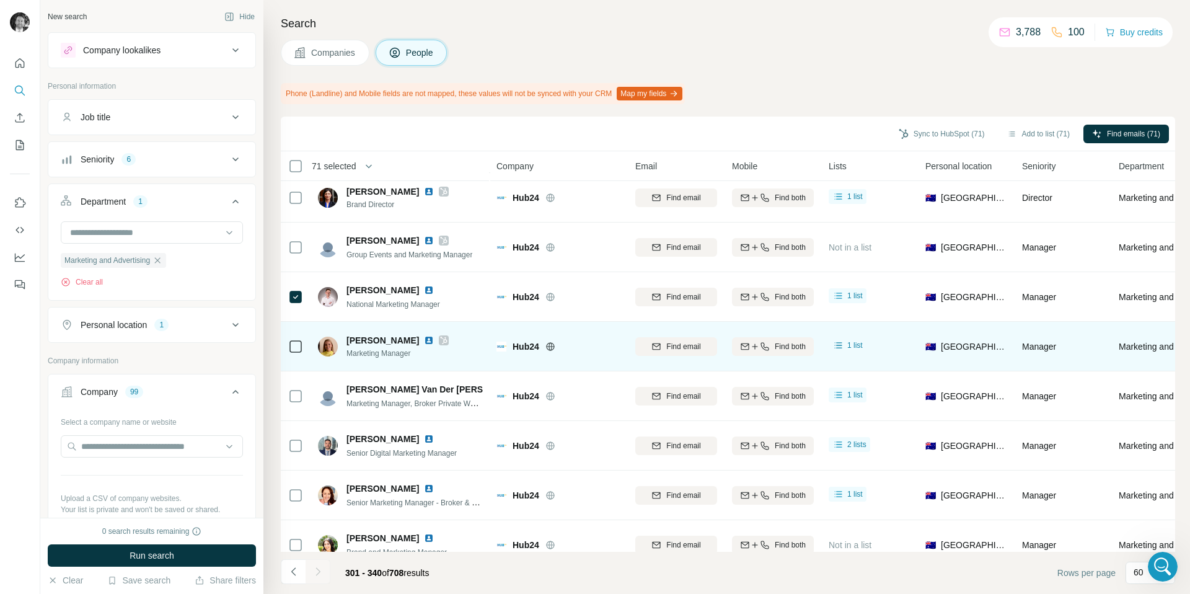
scroll to position [1613, 0]
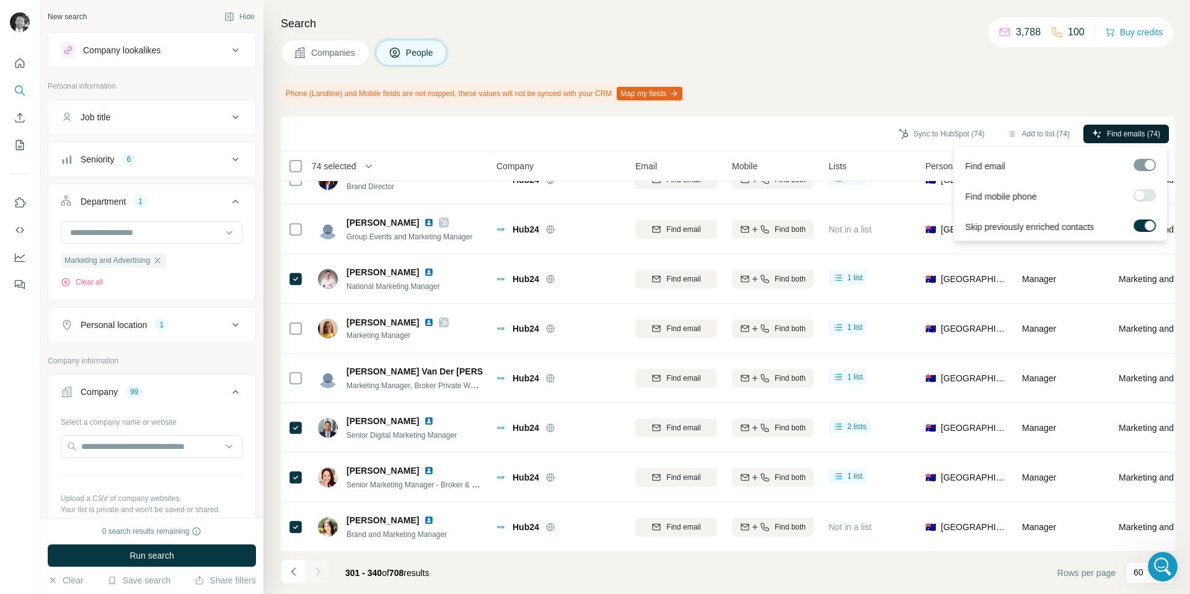
click at [1114, 133] on span "Find emails (74)" at bounding box center [1133, 133] width 53 height 11
